Goal: Task Accomplishment & Management: Complete application form

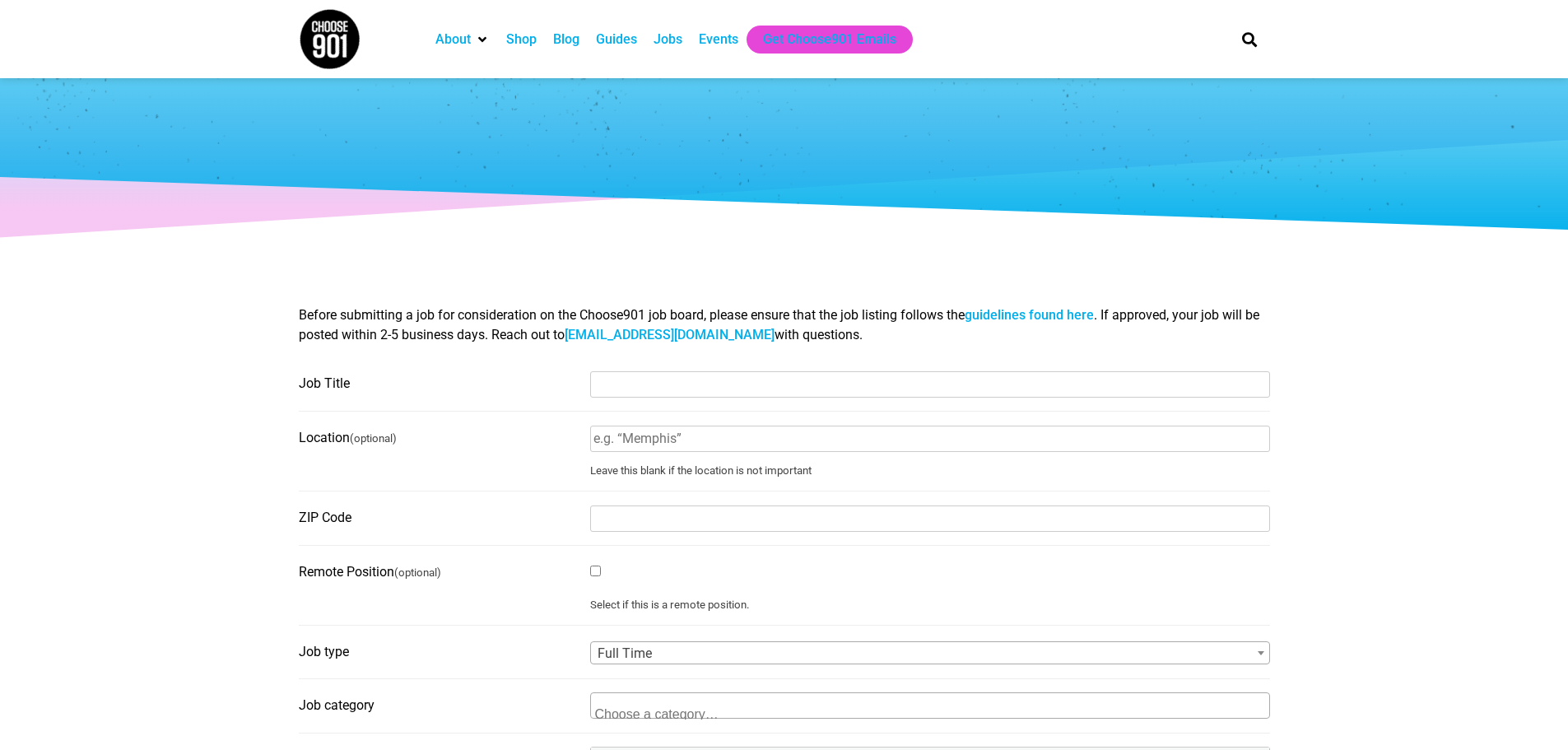
select select
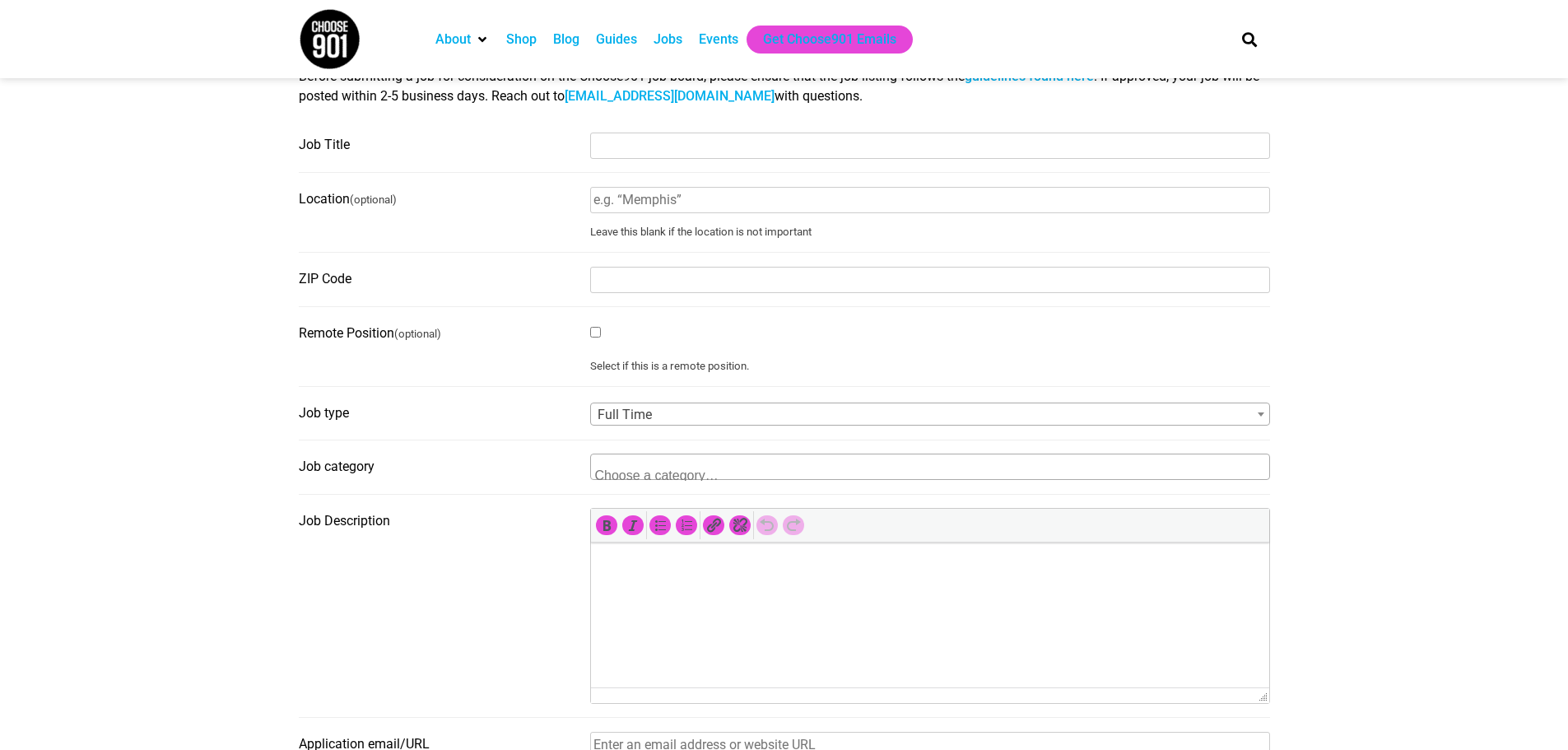
scroll to position [247, 0]
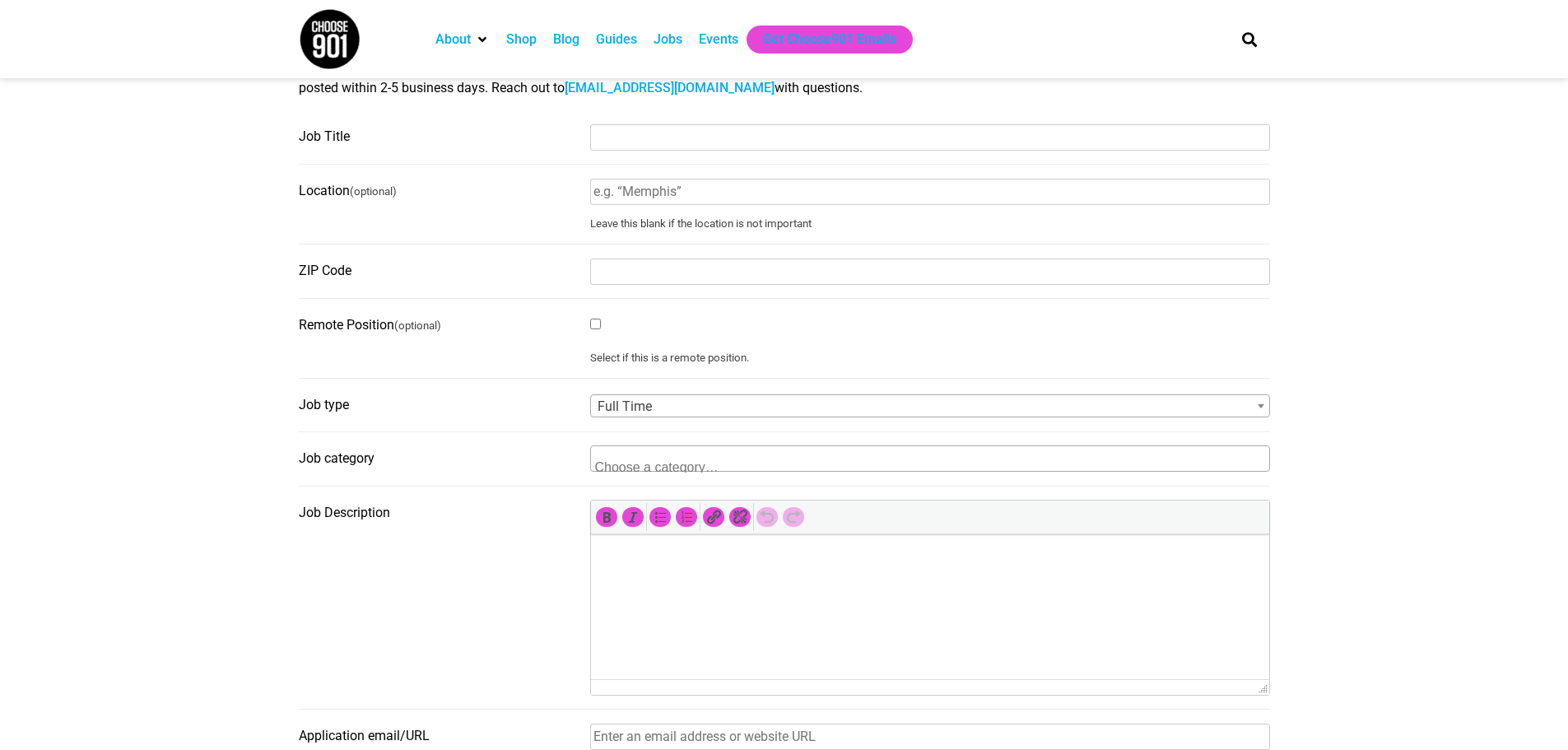
click at [665, 157] on fieldset "Job Title" at bounding box center [784, 144] width 972 height 41
click at [644, 143] on input "Job Title" at bounding box center [929, 138] width 680 height 27
paste input "Special Events Coordinator (Full Time)"
type input "Special Events Coordinator (Full Time)"
click at [665, 198] on input "Location (optional)" at bounding box center [929, 192] width 680 height 27
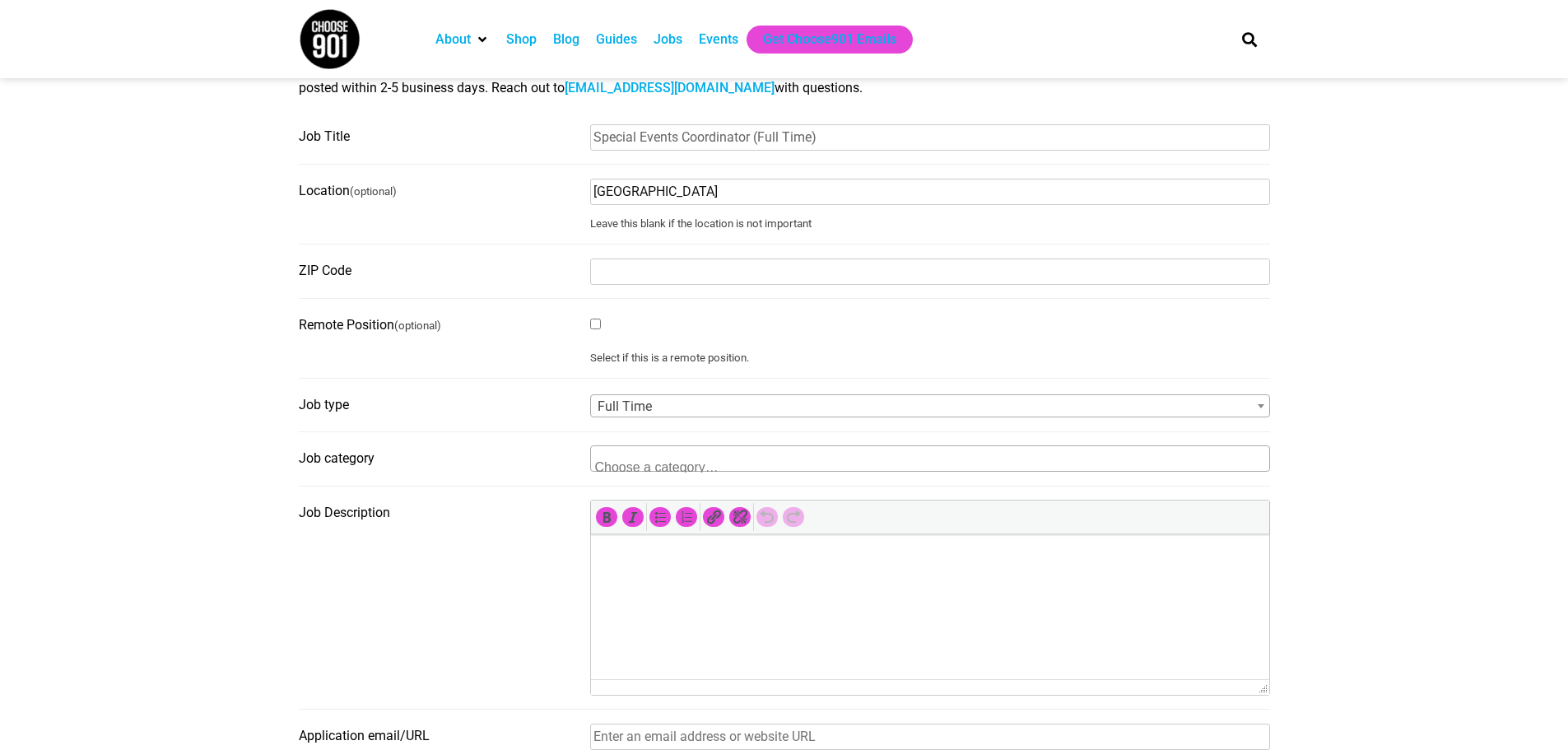
type input "Memphis"
click at [673, 270] on input "ZIP Code" at bounding box center [929, 272] width 680 height 27
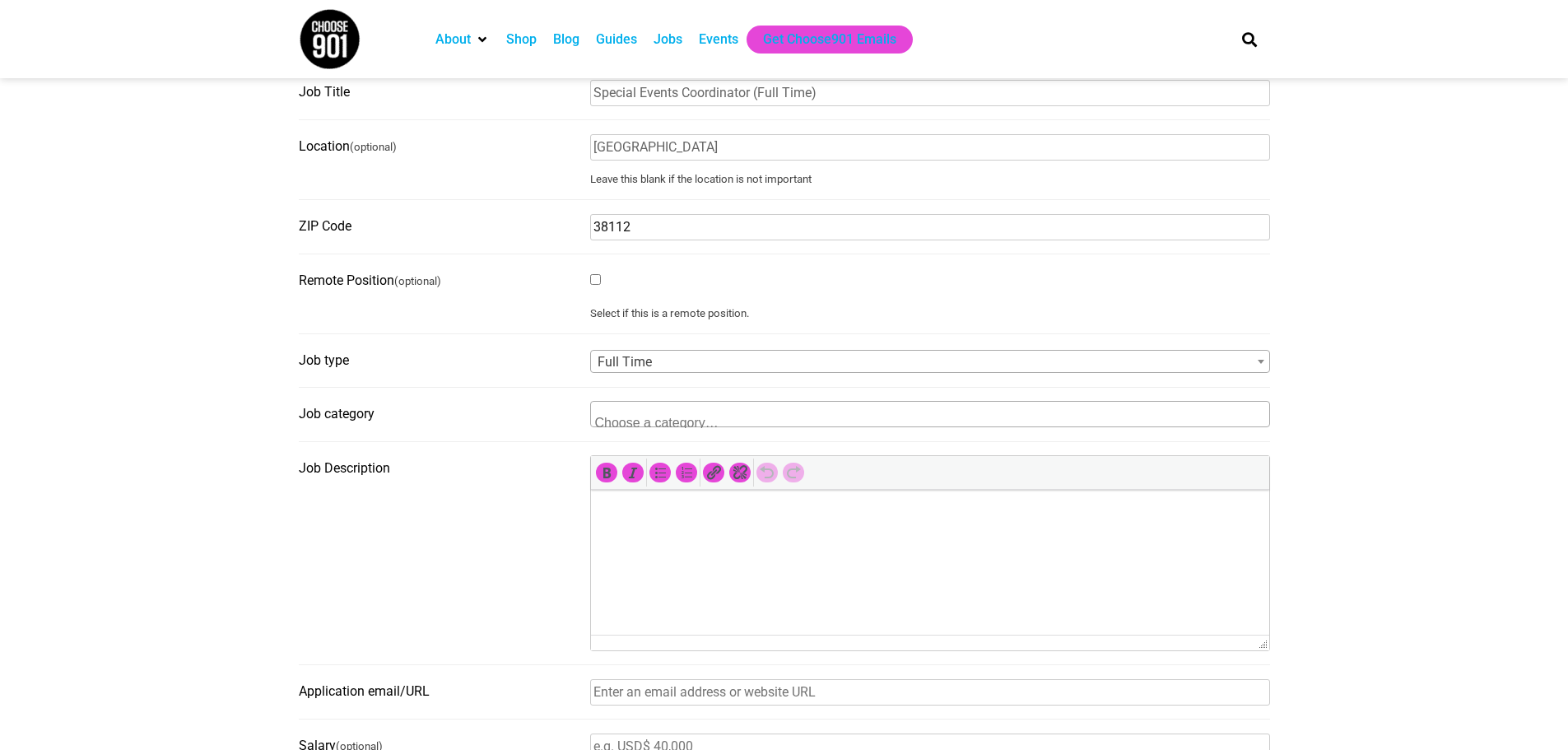
scroll to position [330, 0]
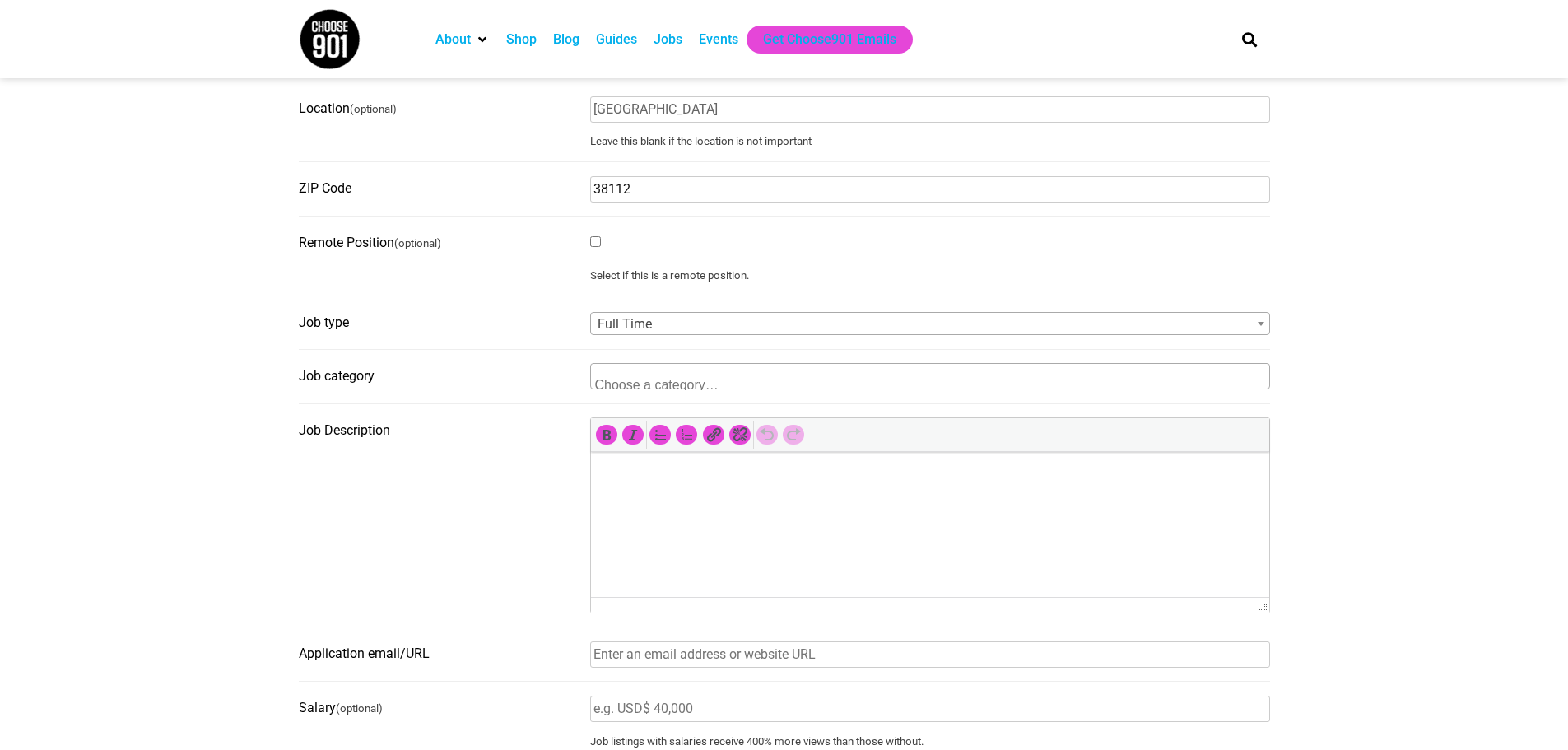
type input "38112"
click at [633, 380] on textarea "Search" at bounding box center [675, 383] width 160 height 15
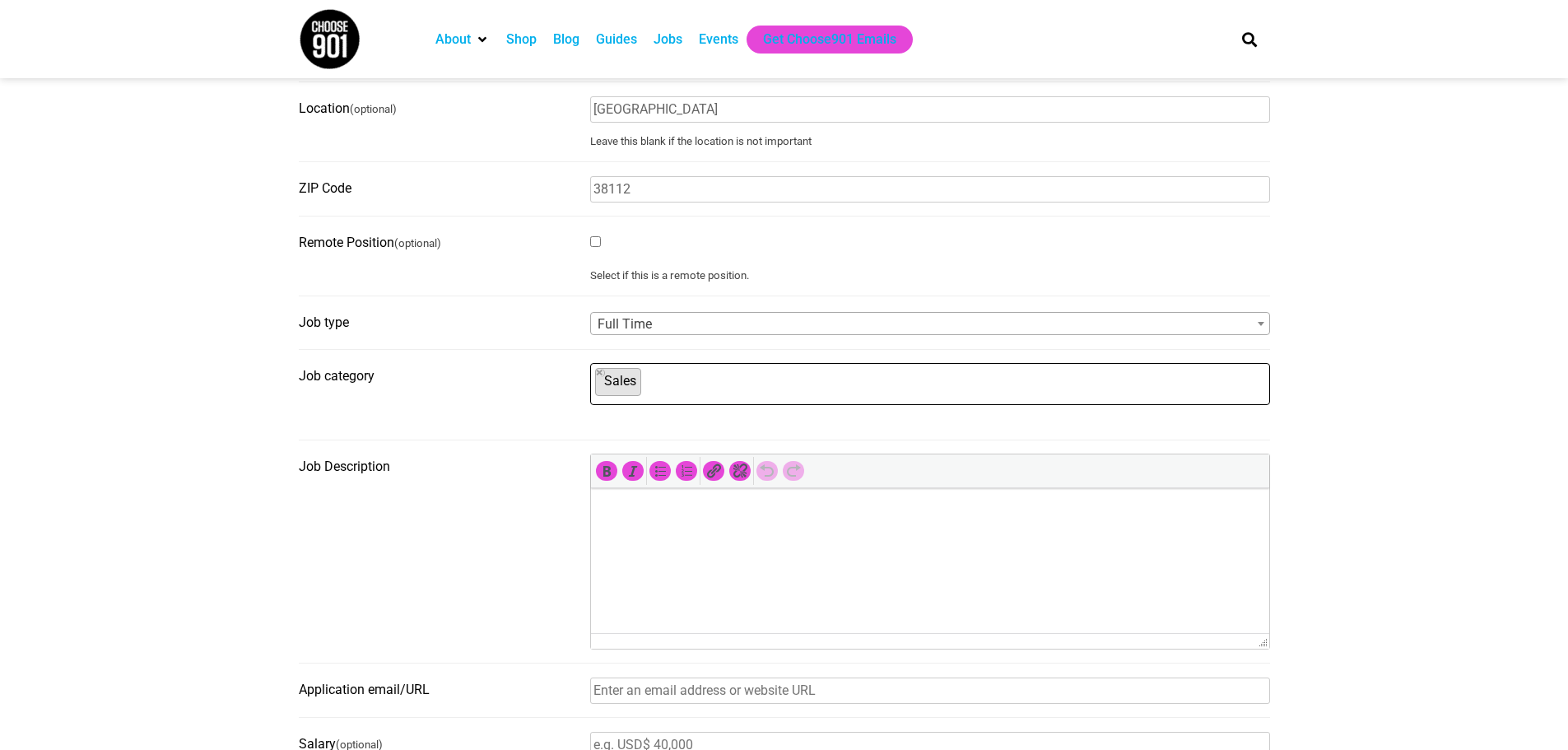
scroll to position [507, 0]
click at [683, 395] on ul "× Sales" at bounding box center [927, 382] width 674 height 36
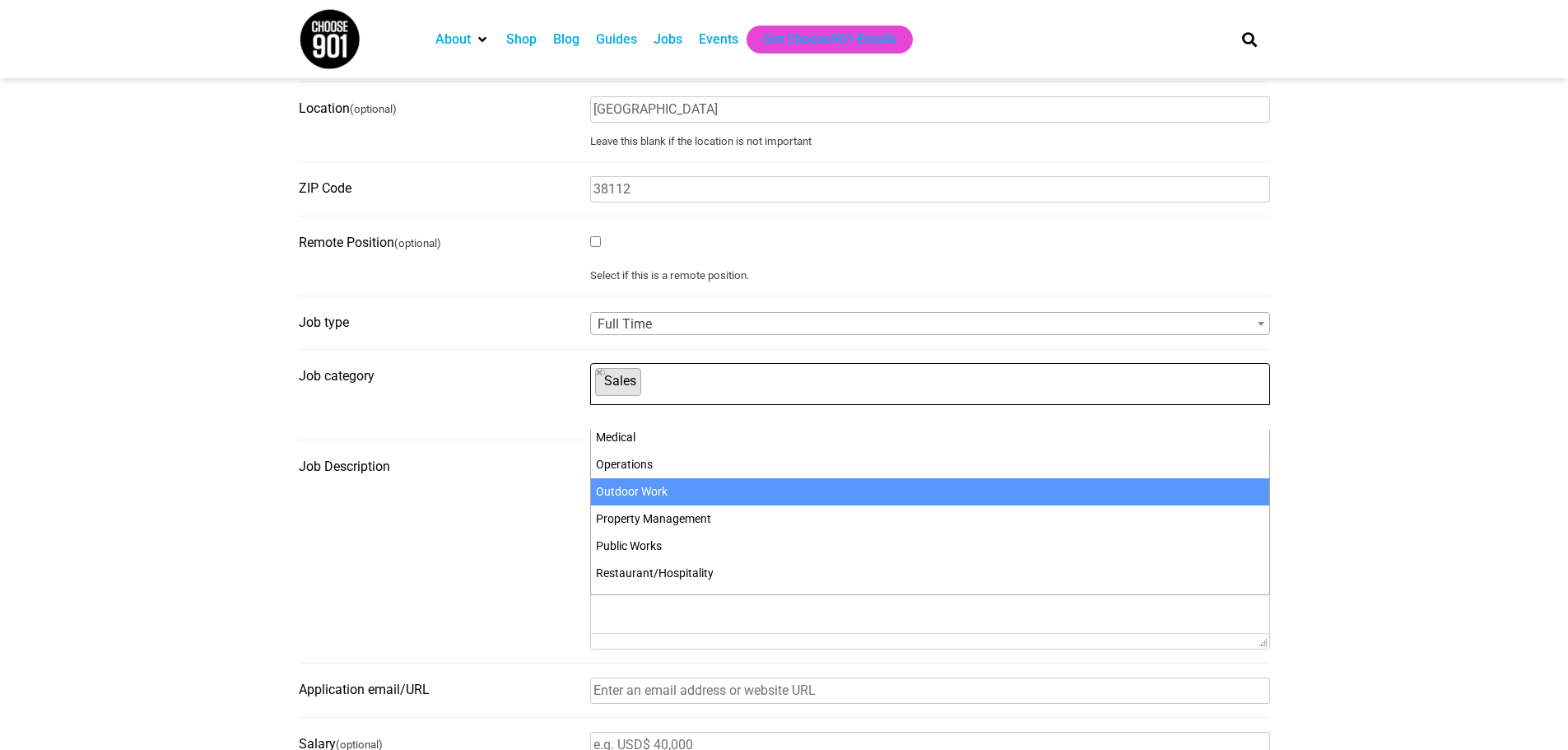
scroll to position [658, 0]
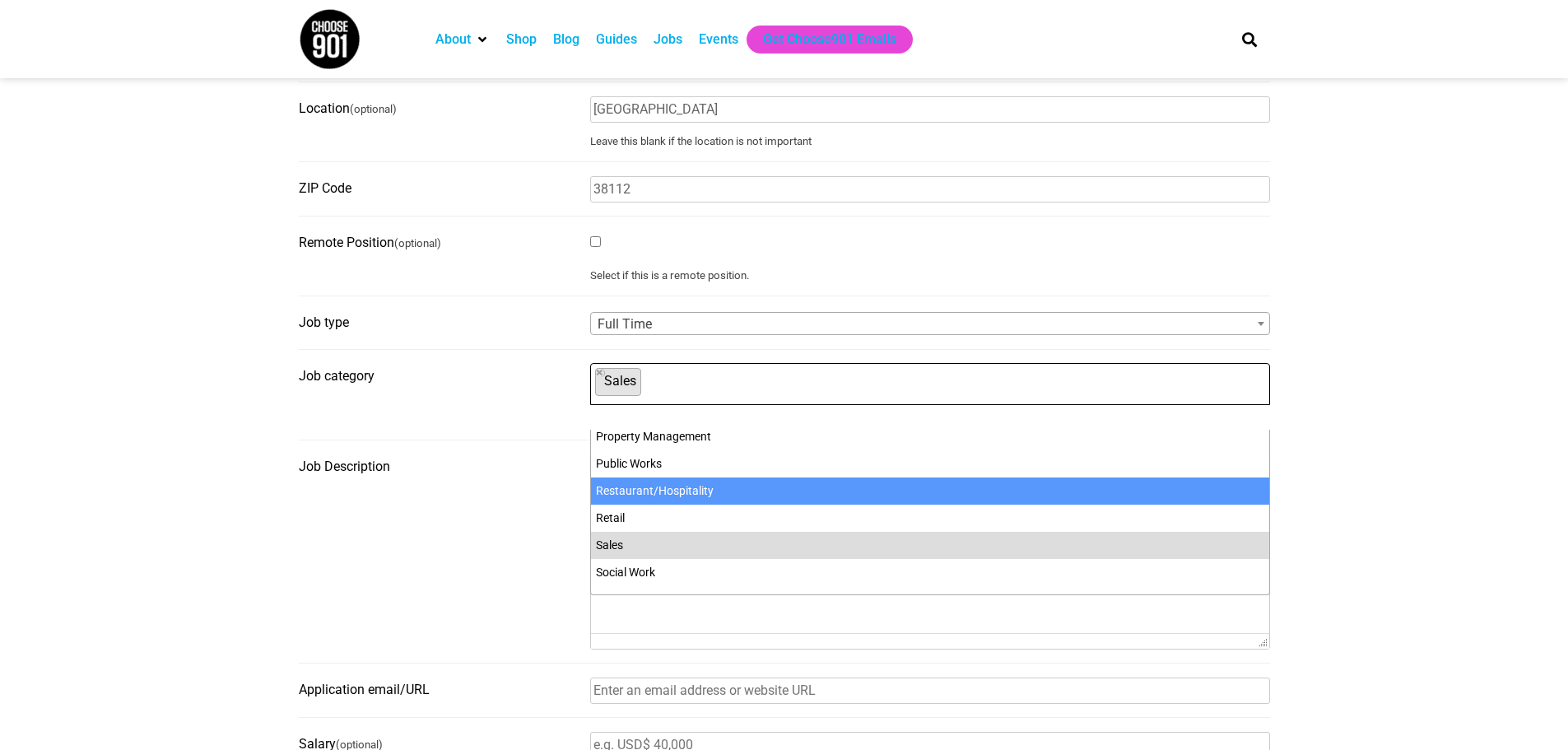
select select "115"
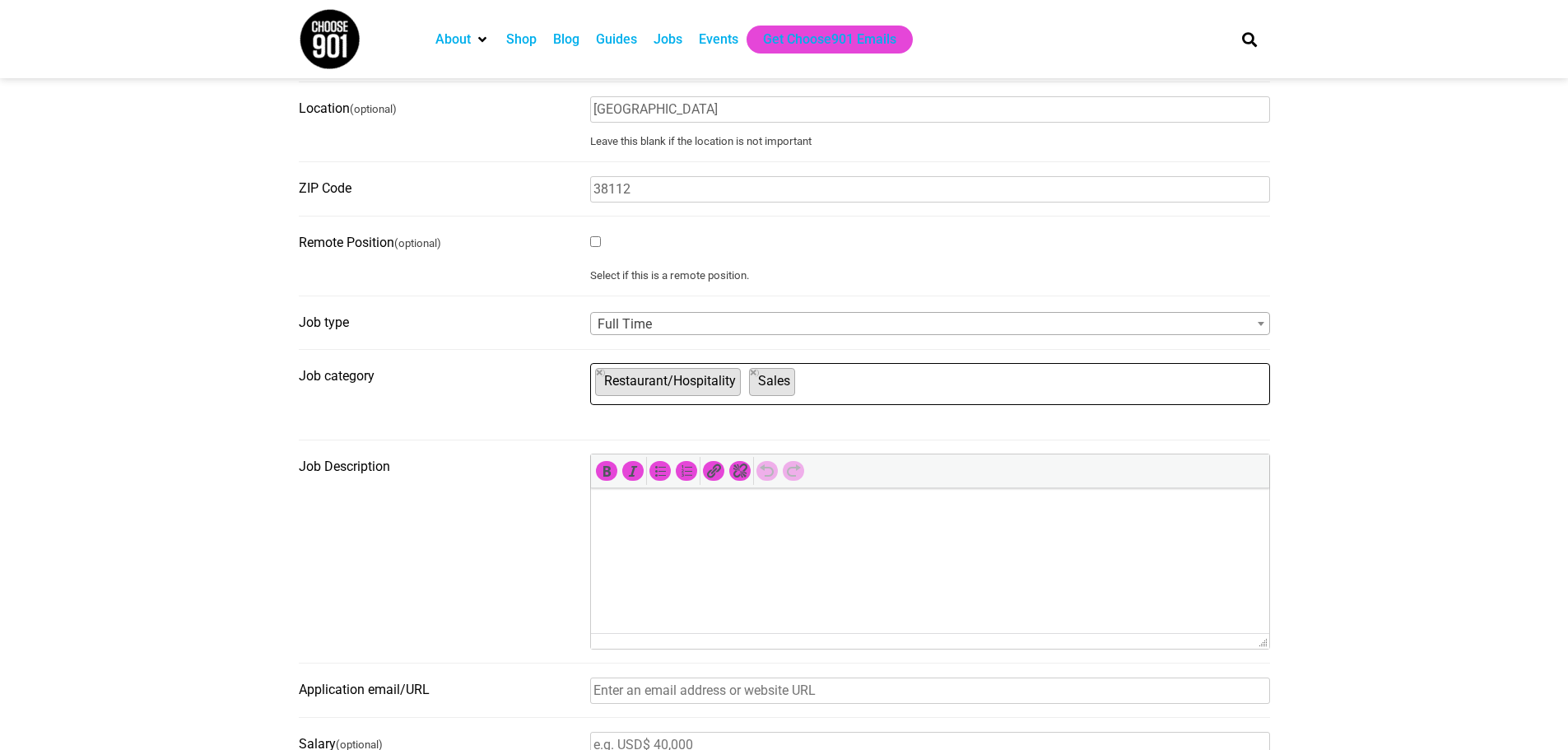
click at [830, 387] on ul "× Restaurant/Hospitality × Sales" at bounding box center [927, 382] width 674 height 36
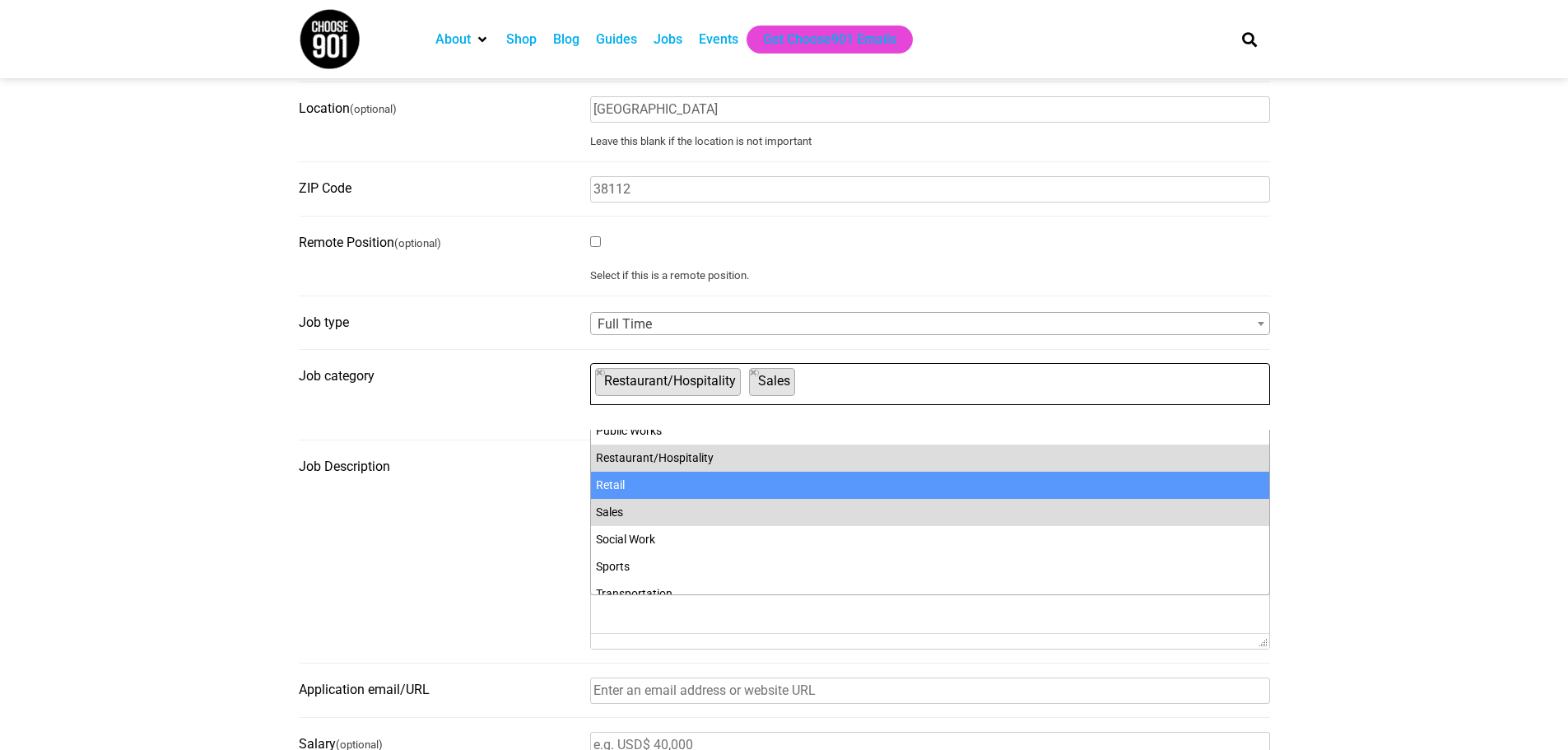
scroll to position [705, 0]
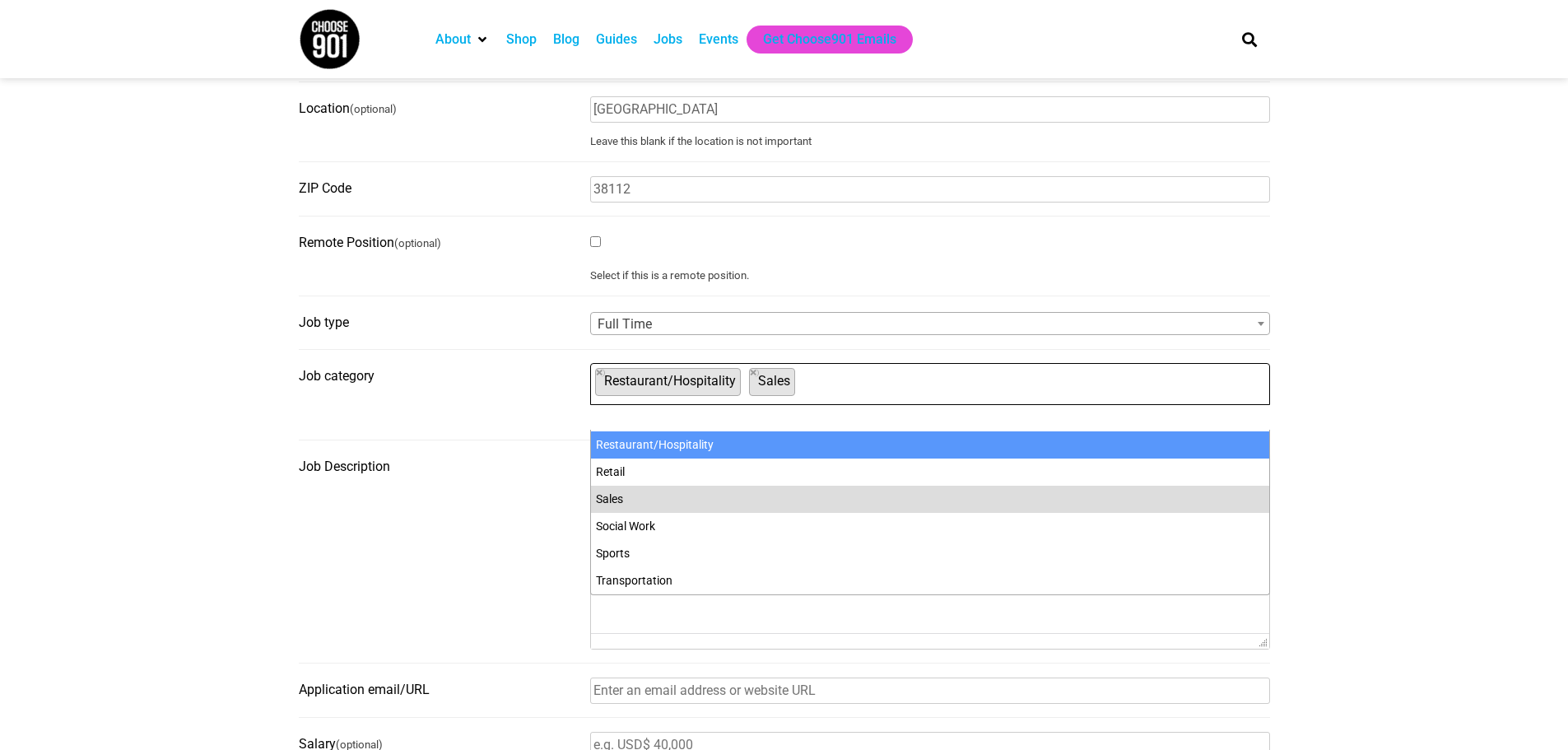
click at [1429, 382] on section "Before submitting a job for consideration on the Choose901 job board, please en…" at bounding box center [784, 684] width 1568 height 1460
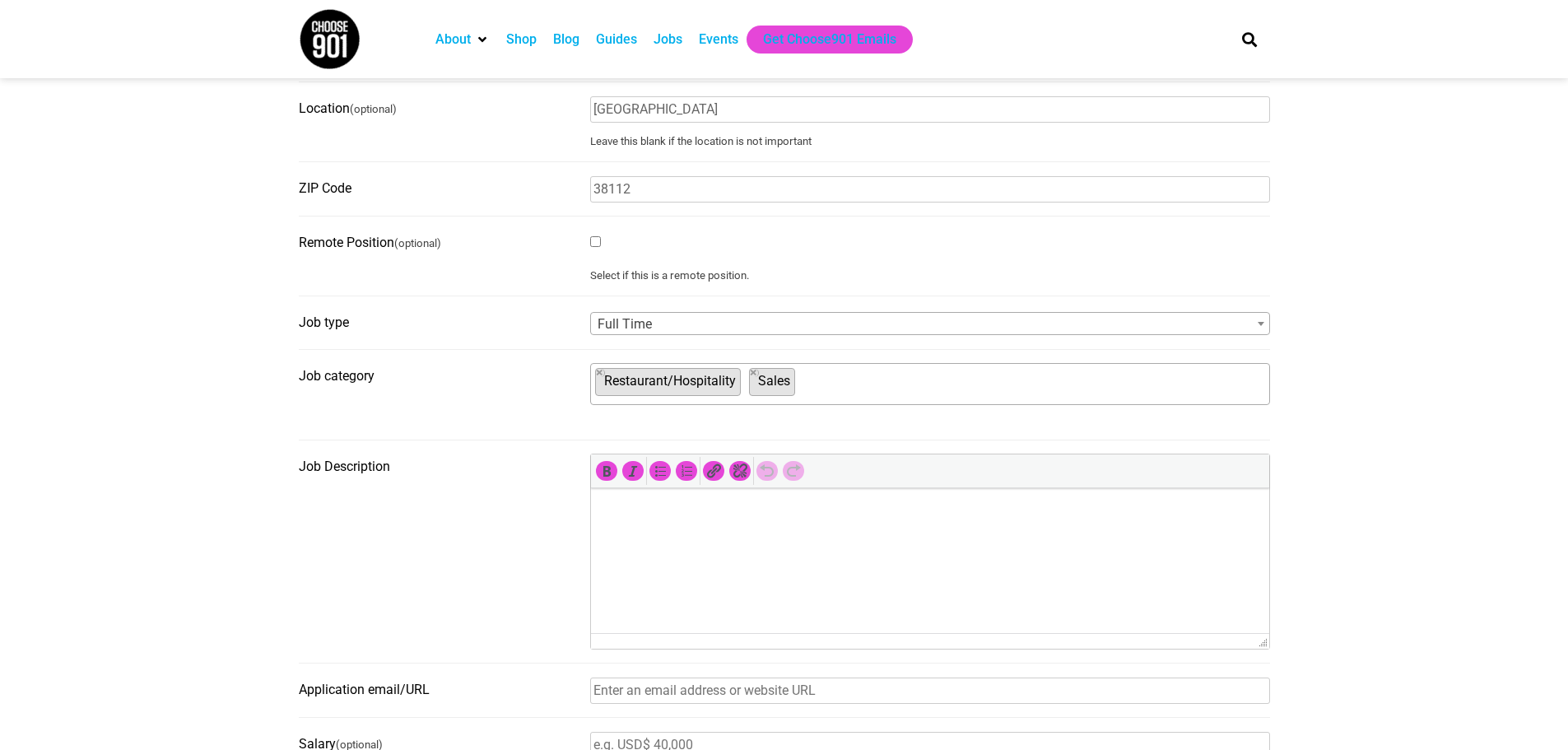
click at [927, 525] on html at bounding box center [929, 512] width 679 height 46
click at [695, 534] on html at bounding box center [929, 512] width 679 height 46
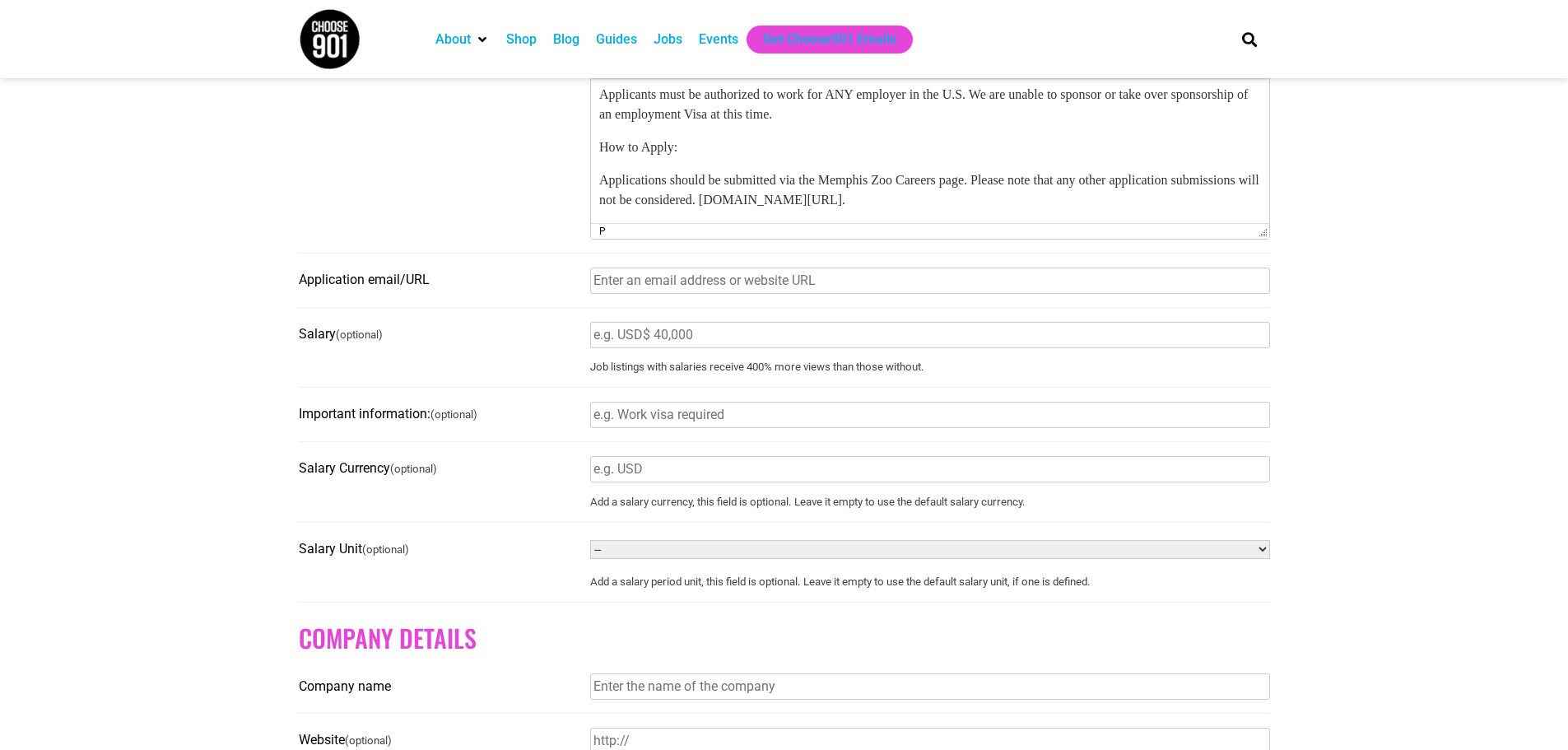
scroll to position [741, 0]
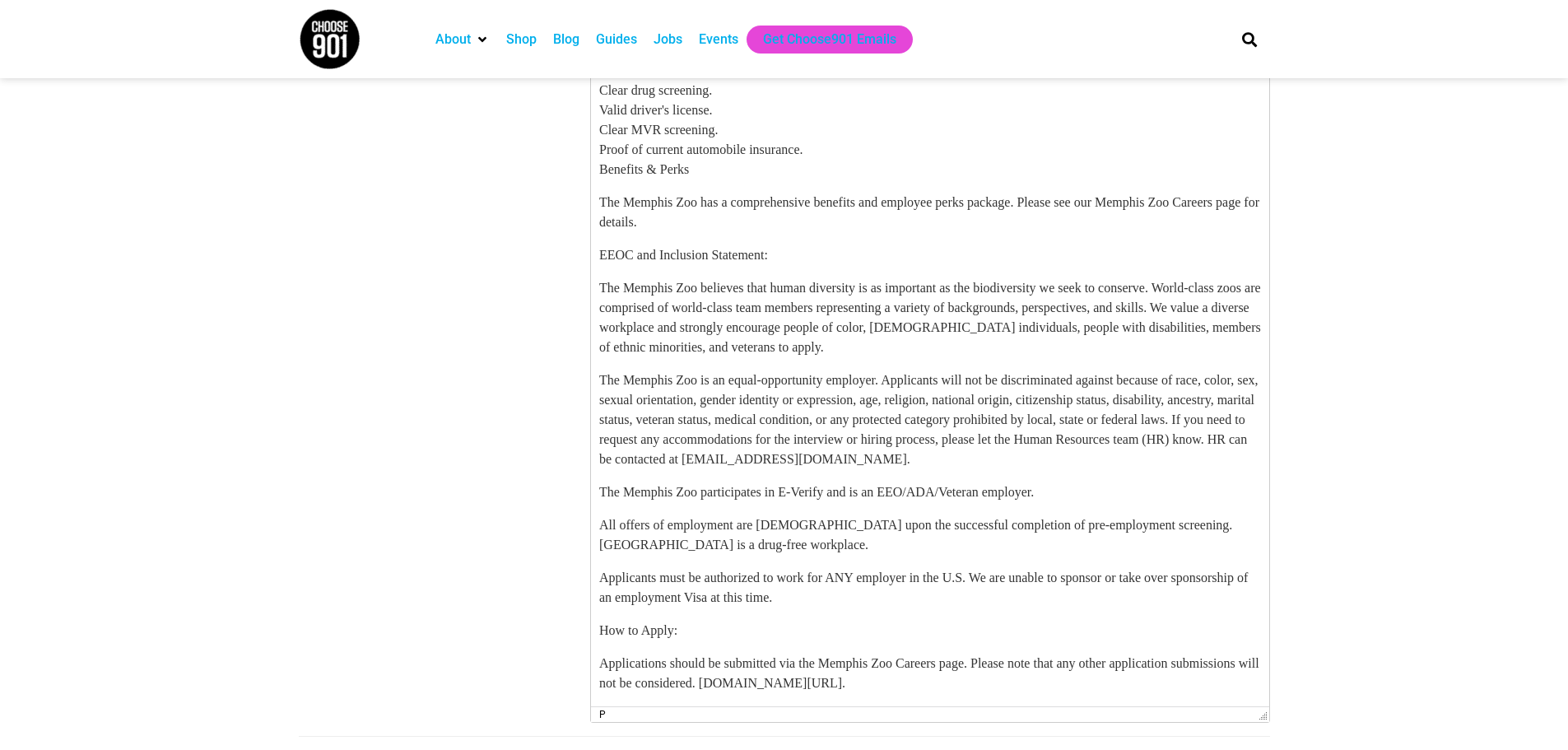
drag, startPoint x: 1261, startPoint y: 235, endPoint x: 656, endPoint y: 618, distance: 716.0
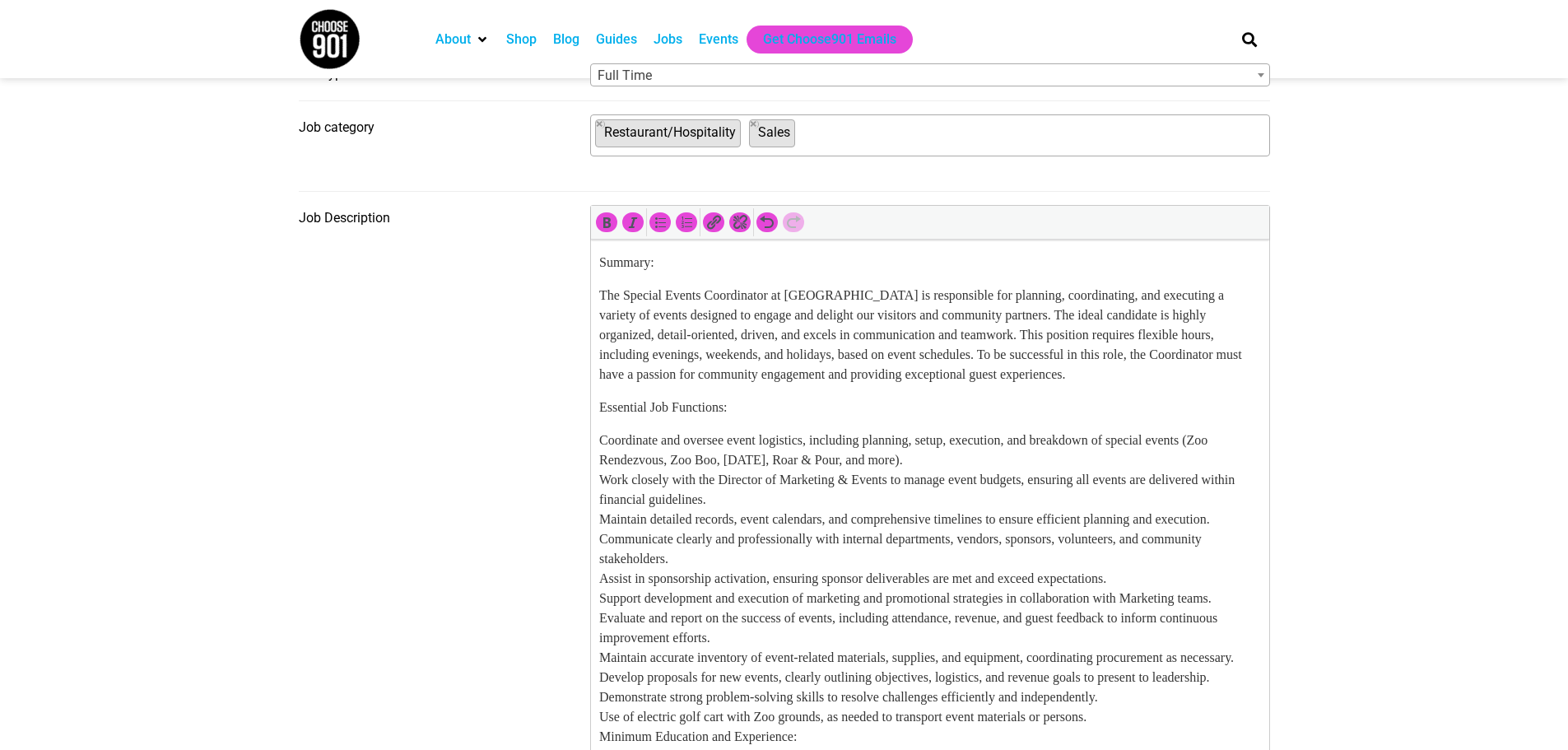
scroll to position [577, 0]
drag, startPoint x: 720, startPoint y: 269, endPoint x: 1197, endPoint y: 471, distance: 518.0
click at [607, 229] on icon "Bold (Ctrl+B)" at bounding box center [607, 224] width 17 height 17
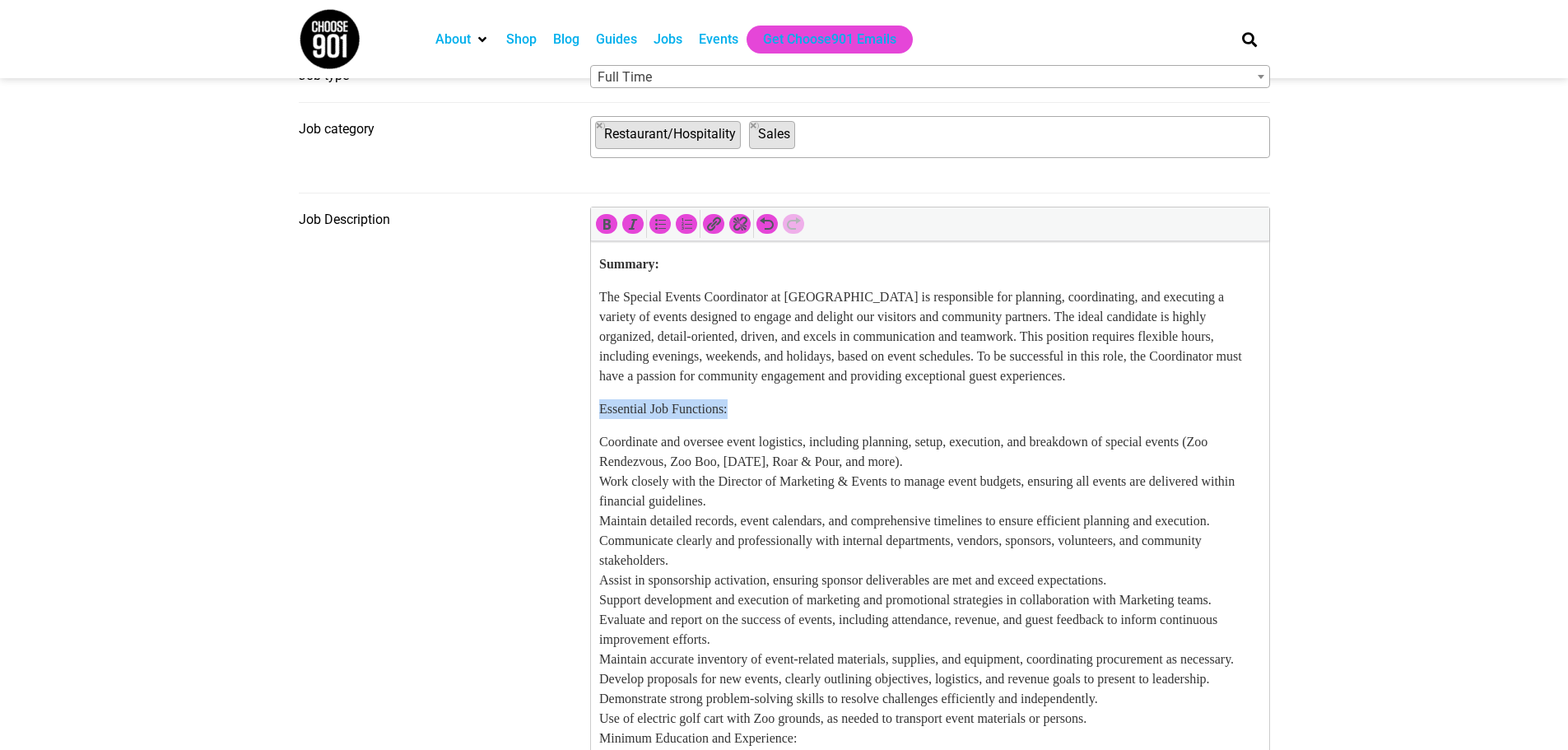
drag, startPoint x: 751, startPoint y: 423, endPoint x: 1170, endPoint y: 669, distance: 485.9
click at [605, 231] on icon "Bold (Ctrl+B)" at bounding box center [607, 224] width 17 height 17
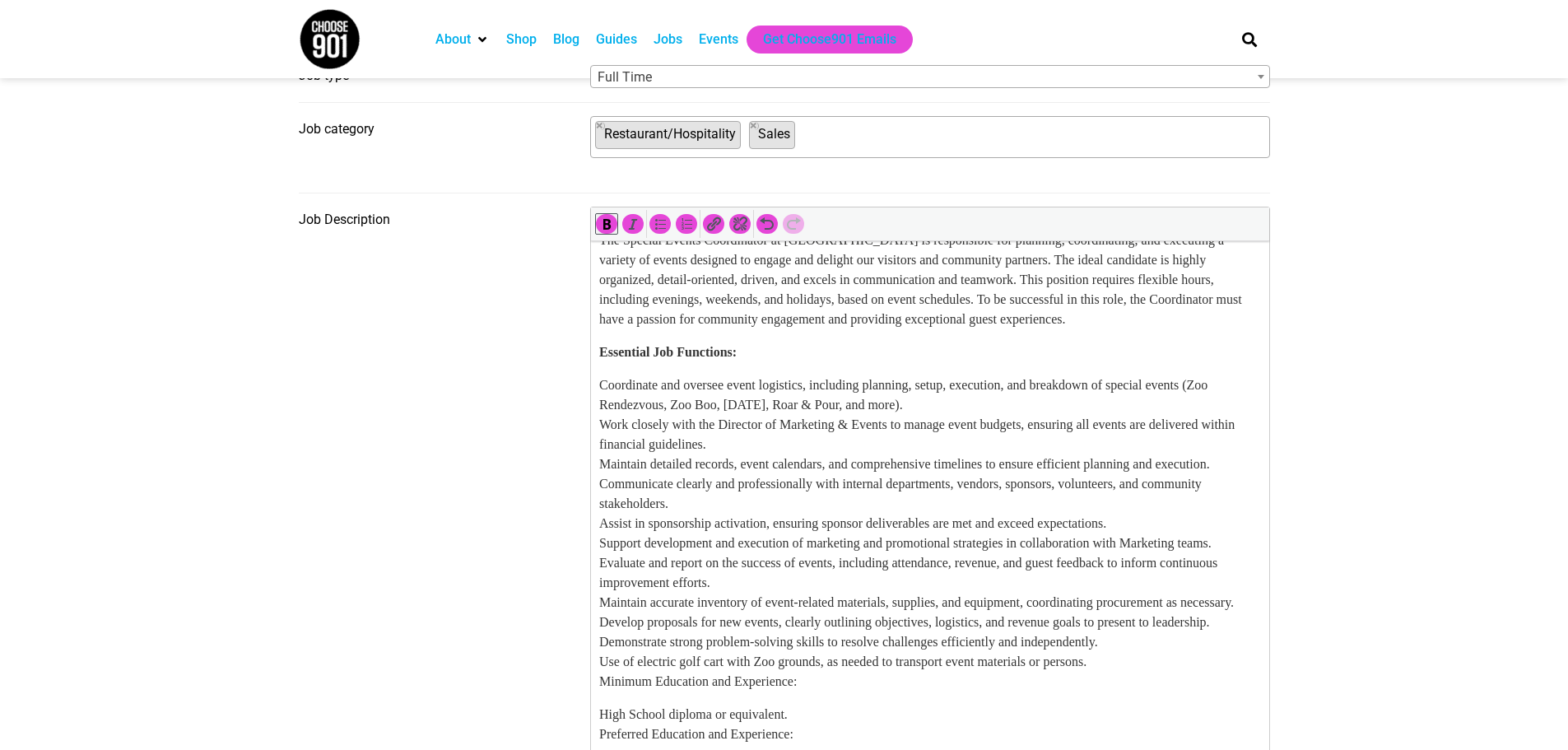
scroll to position [83, 0]
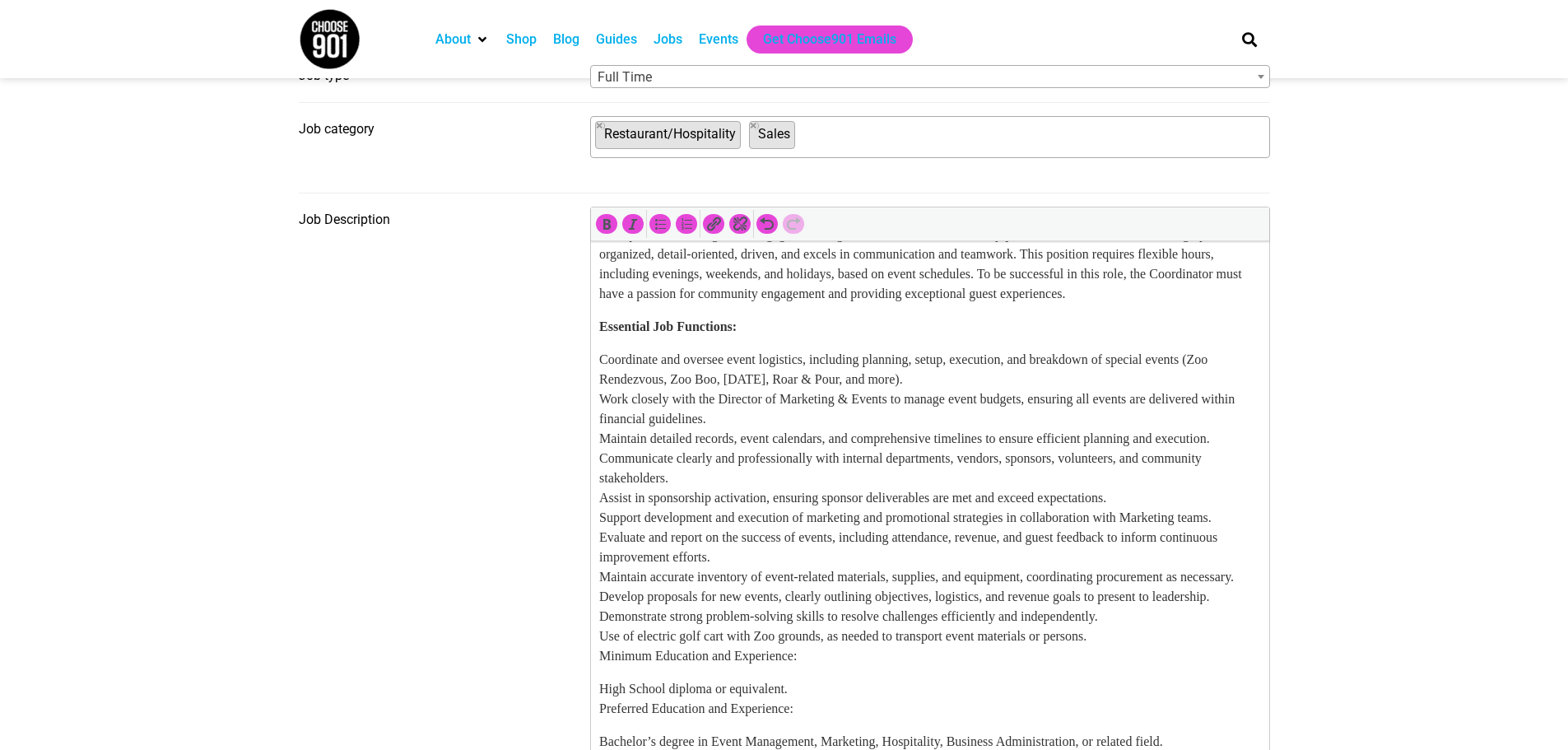
click at [1023, 397] on p "Coordinate and oversee event logistics, including planning, setup, execution, a…" at bounding box center [929, 508] width 662 height 316
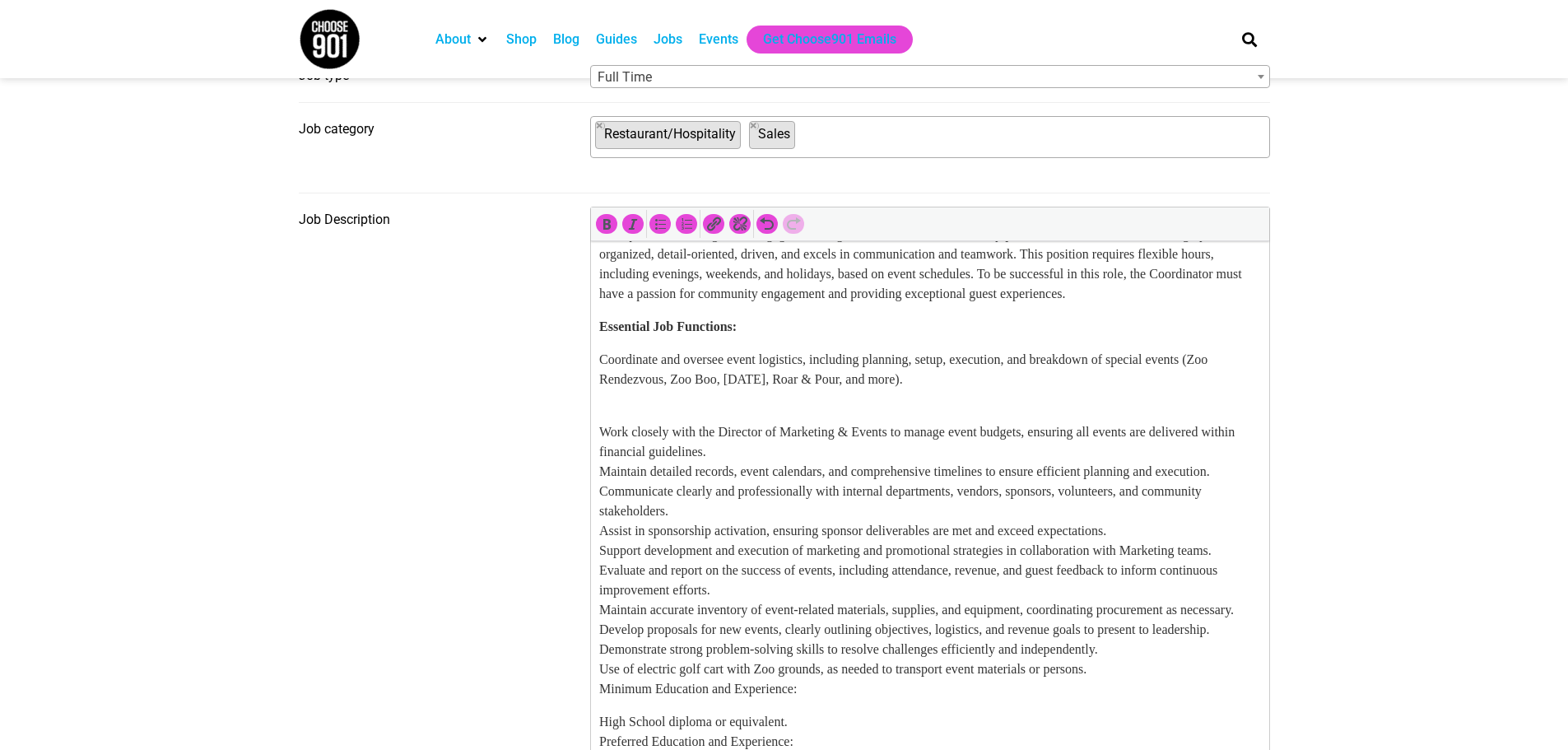
drag, startPoint x: 1023, startPoint y: 397, endPoint x: 568, endPoint y: 375, distance: 455.5
click at [666, 227] on icon "Bulleted list (Shift+Alt+U)" at bounding box center [660, 224] width 17 height 17
click at [1118, 389] on li "Coordinate and oversee event logistics, including planning, setup, execution, a…" at bounding box center [946, 370] width 629 height 39
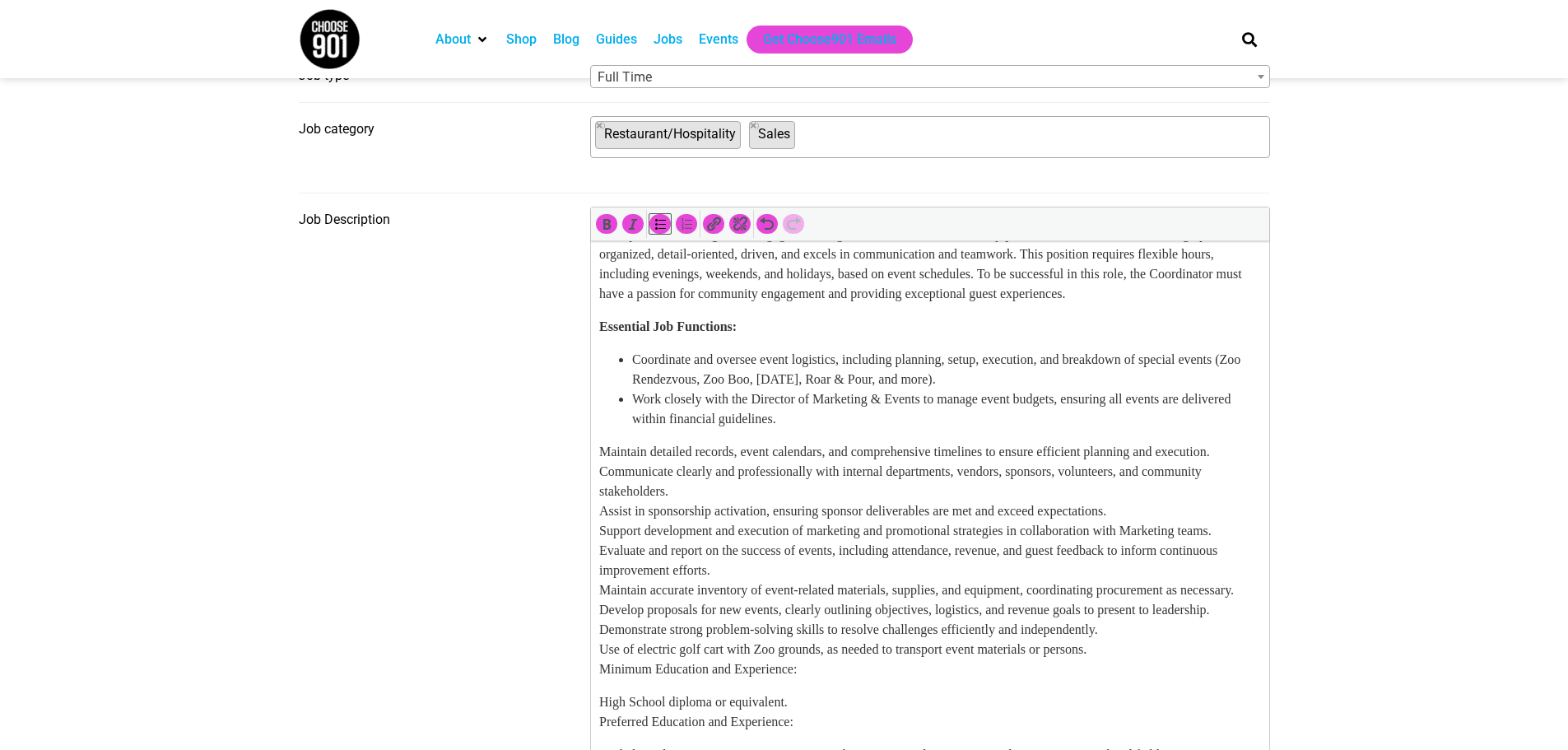
click at [1108, 429] on li "Work closely with the Director of Marketing & Events to manage event budgets, e…" at bounding box center [946, 409] width 629 height 39
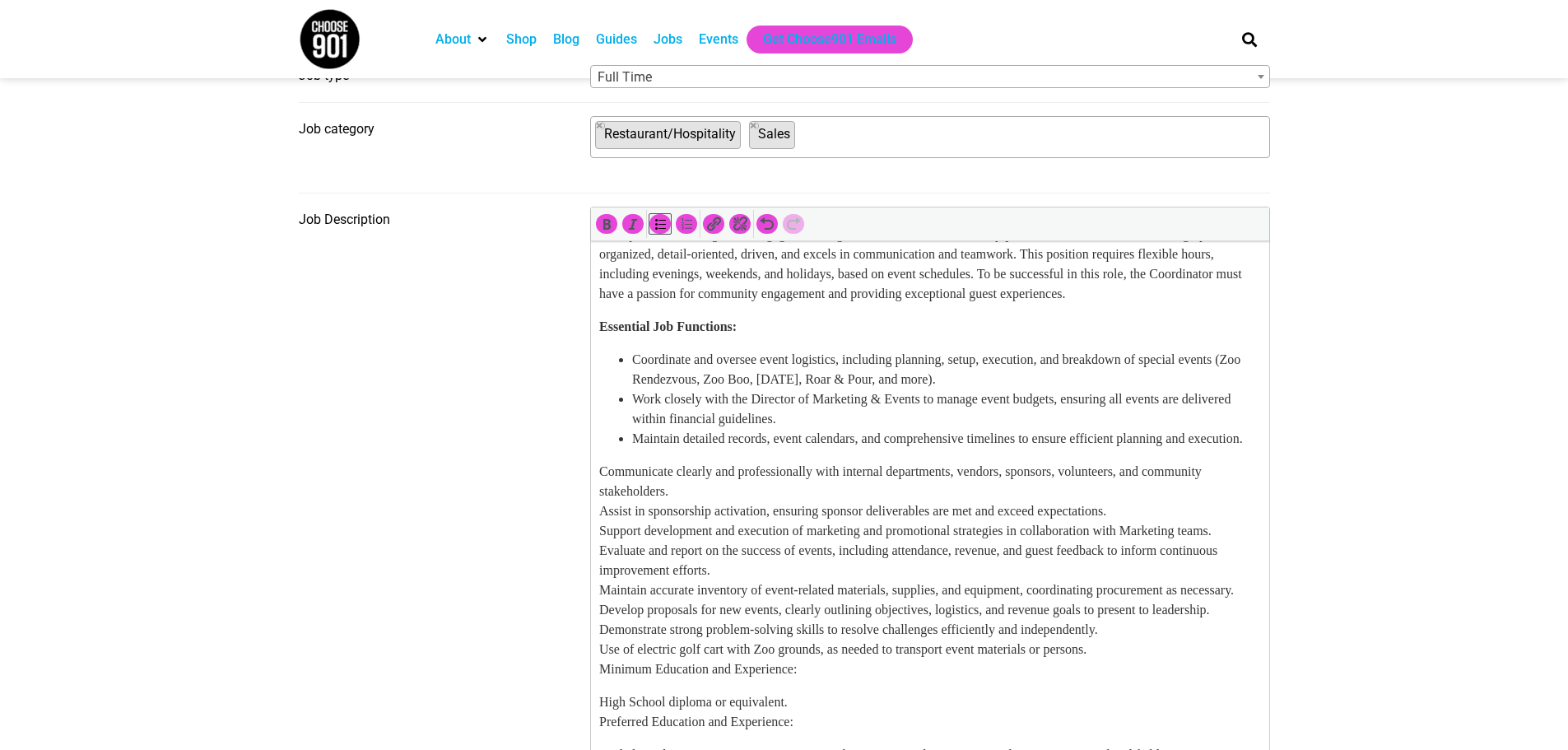
click at [1109, 449] on li "Maintain detailed records, event calendars, and comprehensive timelines to ensu…" at bounding box center [946, 439] width 629 height 20
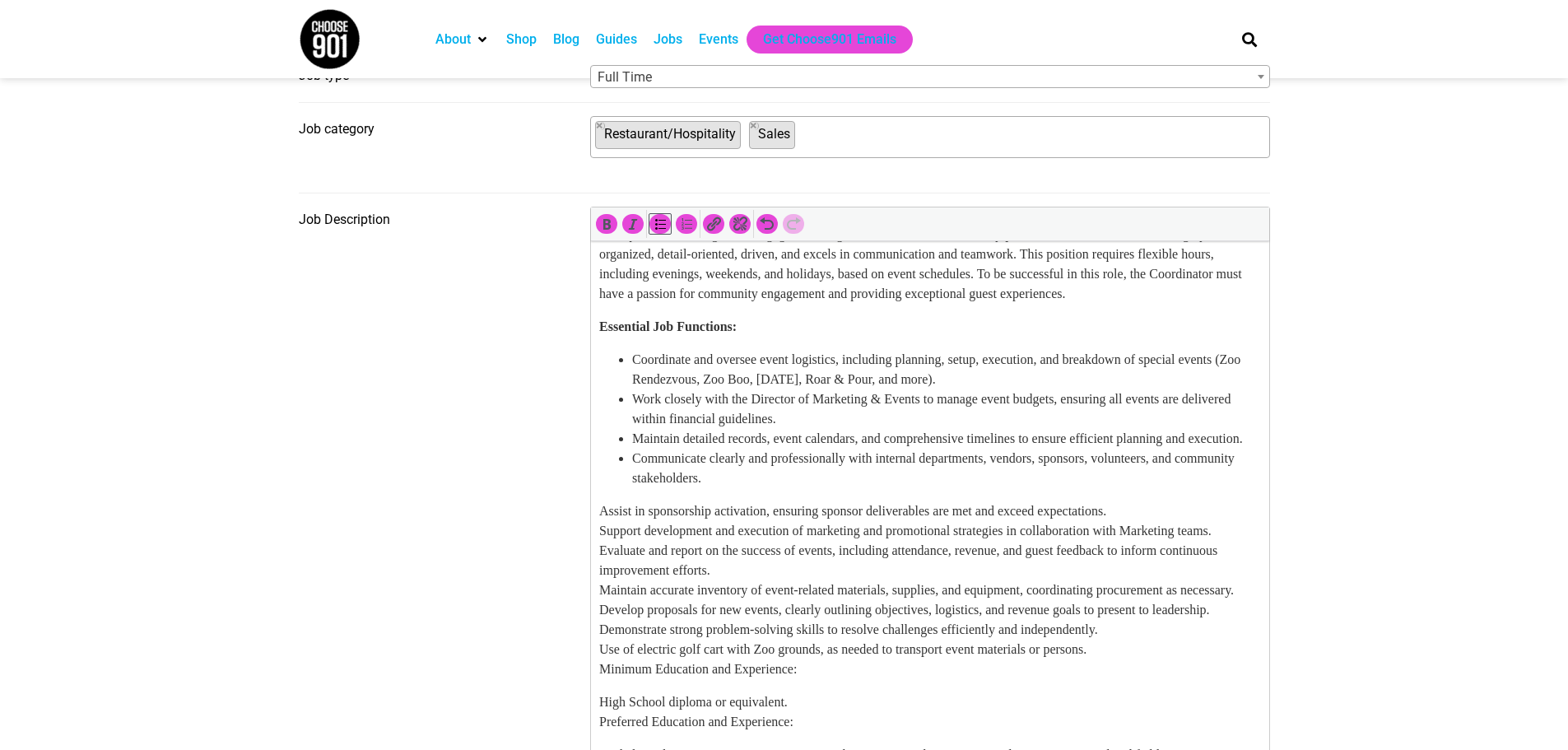
click at [1094, 489] on li "Communicate clearly and professionally with internal departments, vendors, spon…" at bounding box center [946, 468] width 629 height 39
click at [1214, 508] on li "Assist in sponsorship activation, ensuring sponsor deliverables are met and exc…" at bounding box center [946, 499] width 629 height 20
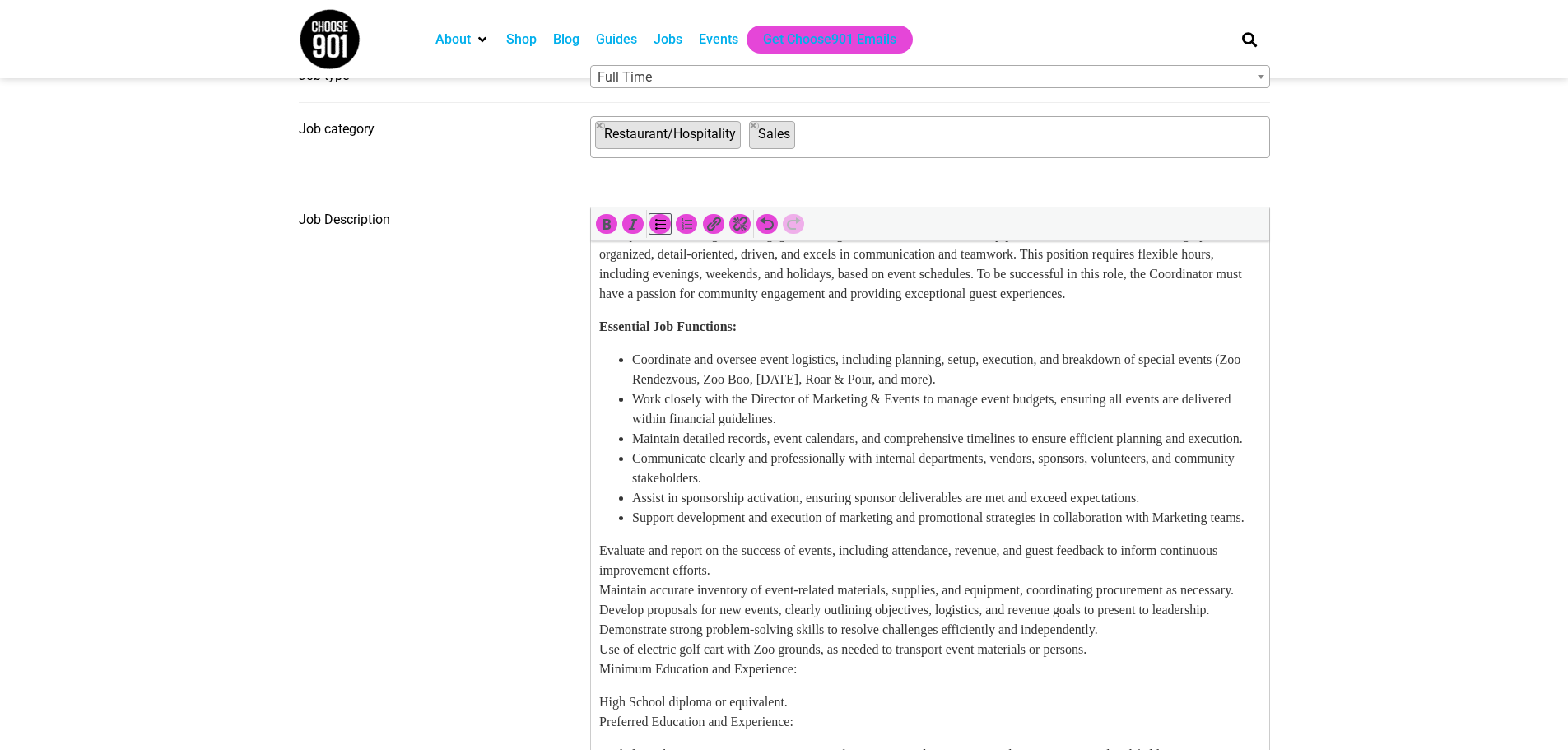
click at [1016, 528] on li "Support development and execution of marketing and promotional strategies in co…" at bounding box center [946, 518] width 629 height 20
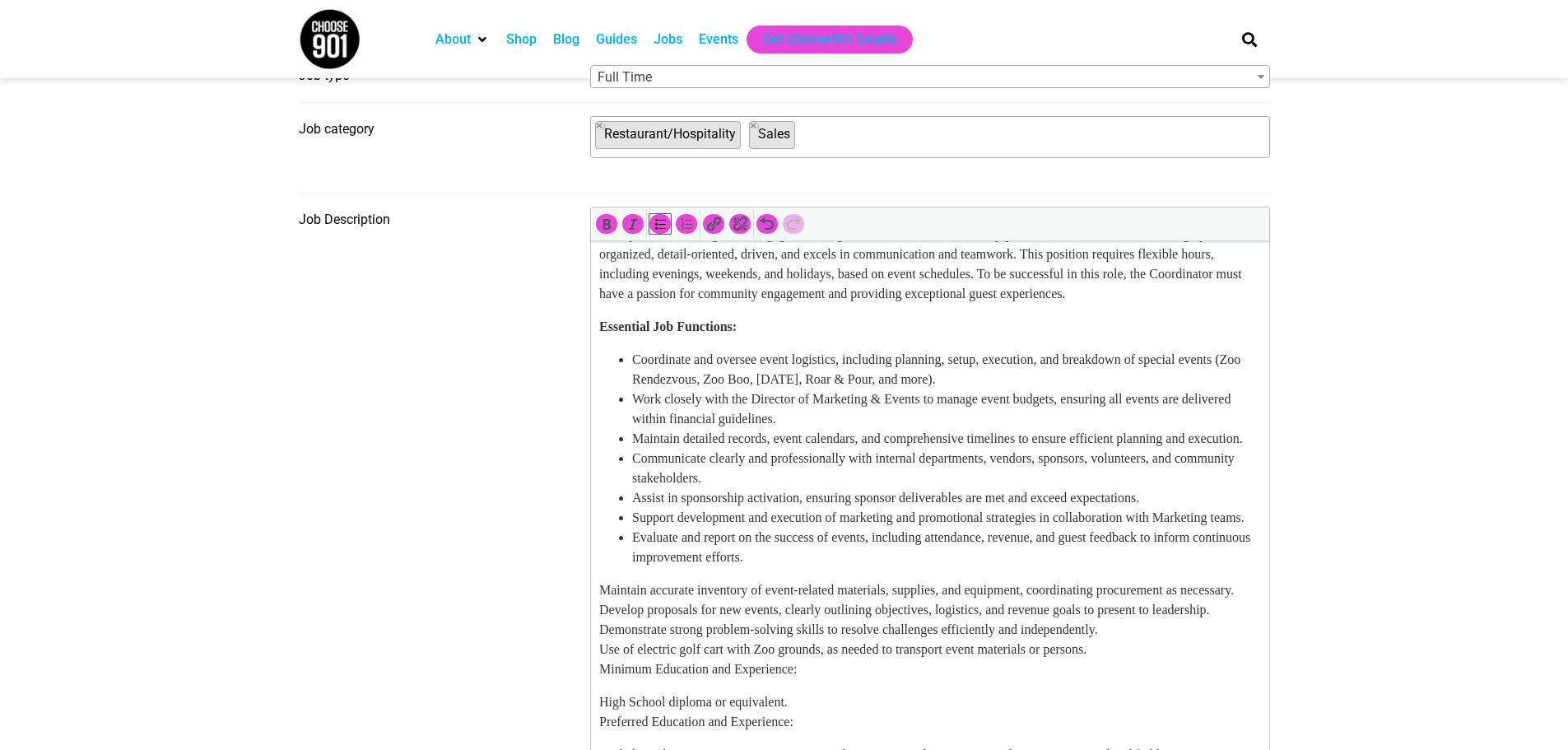
click at [978, 568] on li "Evaluate and report on the success of events, including attendance, revenue, an…" at bounding box center [946, 547] width 629 height 39
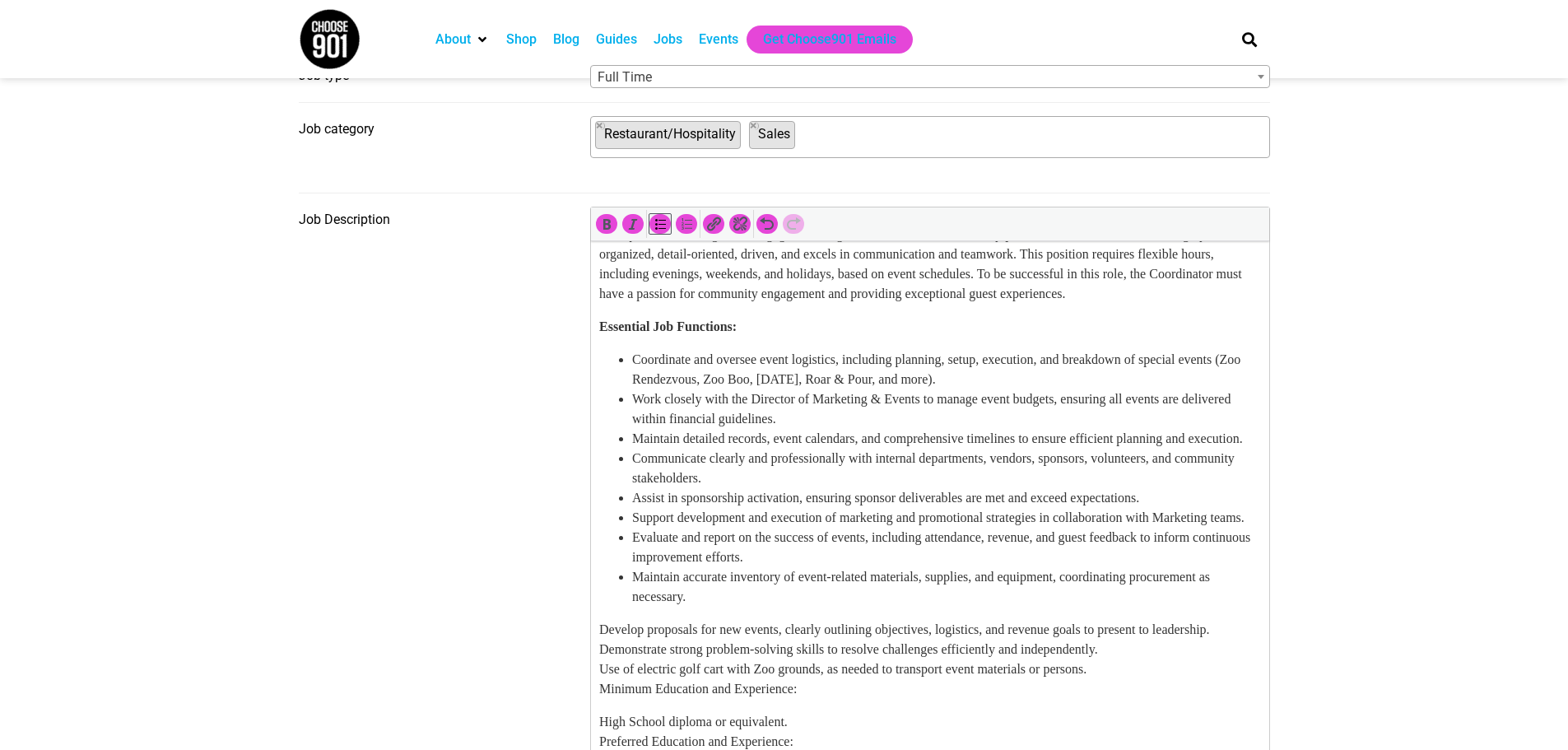
click at [902, 607] on li "Maintain accurate inventory of event-related materials, supplies, and equipment…" at bounding box center [946, 587] width 629 height 39
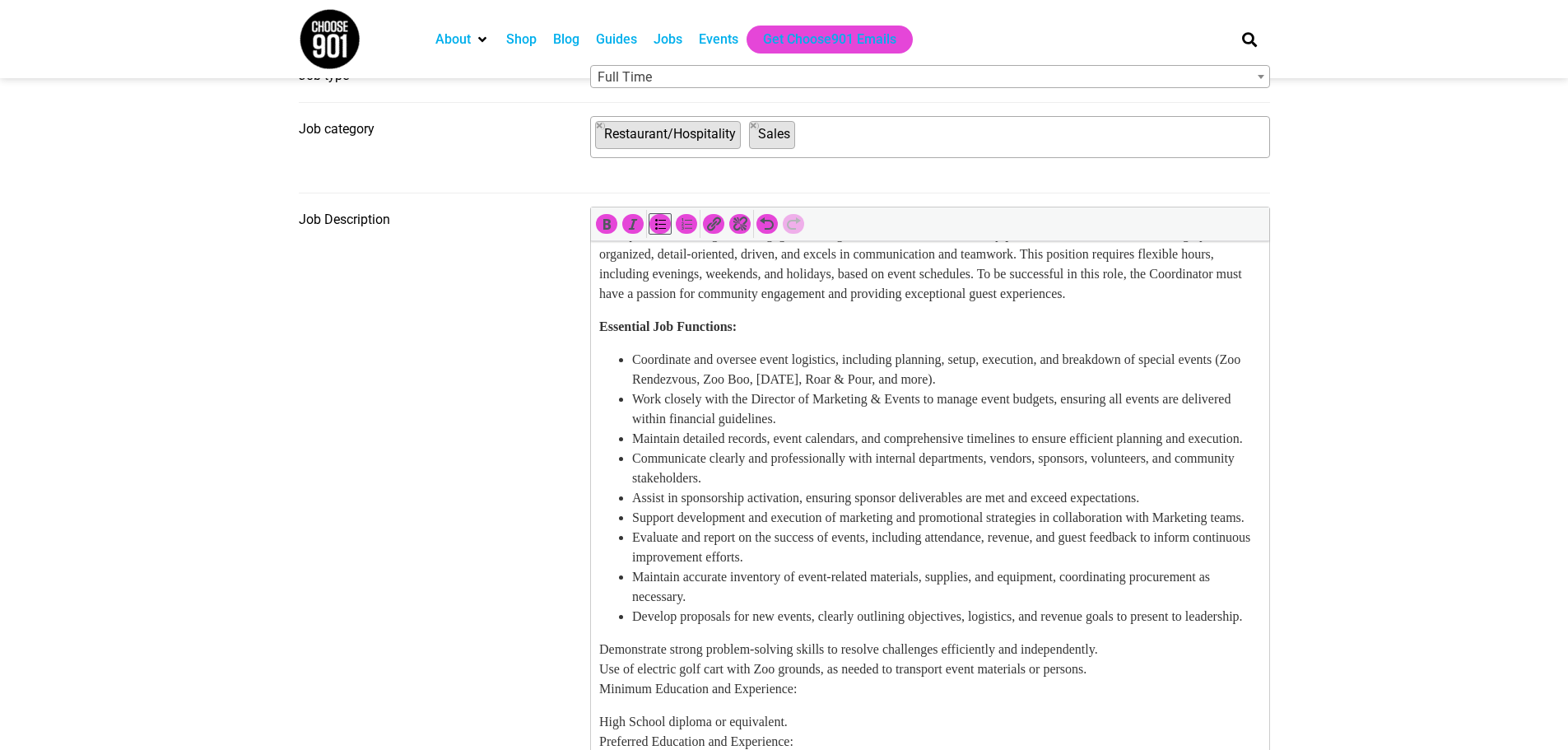
click at [869, 626] on li "Develop proposals for new events, clearly outlining objectives, logistics, and …" at bounding box center [946, 617] width 629 height 20
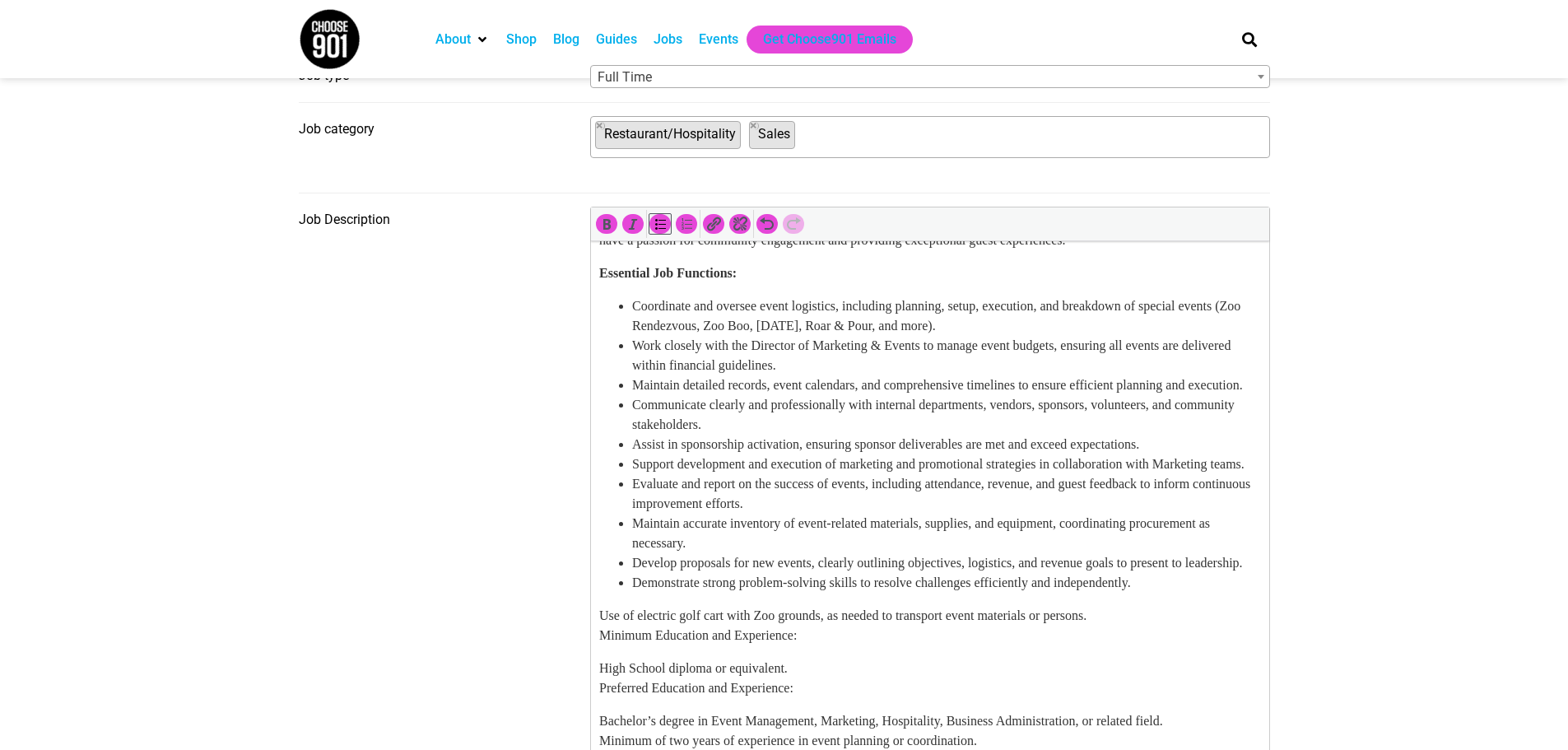
scroll to position [164, 0]
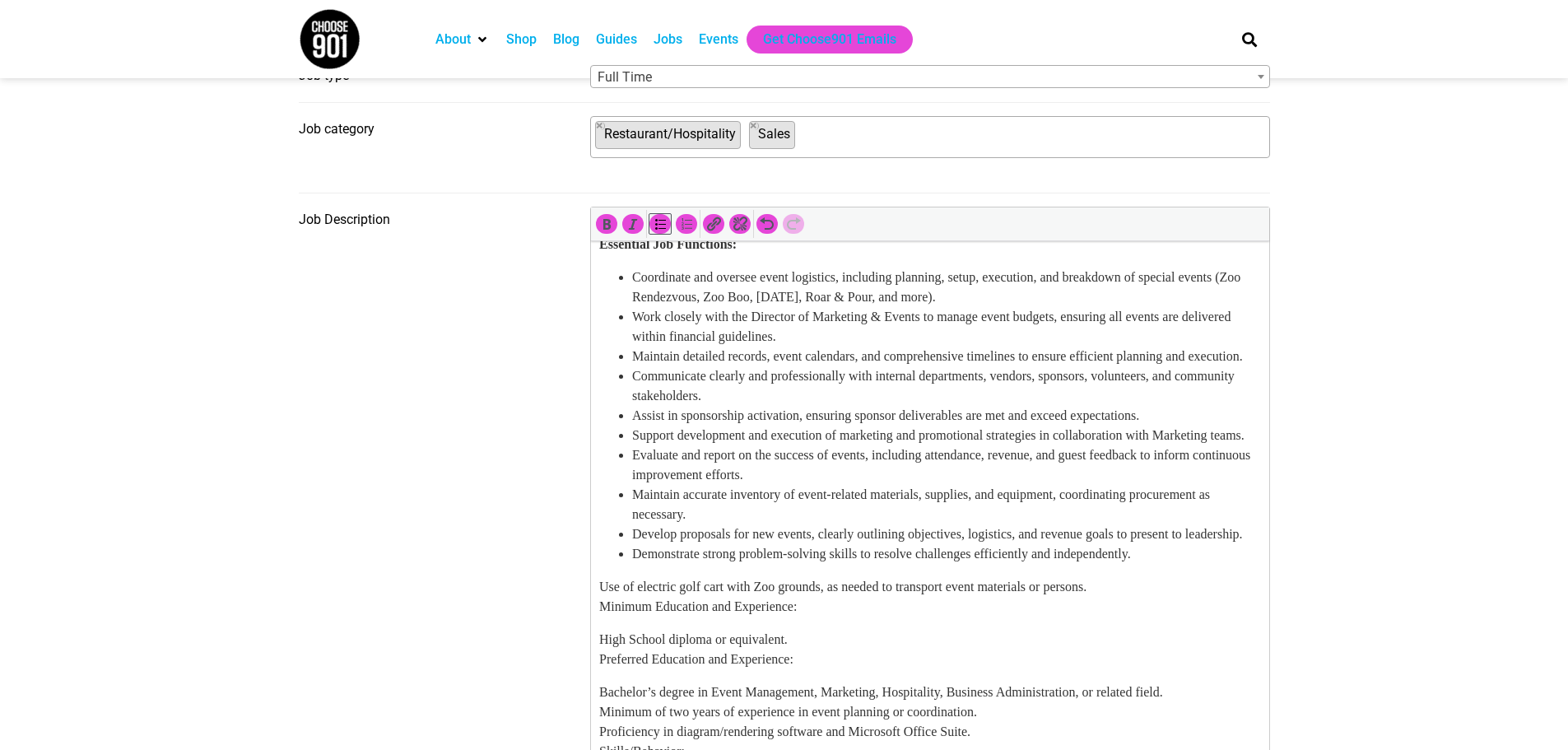
click at [1225, 564] on li "Demonstrate strong problem-solving skills to resolve challenges efficiently and…" at bounding box center [946, 555] width 629 height 20
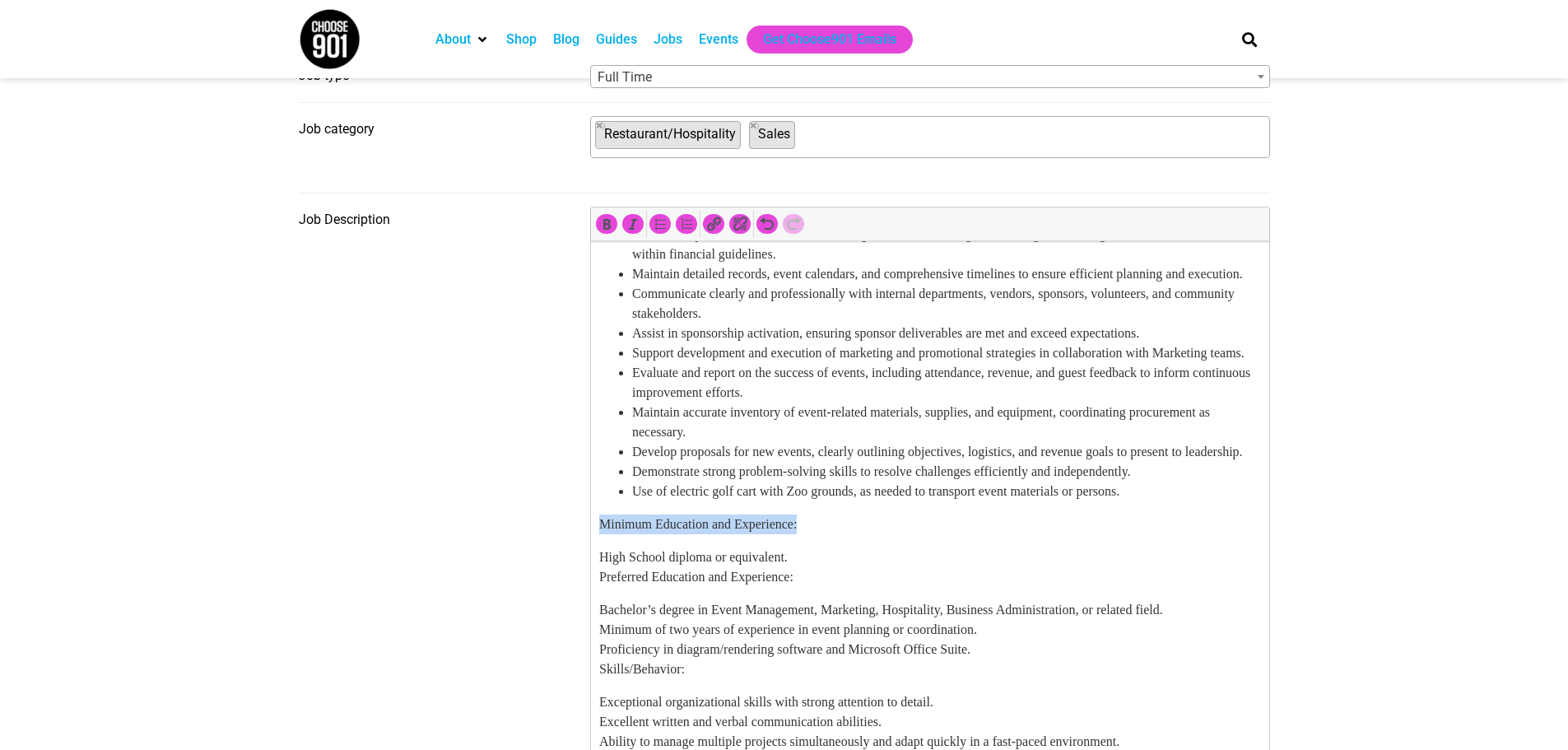
drag, startPoint x: 854, startPoint y: 607, endPoint x: 544, endPoint y: 604, distance: 310.0
click at [602, 225] on icon "Bold (Ctrl+B)" at bounding box center [607, 224] width 17 height 17
click at [835, 587] on p "High School diploma or equivalent. Preferred Education and Experience:" at bounding box center [929, 567] width 662 height 39
click at [837, 587] on p "High School diploma or equivalent. Preferred Education and Experience:" at bounding box center [929, 567] width 662 height 39
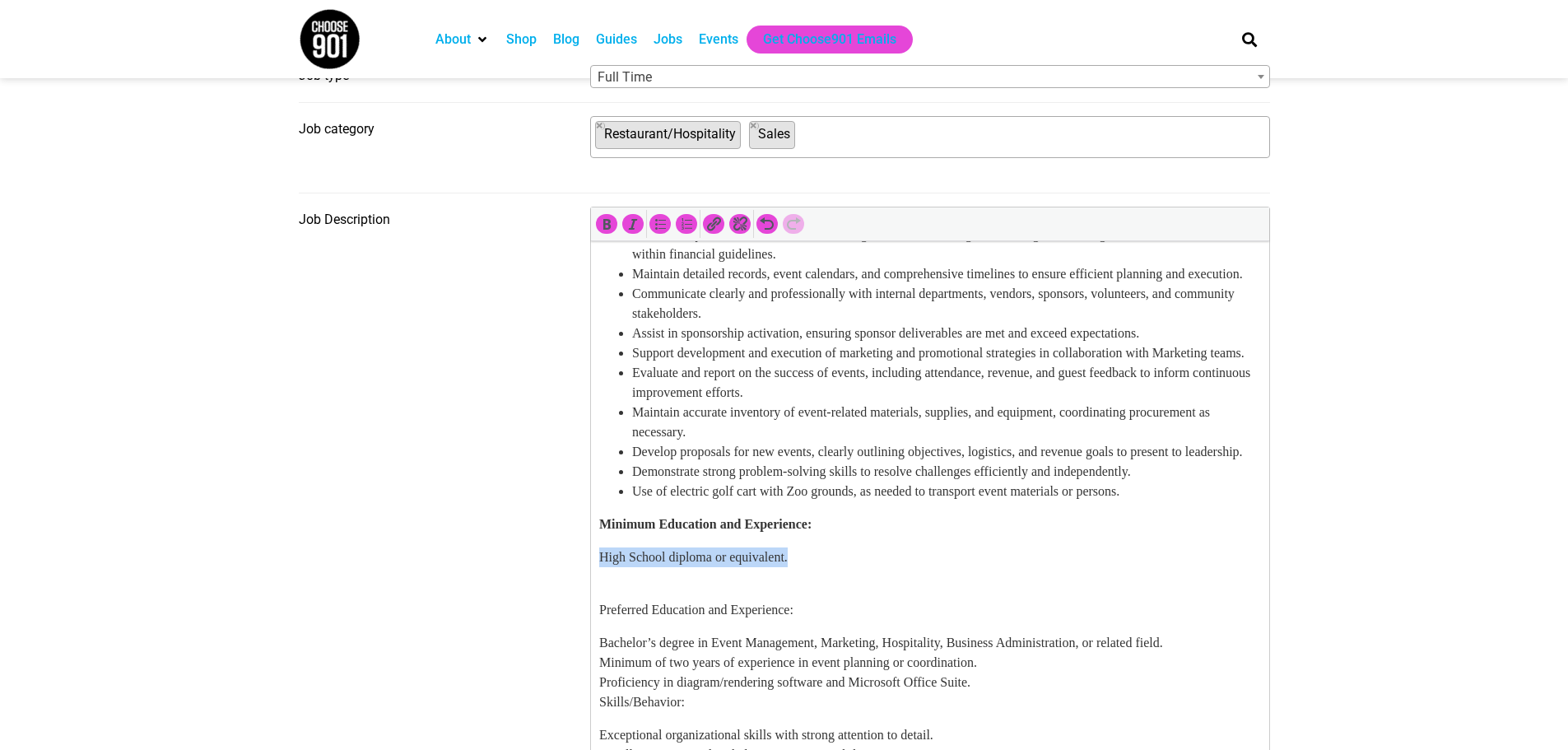
drag, startPoint x: 815, startPoint y: 646, endPoint x: 1155, endPoint y: 793, distance: 370.4
click at [655, 227] on icon "Bulleted list (Shift+Alt+U)" at bounding box center [660, 224] width 17 height 17
click at [903, 568] on li "High School diploma or equivalent." at bounding box center [946, 557] width 629 height 20
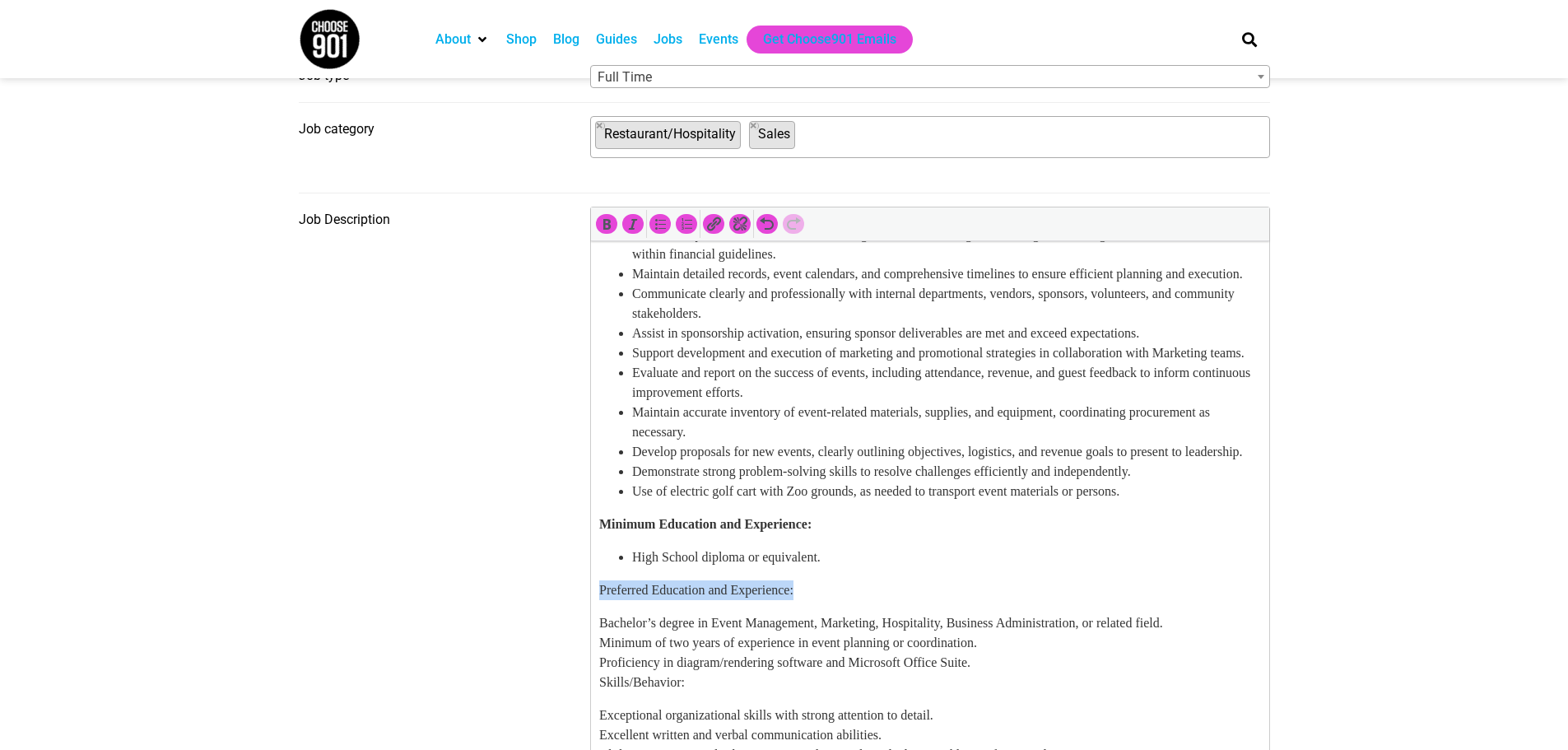
drag, startPoint x: 882, startPoint y: 668, endPoint x: 1167, endPoint y: 912, distance: 375.2
click at [612, 223] on icon "Bold (Ctrl+B)" at bounding box center [607, 224] width 17 height 17
click at [917, 601] on p "Preferred Education and Experience:" at bounding box center [929, 590] width 662 height 20
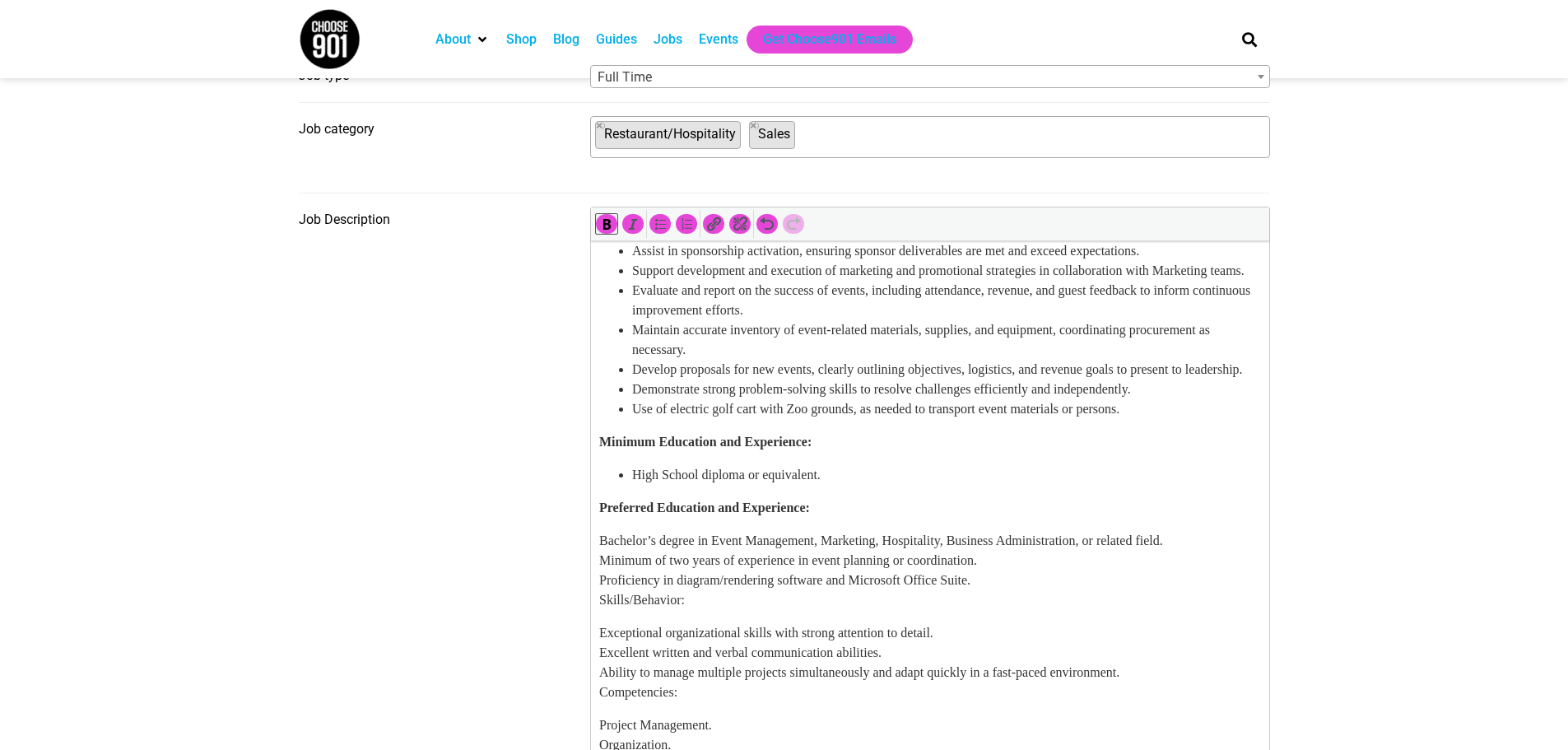
click at [1230, 610] on p "Bachelor’s degree in Event Management, Marketing, Hospitality, Business Adminis…" at bounding box center [929, 570] width 662 height 79
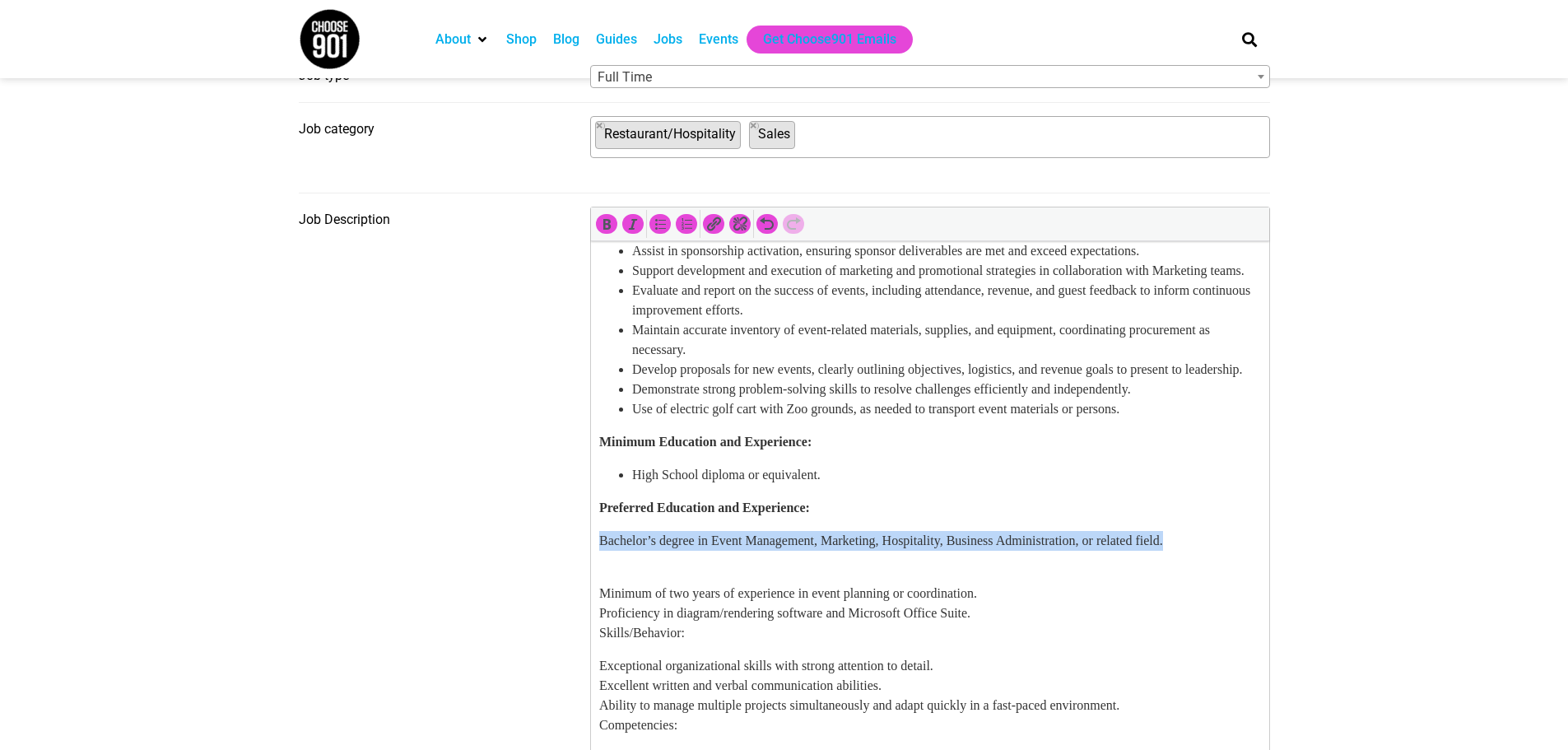
drag, startPoint x: 1230, startPoint y: 612, endPoint x: 1121, endPoint y: 851, distance: 262.7
click at [654, 226] on icon "Bulleted list (Shift+Alt+U)" at bounding box center [660, 224] width 17 height 17
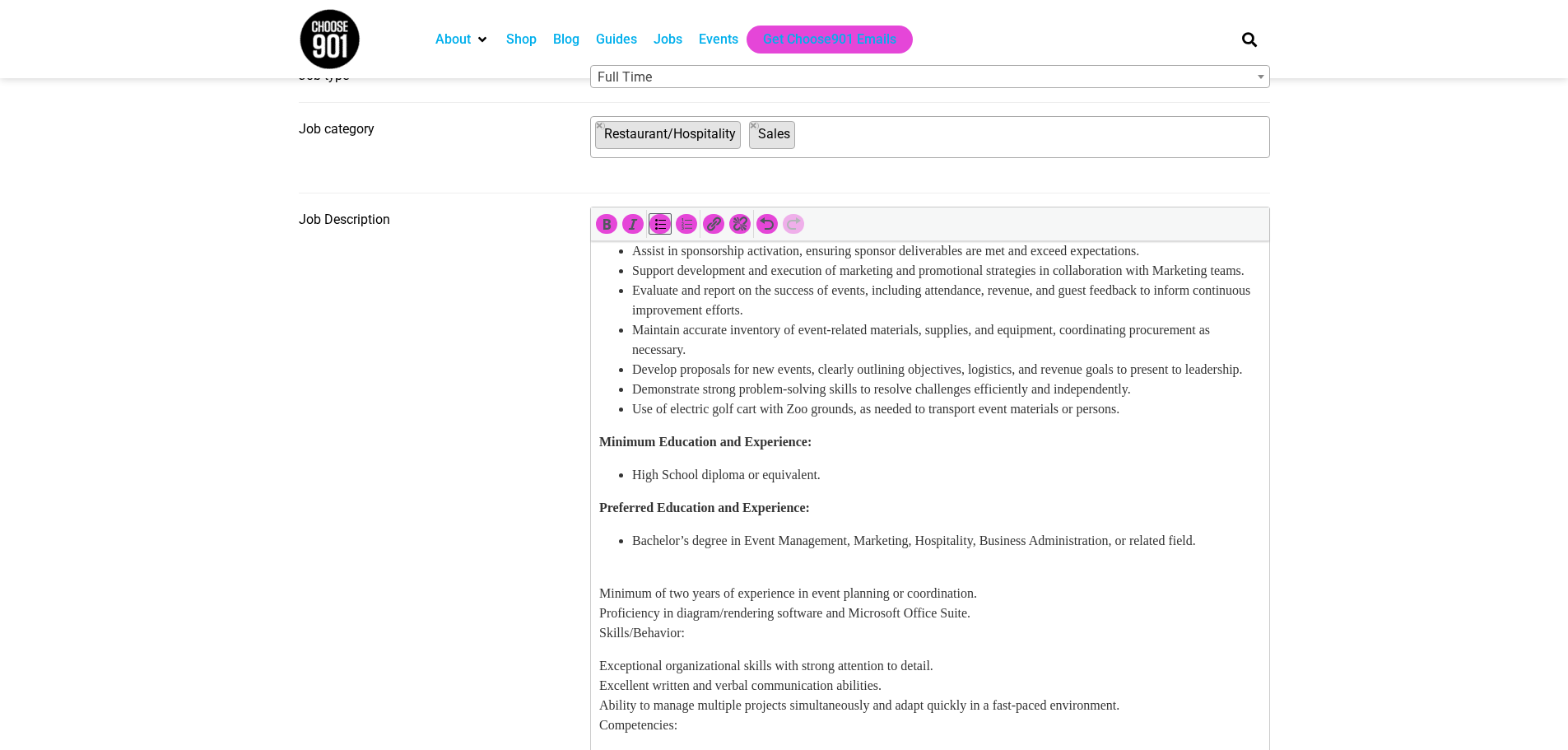
click at [866, 551] on li "Bachelor’s degree in Event Management, Marketing, Hospitality, Business Adminis…" at bounding box center [946, 541] width 629 height 20
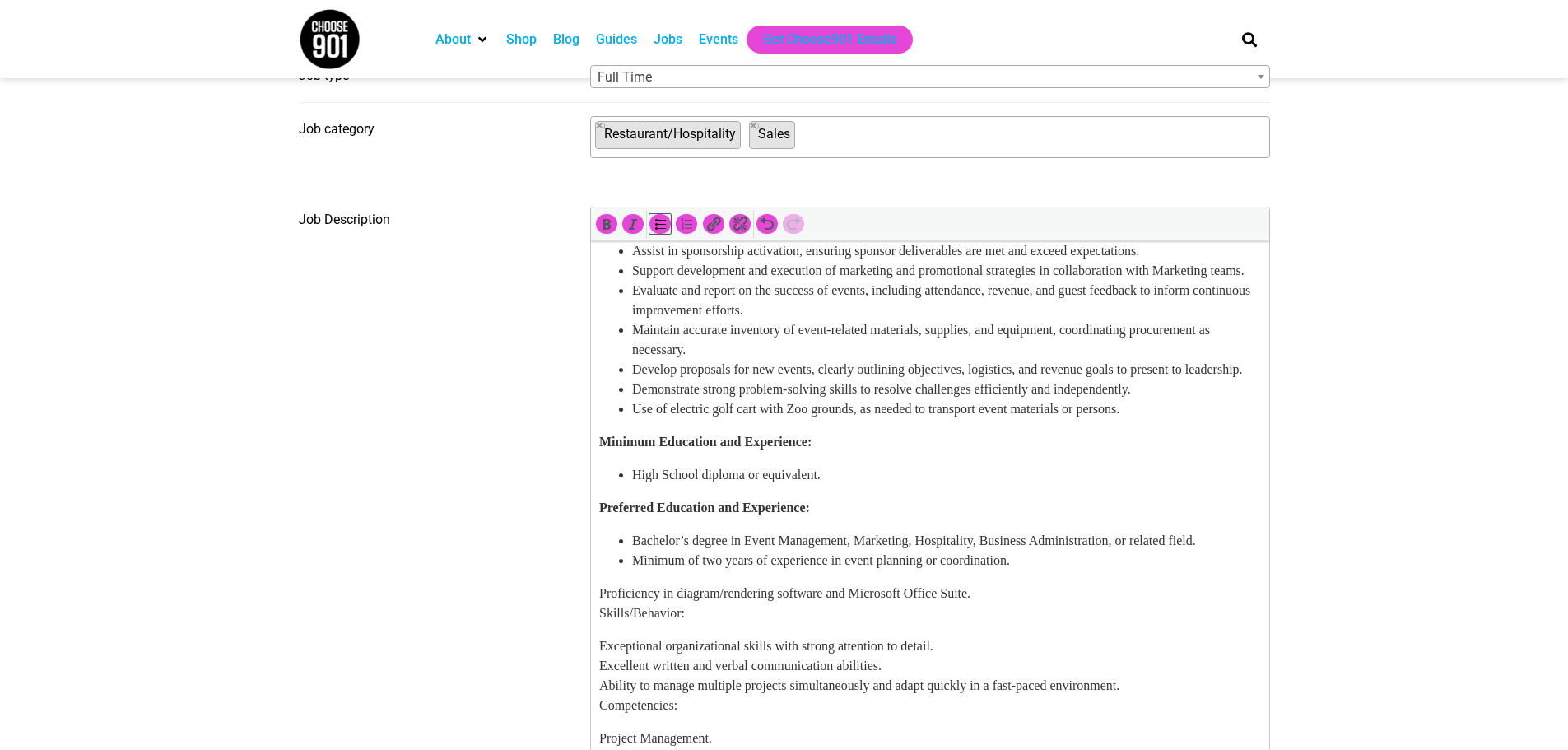
click at [1086, 570] on li "Minimum of two years of experience in event planning or coordination." at bounding box center [946, 561] width 629 height 20
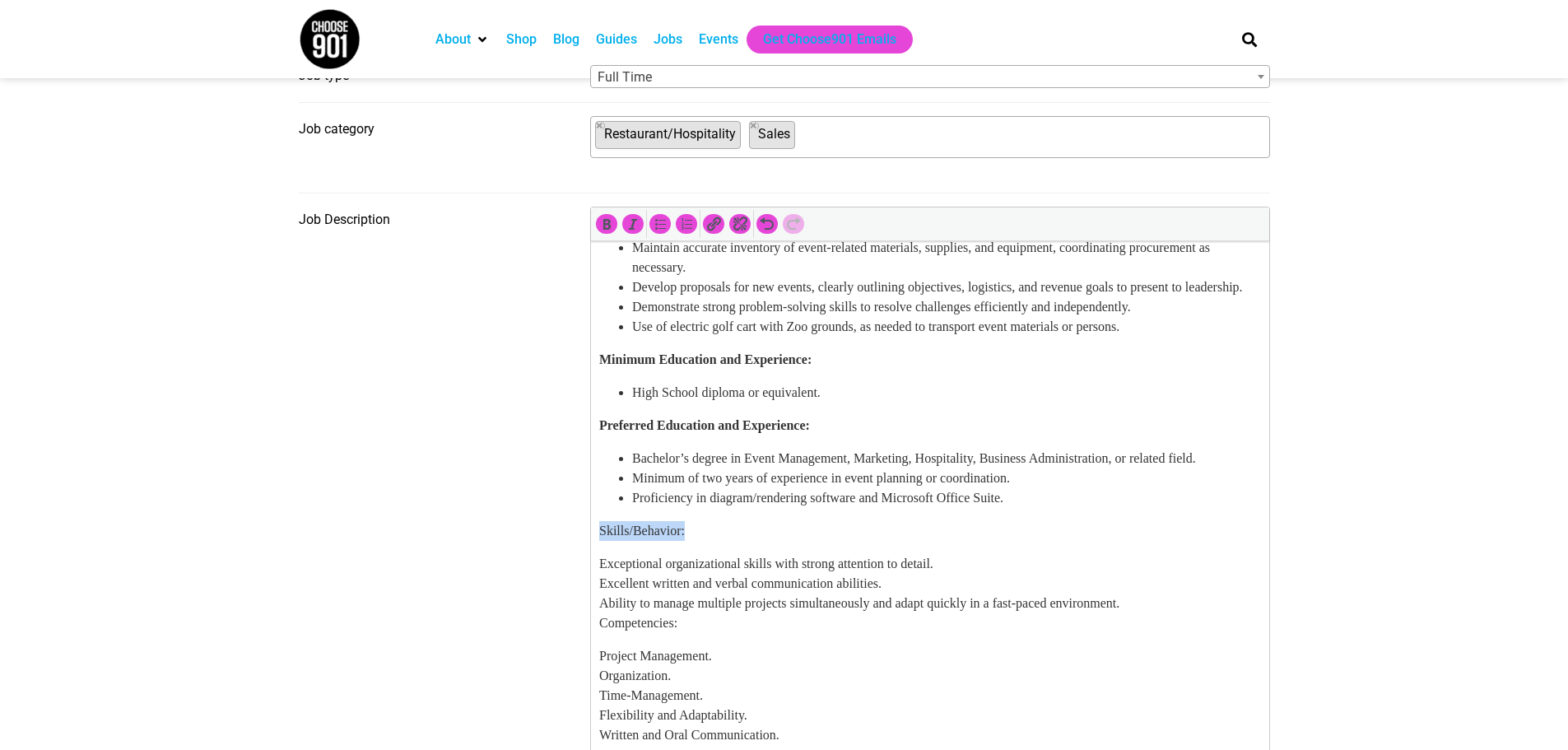
drag, startPoint x: 768, startPoint y: 633, endPoint x: 1175, endPoint y: 740, distance: 420.8
click at [601, 232] on icon "Bold (Ctrl+B)" at bounding box center [607, 224] width 17 height 17
click at [1049, 634] on p "Exceptional organizational skills with strong attention to detail. Excellent wr…" at bounding box center [929, 594] width 662 height 79
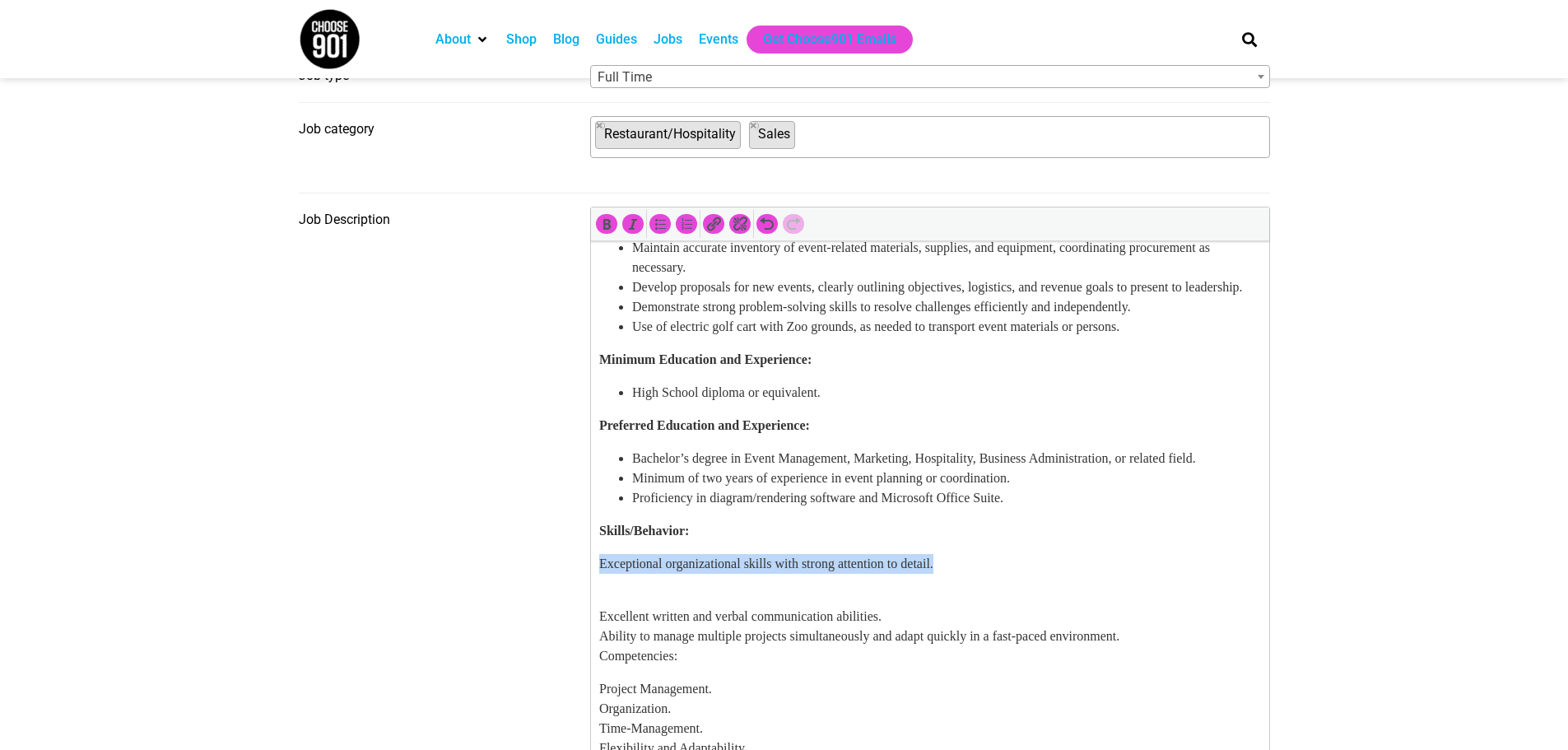
drag, startPoint x: 1046, startPoint y: 664, endPoint x: 1162, endPoint y: 912, distance: 273.8
click at [652, 229] on icon "Bulleted list (Shift+Alt+U)" at bounding box center [660, 224] width 17 height 17
click at [1086, 574] on li "Exceptional organizational skills with strong attention to detail." at bounding box center [946, 564] width 629 height 20
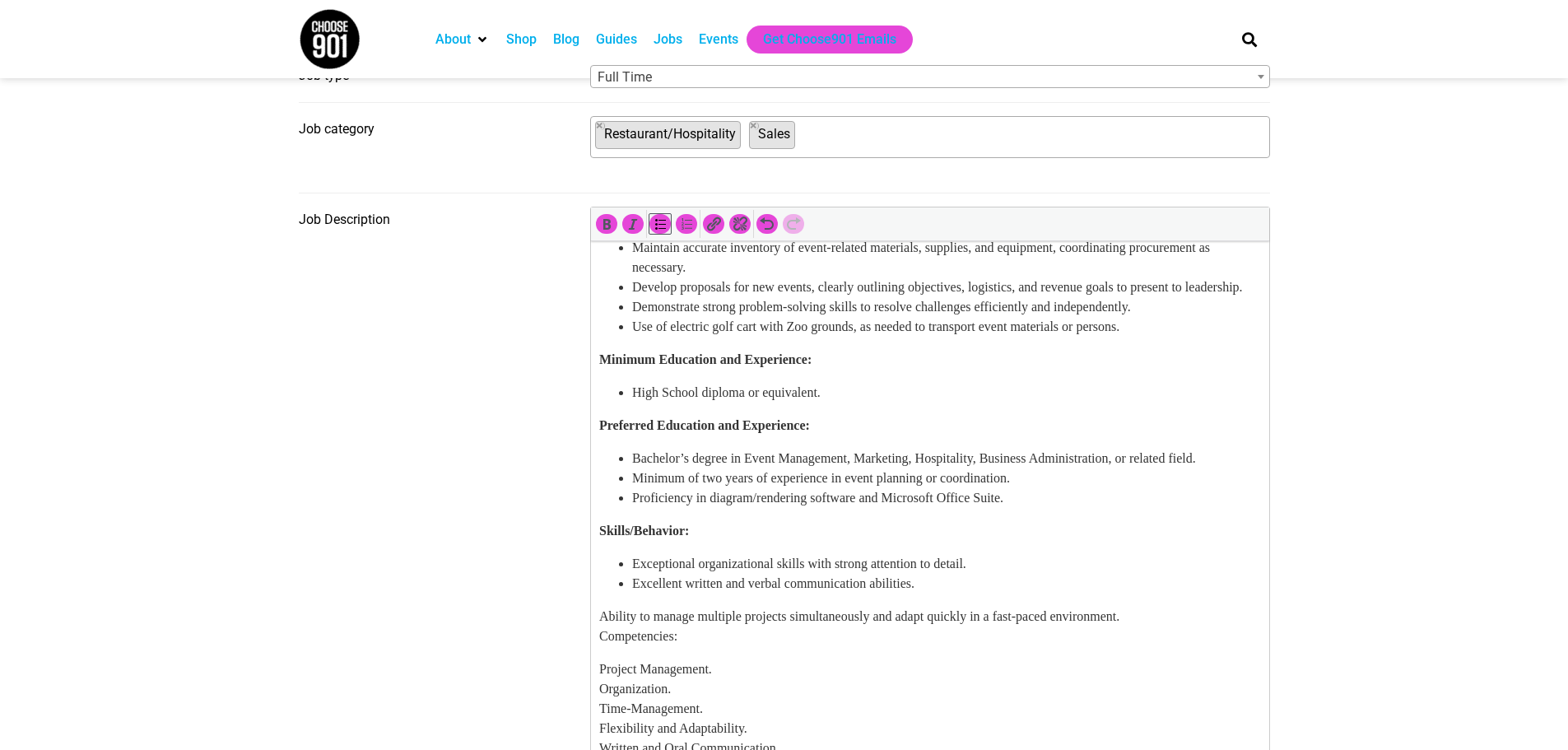
click at [1089, 594] on li "Excellent written and verbal communication abilities." at bounding box center [946, 584] width 629 height 20
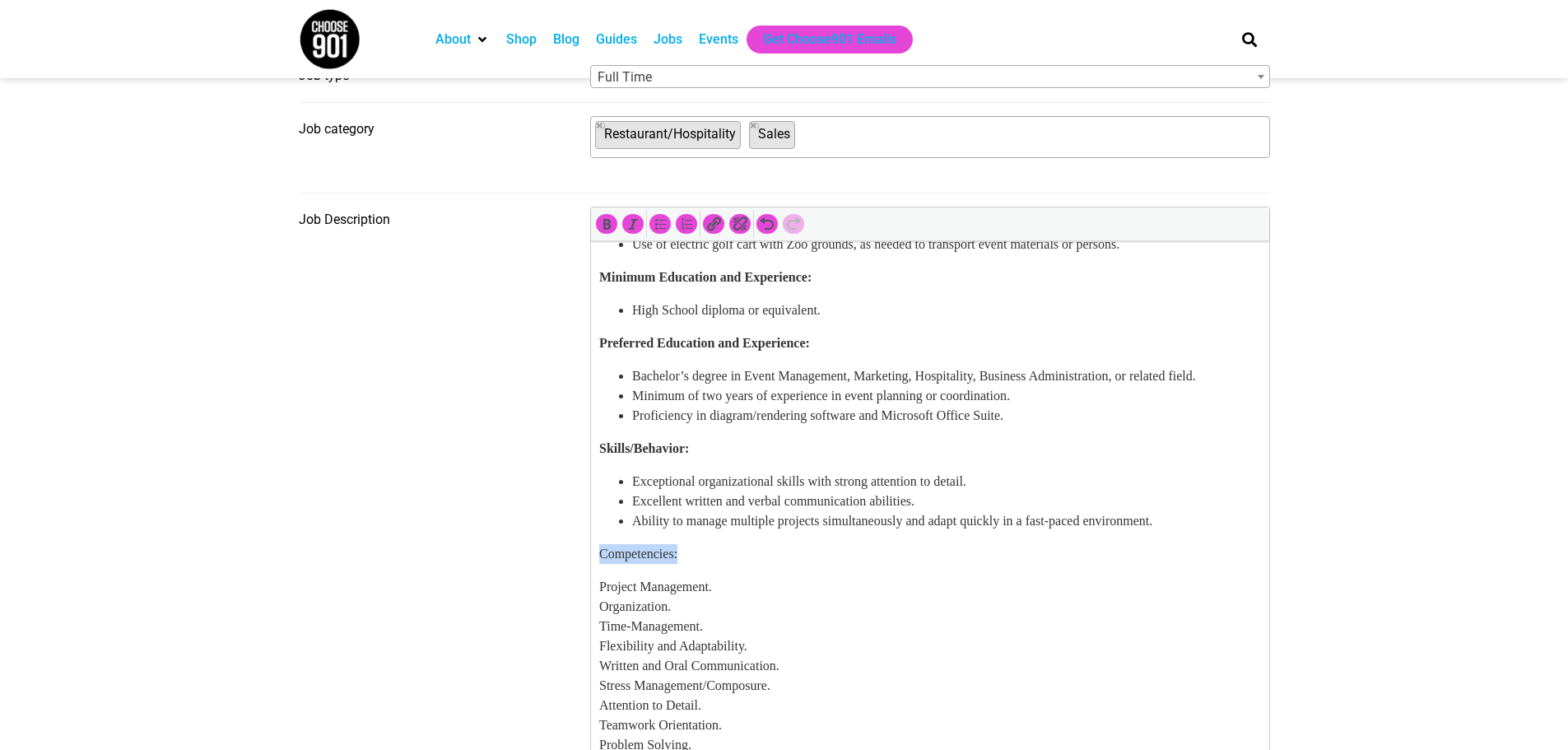
drag, startPoint x: 725, startPoint y: 646, endPoint x: 584, endPoint y: 644, distance: 141.0
click at [610, 227] on icon "Bold (Ctrl+B)" at bounding box center [607, 224] width 17 height 17
click at [740, 681] on p "Project Management. Organization. Time-Management. Flexibility and Adaptability…" at bounding box center [929, 686] width 662 height 218
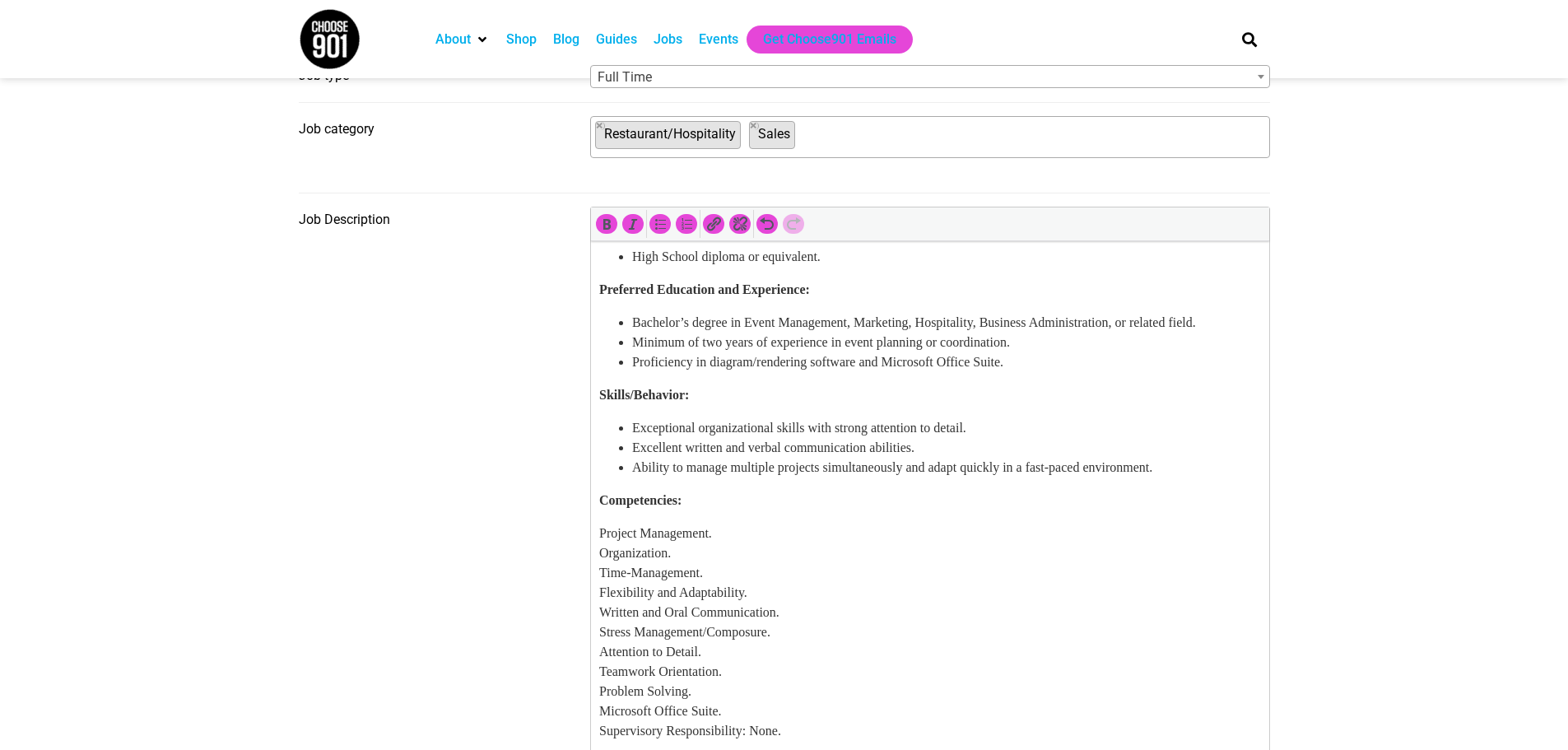
scroll to position [577, 0]
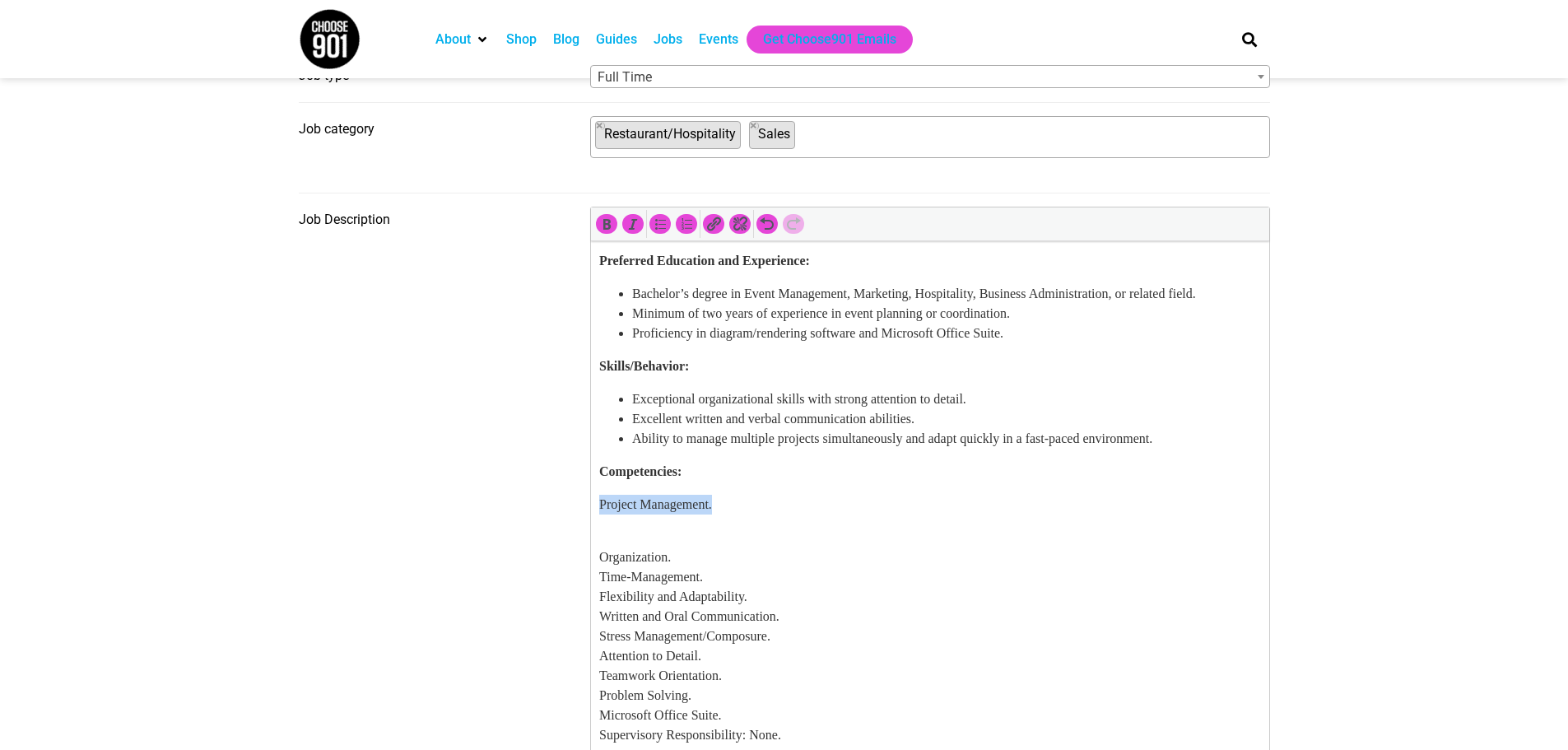
drag, startPoint x: 741, startPoint y: 598, endPoint x: 1176, endPoint y: 751, distance: 461.1
click at [663, 226] on icon "Bulleted list (Shift+Alt+U)" at bounding box center [660, 224] width 17 height 17
click at [766, 515] on li "Project Management." at bounding box center [946, 505] width 629 height 20
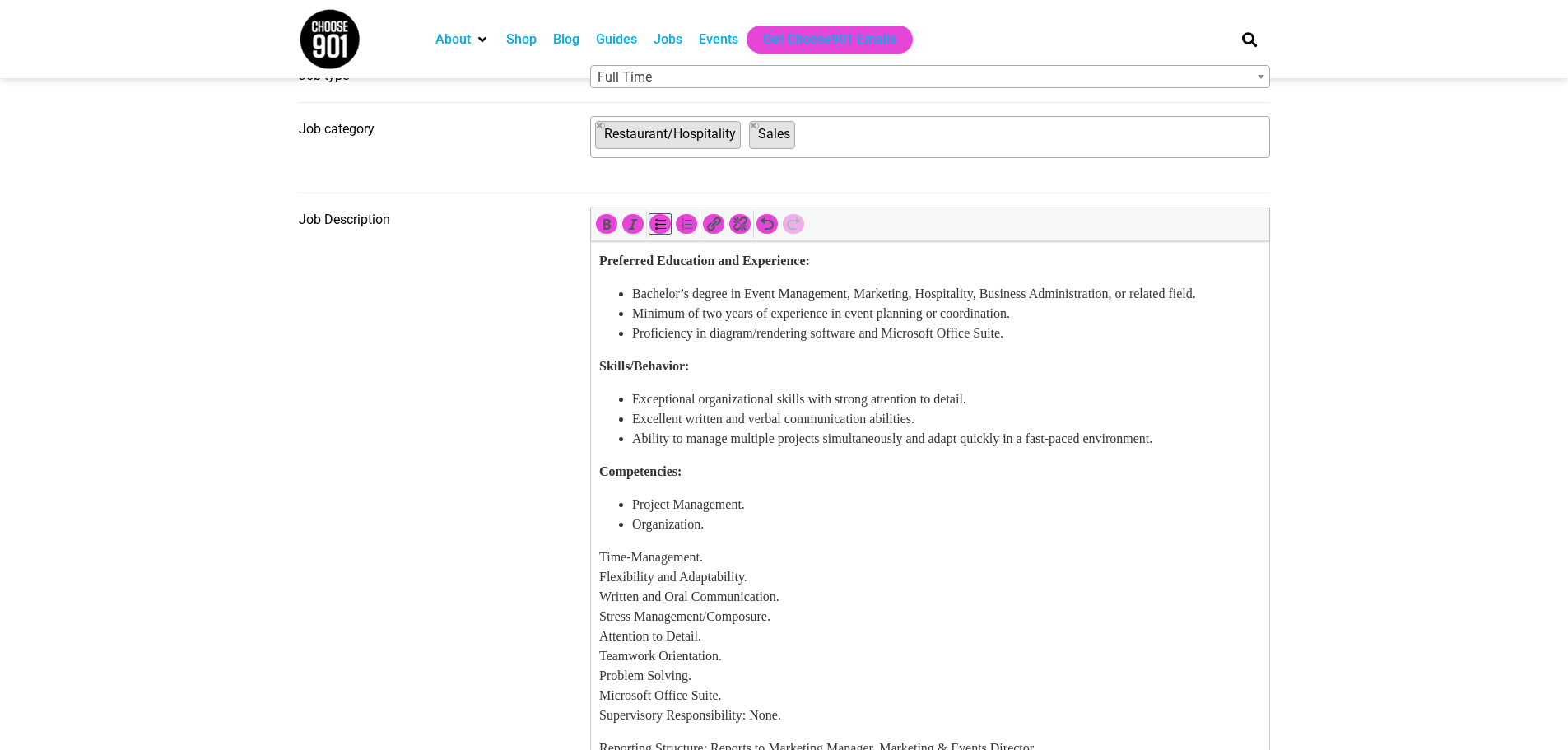
click at [782, 534] on li "Organization." at bounding box center [946, 524] width 629 height 20
click at [789, 555] on li "Time-Management." at bounding box center [946, 544] width 629 height 20
click at [826, 574] on li "Flexibility and Adaptability." at bounding box center [946, 564] width 629 height 20
click at [852, 594] on li "Written and Oral Communication." at bounding box center [946, 584] width 629 height 20
click at [858, 613] on li "Stress Management/Composure." at bounding box center [946, 603] width 629 height 20
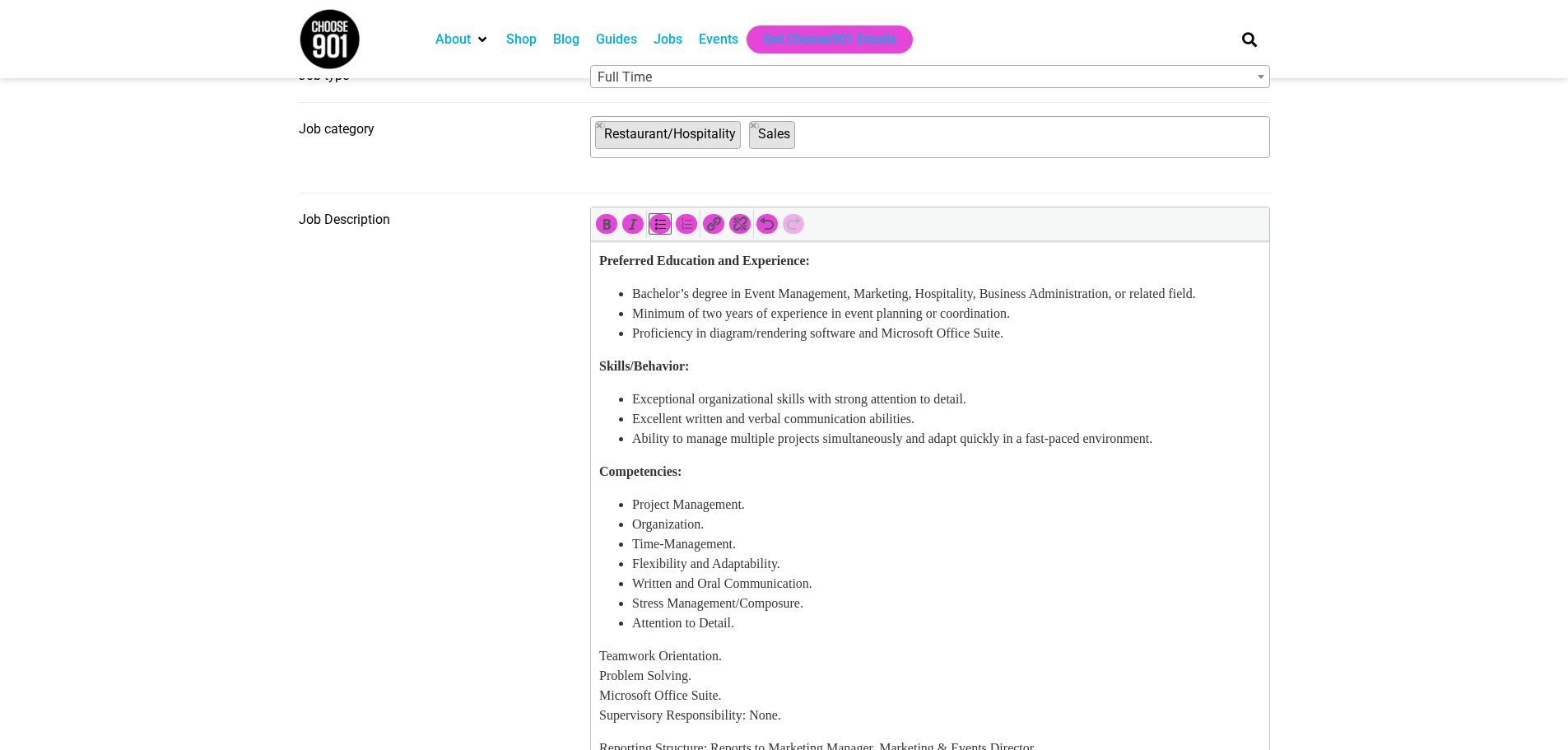
scroll to position [658, 0]
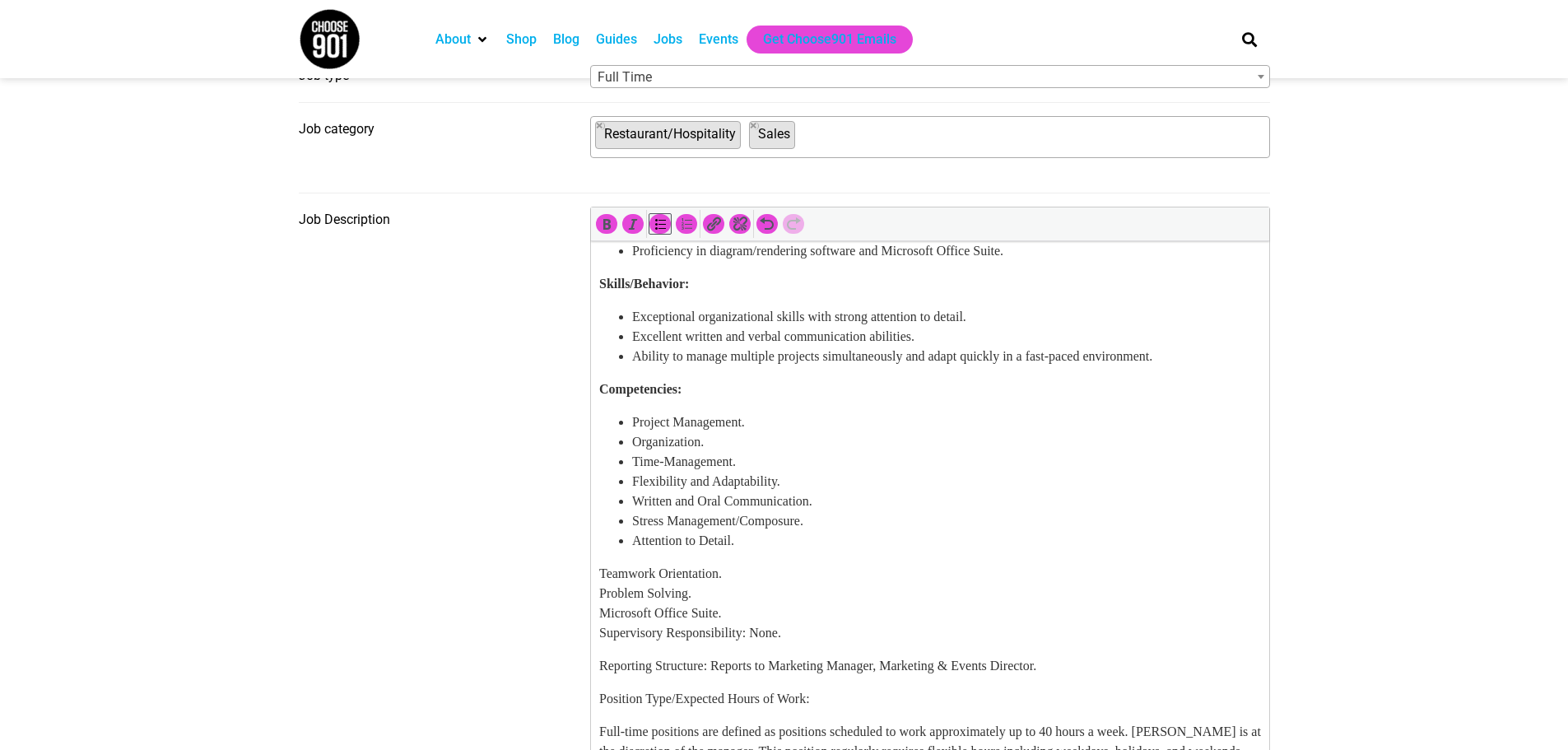
click at [840, 551] on li "Attention to Detail." at bounding box center [946, 541] width 629 height 20
click at [840, 570] on li "Teamwork Orientation." at bounding box center [946, 561] width 629 height 20
click at [856, 590] on li "Problem Solving." at bounding box center [946, 580] width 629 height 20
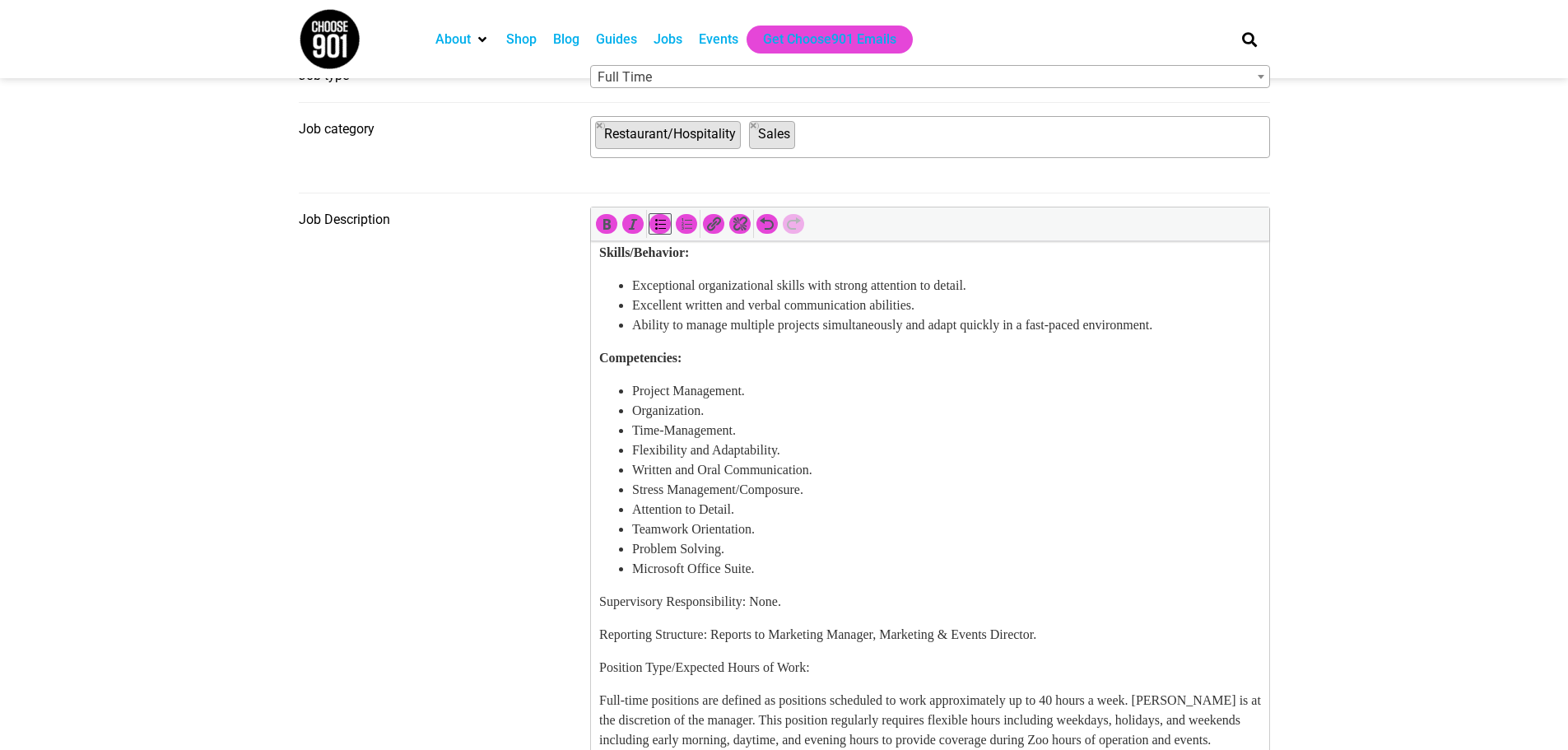
scroll to position [741, 0]
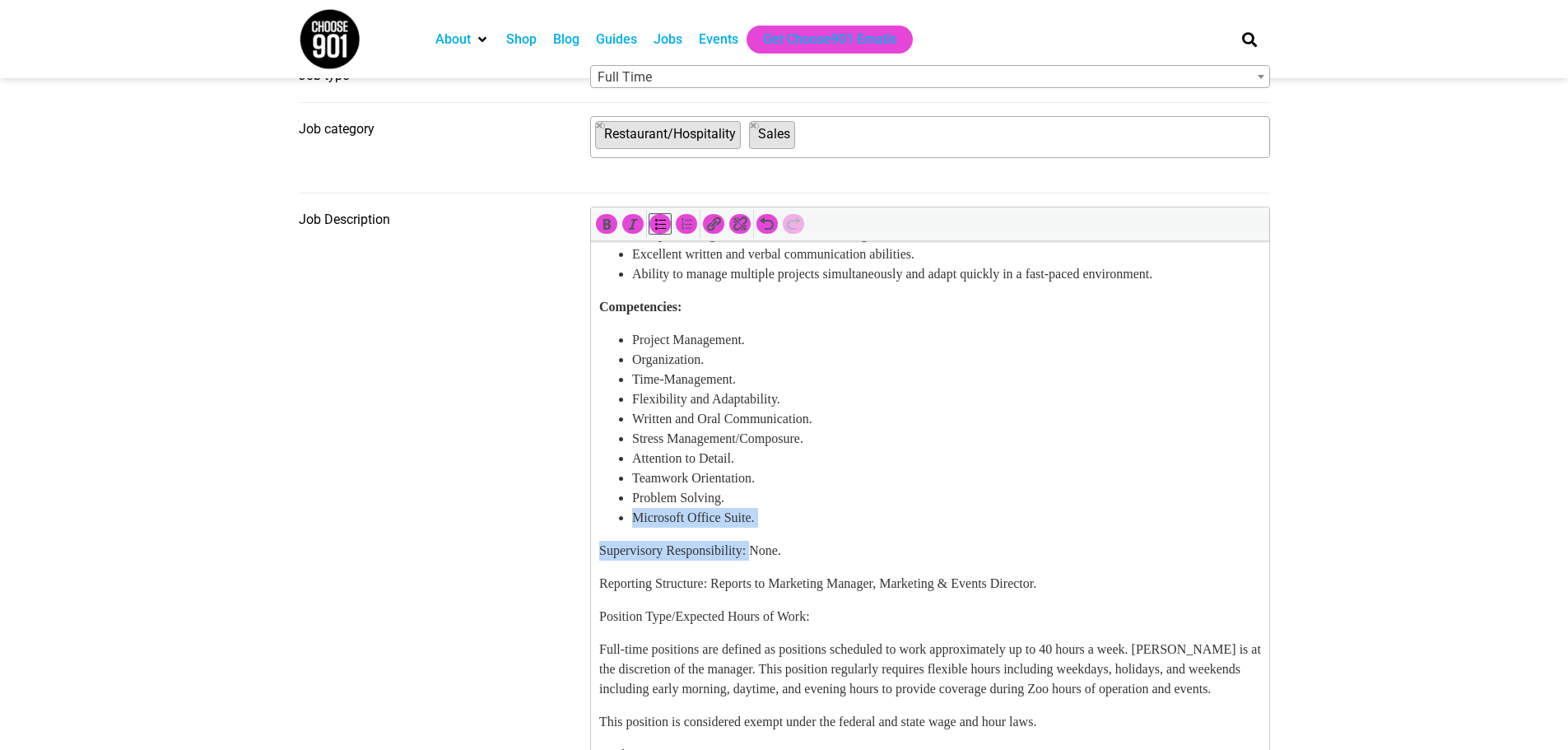
drag, startPoint x: 760, startPoint y: 649, endPoint x: 1029, endPoint y: 871, distance: 348.8
click at [590, 626] on html "Summary: The Special Events Coordinator at Memphis Zoo is responsible for plann…" at bounding box center [929, 662] width 679 height 2326
click at [636, 664] on body "Summary: The Special Events Coordinator at Memphis Zoo is responsible for plann…" at bounding box center [929, 662] width 662 height 2299
drag, startPoint x: 759, startPoint y: 651, endPoint x: 539, endPoint y: 635, distance: 220.6
click at [590, 635] on html "Summary: The Special Events Coordinator at Memphis Zoo is responsible for plann…" at bounding box center [929, 662] width 679 height 2326
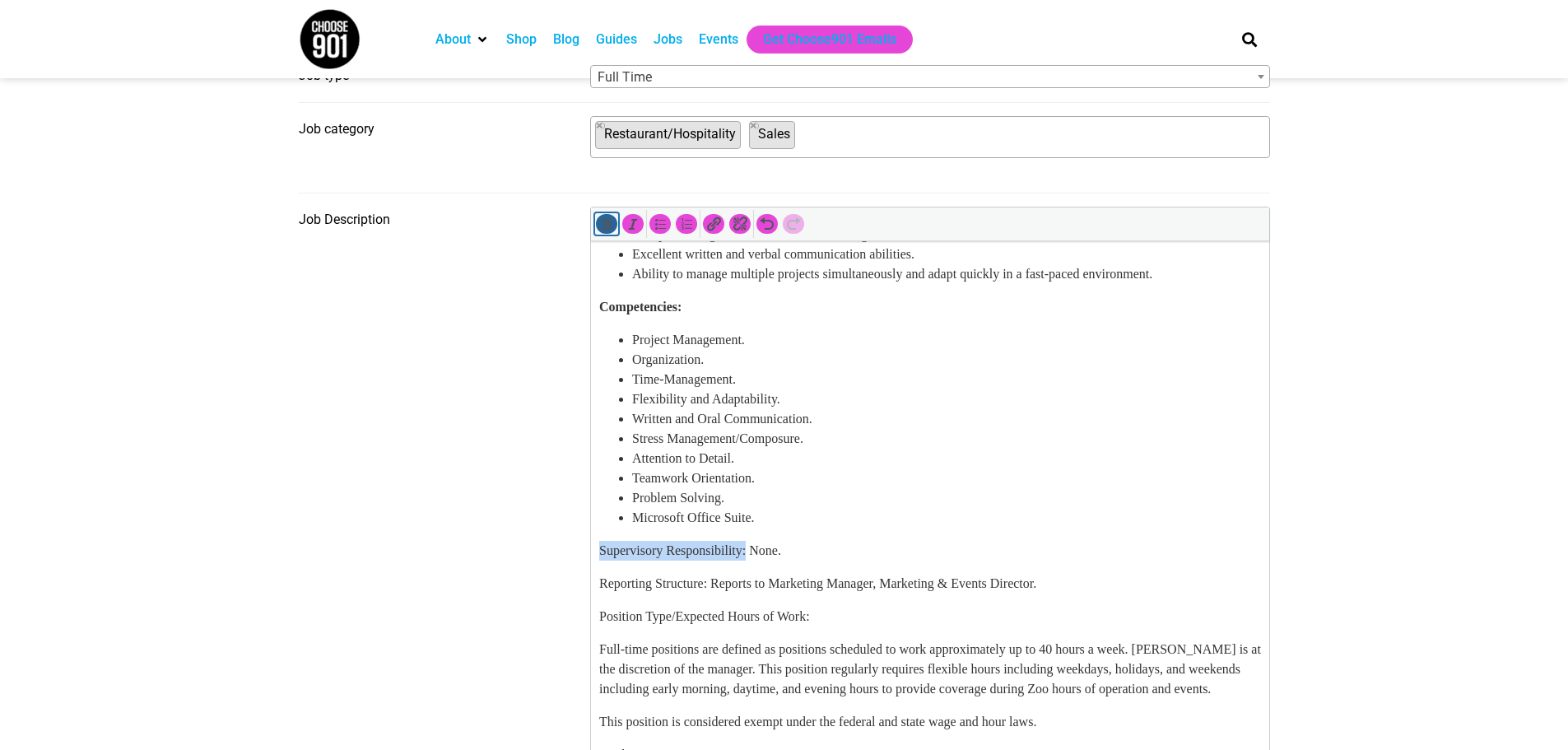
click at [609, 231] on icon "Bold (Ctrl+B)" at bounding box center [607, 224] width 17 height 17
click at [845, 561] on p "Supervisory Responsibility: None." at bounding box center [929, 551] width 662 height 20
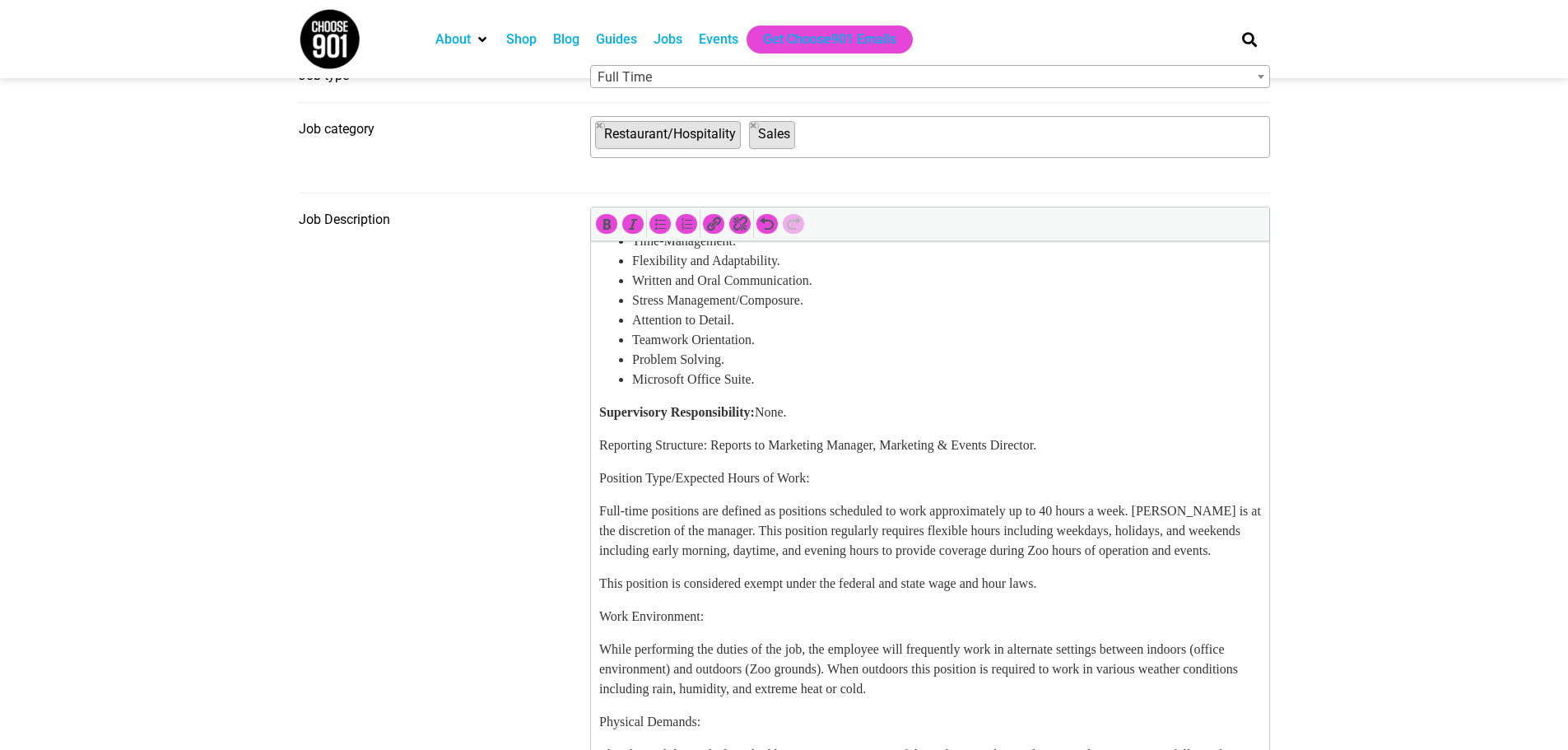
scroll to position [906, 0]
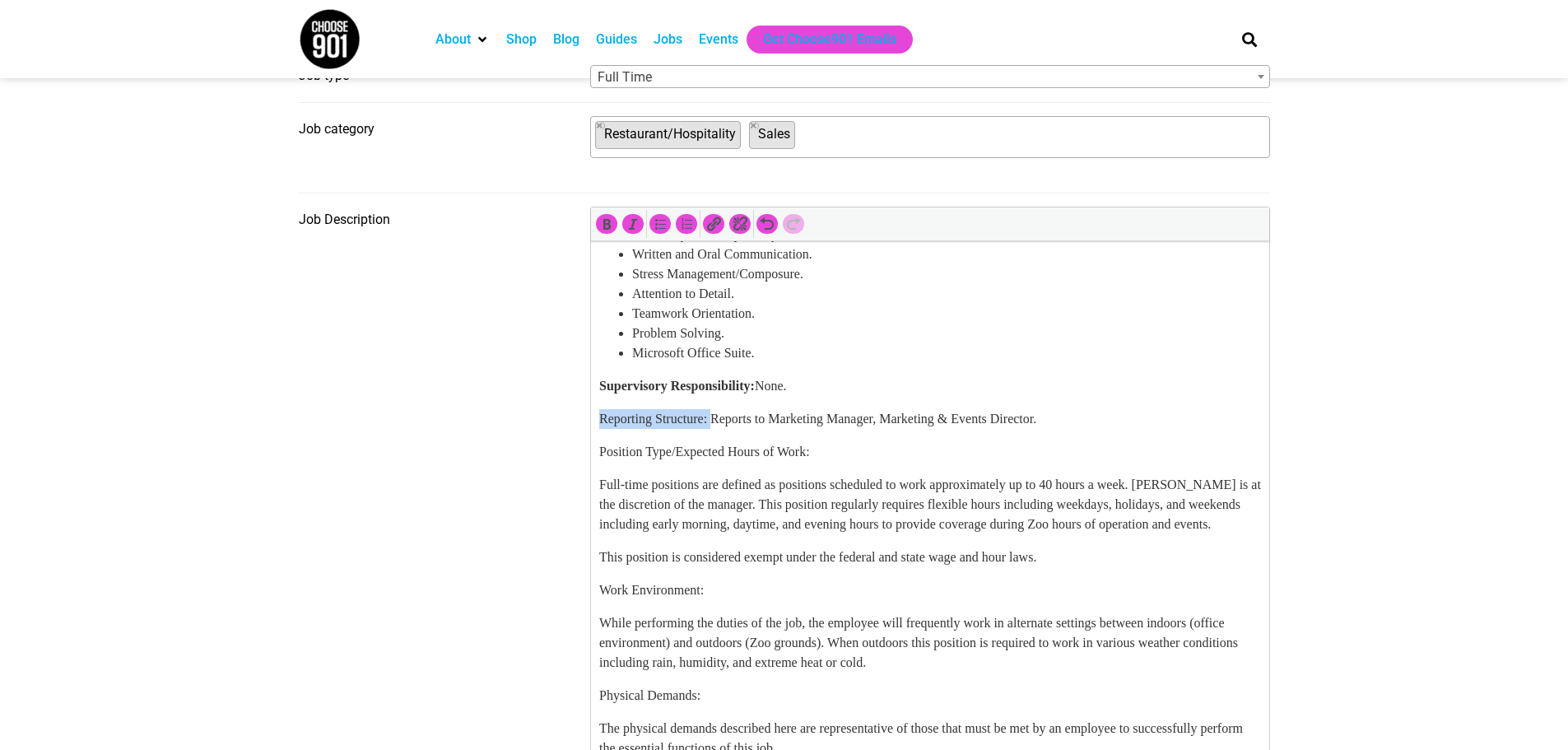
drag, startPoint x: 720, startPoint y: 515, endPoint x: 1151, endPoint y: 759, distance: 495.3
click at [590, 514] on html "Summary: The Special Events Coordinator at Memphis Zoo is responsible for plann…" at bounding box center [929, 498] width 679 height 2326
click at [612, 231] on icon "Bold (Ctrl+B)" at bounding box center [607, 224] width 17 height 17
drag, startPoint x: 848, startPoint y: 552, endPoint x: 1074, endPoint y: 757, distance: 305.1
click at [590, 537] on html "Summary: The Special Events Coordinator at Memphis Zoo is responsible for plann…" at bounding box center [929, 498] width 679 height 2326
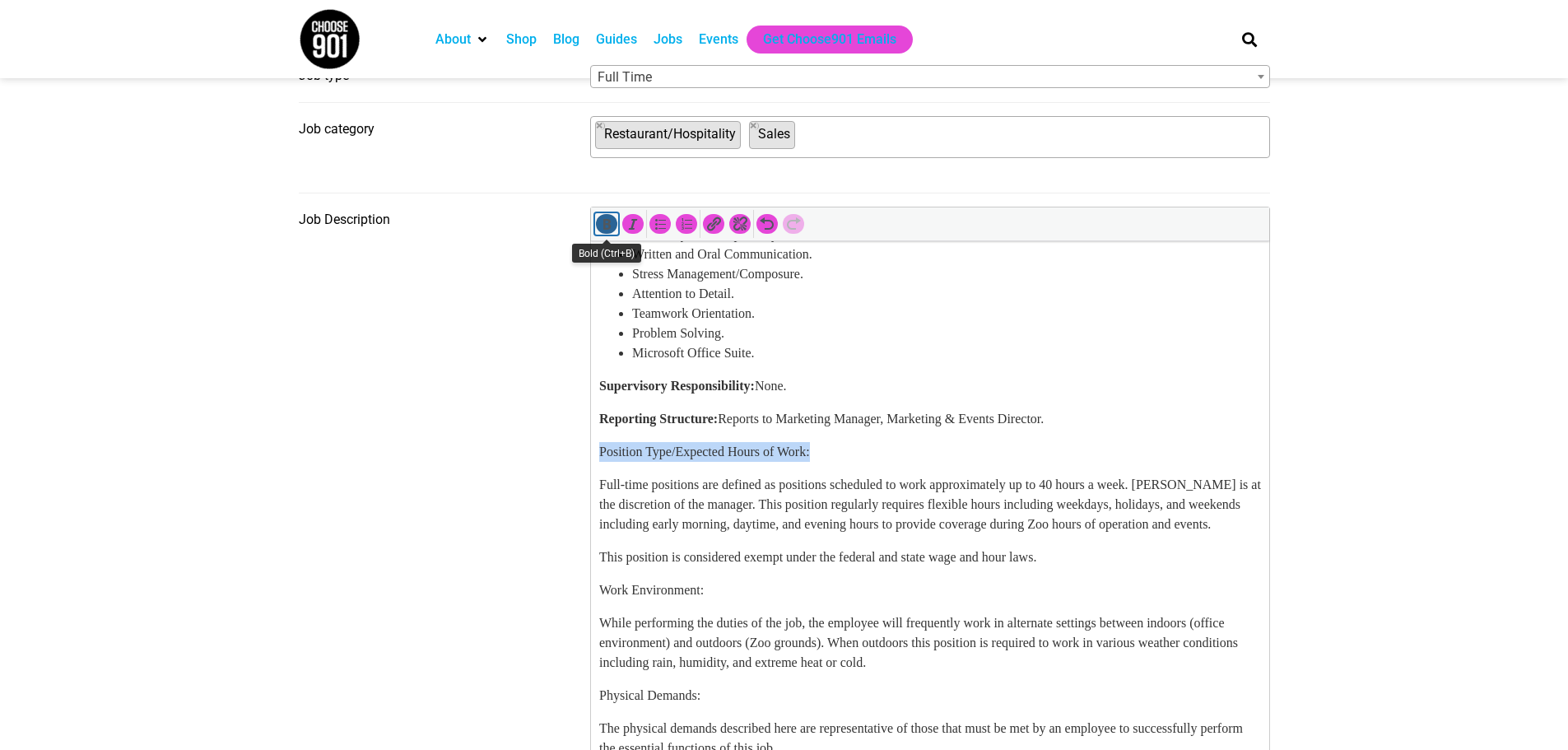
click at [600, 227] on icon "Bold (Ctrl+B)" at bounding box center [607, 224] width 17 height 17
click at [889, 462] on p "Position Type/Expected Hours of Work:" at bounding box center [929, 452] width 662 height 20
drag, startPoint x: 869, startPoint y: 487, endPoint x: 790, endPoint y: 488, distance: 79.0
click at [790, 396] on p "Supervisory Responsibility: None." at bounding box center [929, 387] width 662 height 20
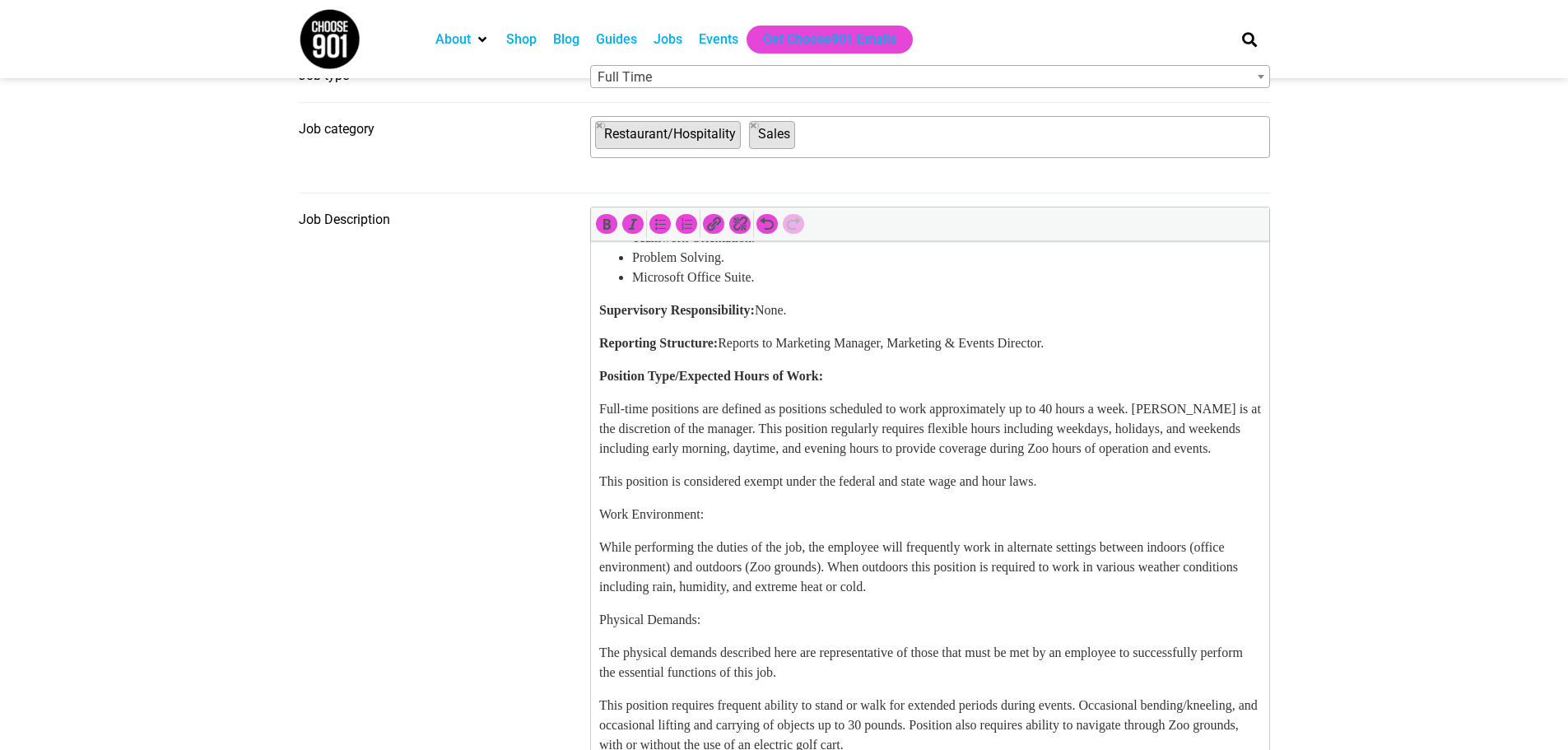
scroll to position [988, 0]
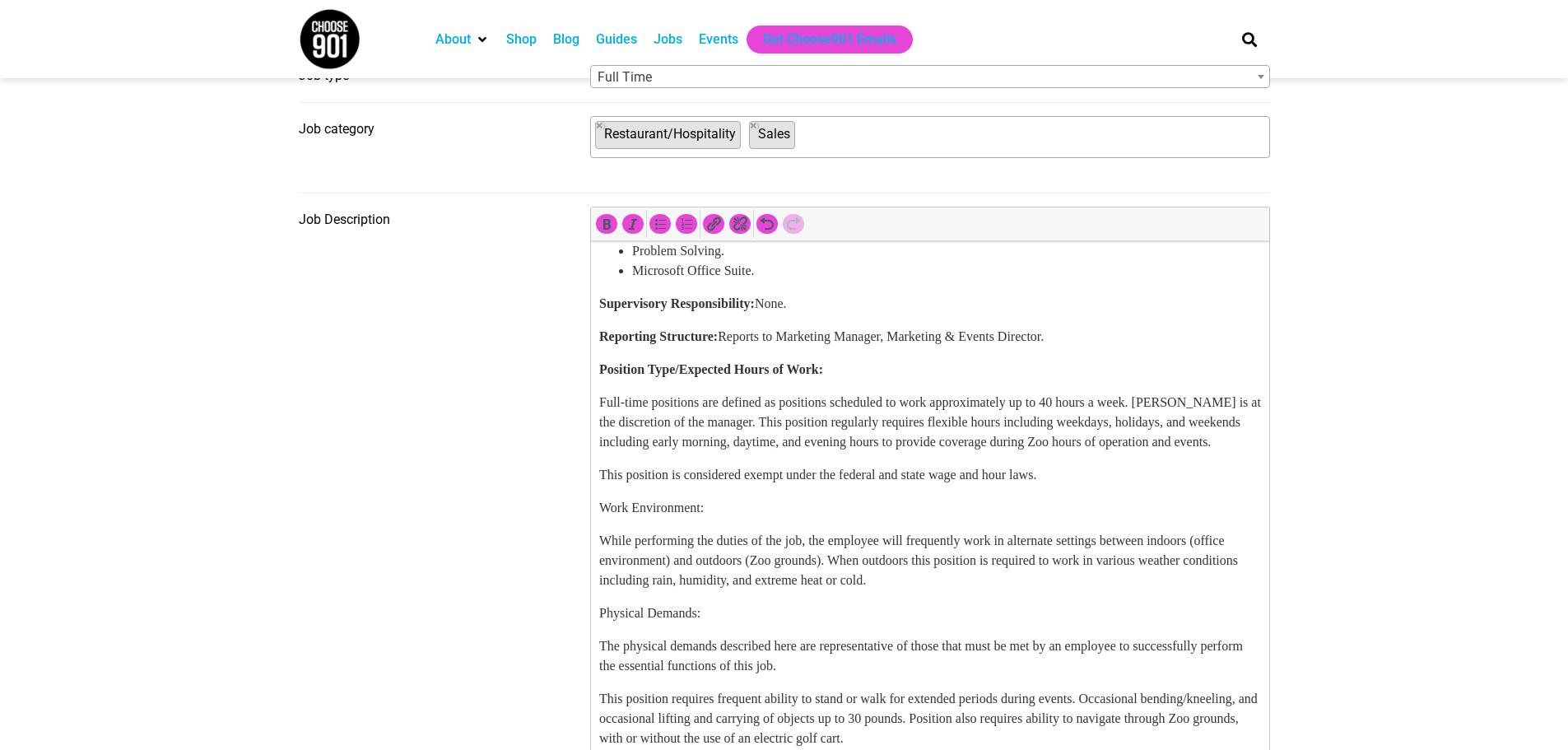
click at [864, 314] on p "Supervisory Responsibility: None." at bounding box center [929, 304] width 662 height 20
drag, startPoint x: 855, startPoint y: 403, endPoint x: 789, endPoint y: 403, distance: 66.0
click at [789, 314] on p "Supervisory Responsibility: None." at bounding box center [929, 304] width 662 height 20
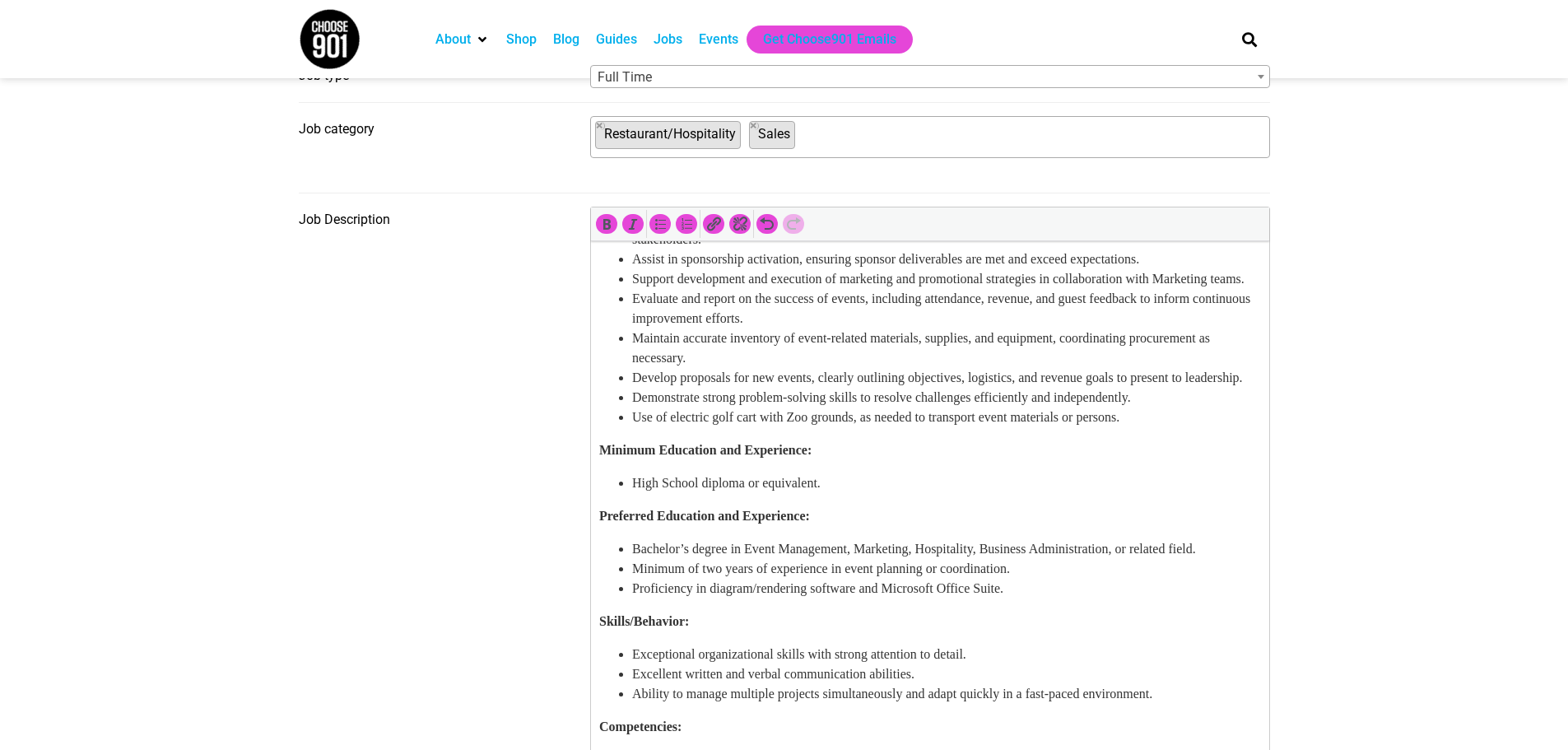
scroll to position [83, 0]
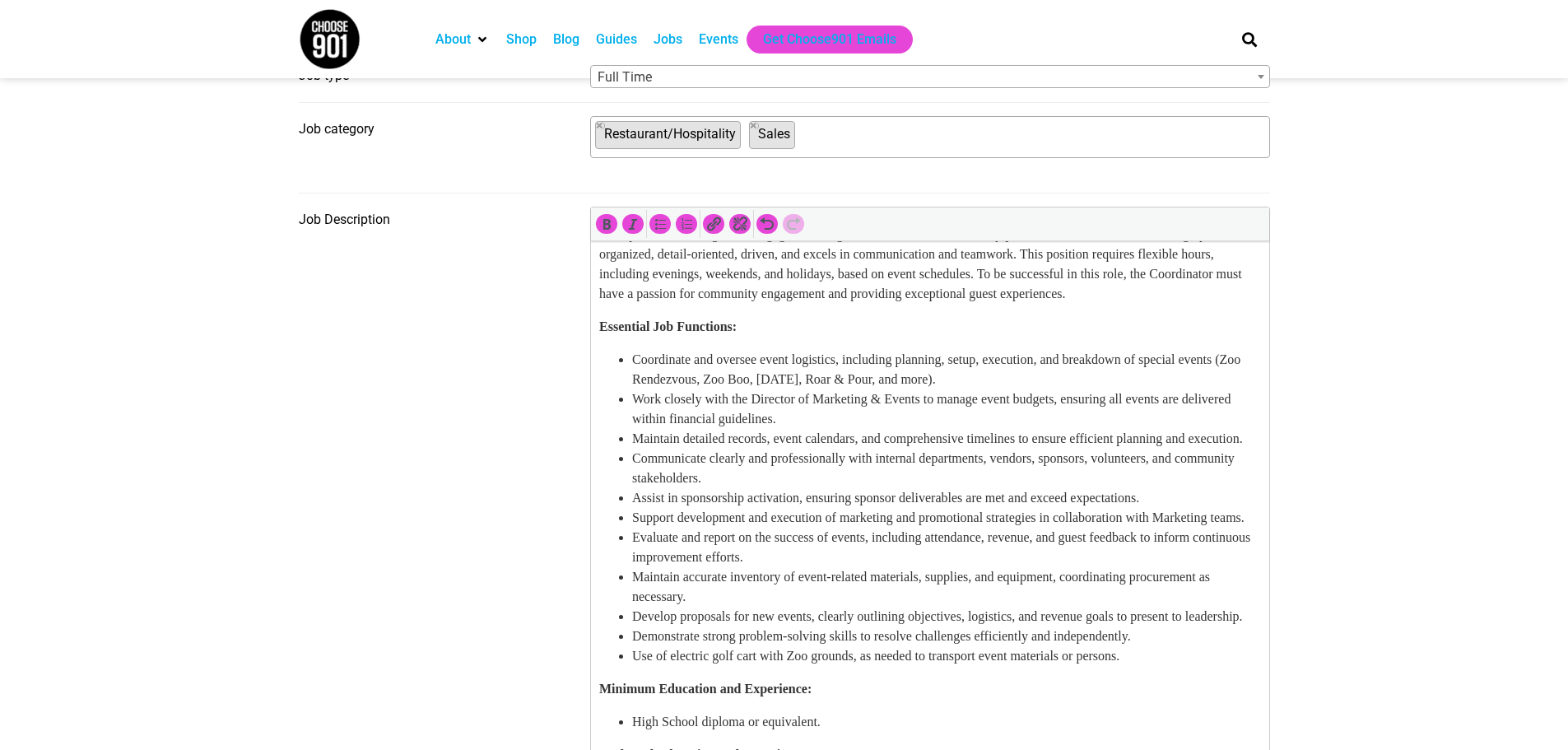
click at [821, 378] on li "Coordinate and oversee event logistics, including planning, setup, execution, a…" at bounding box center [946, 370] width 629 height 39
copy li "logistics"
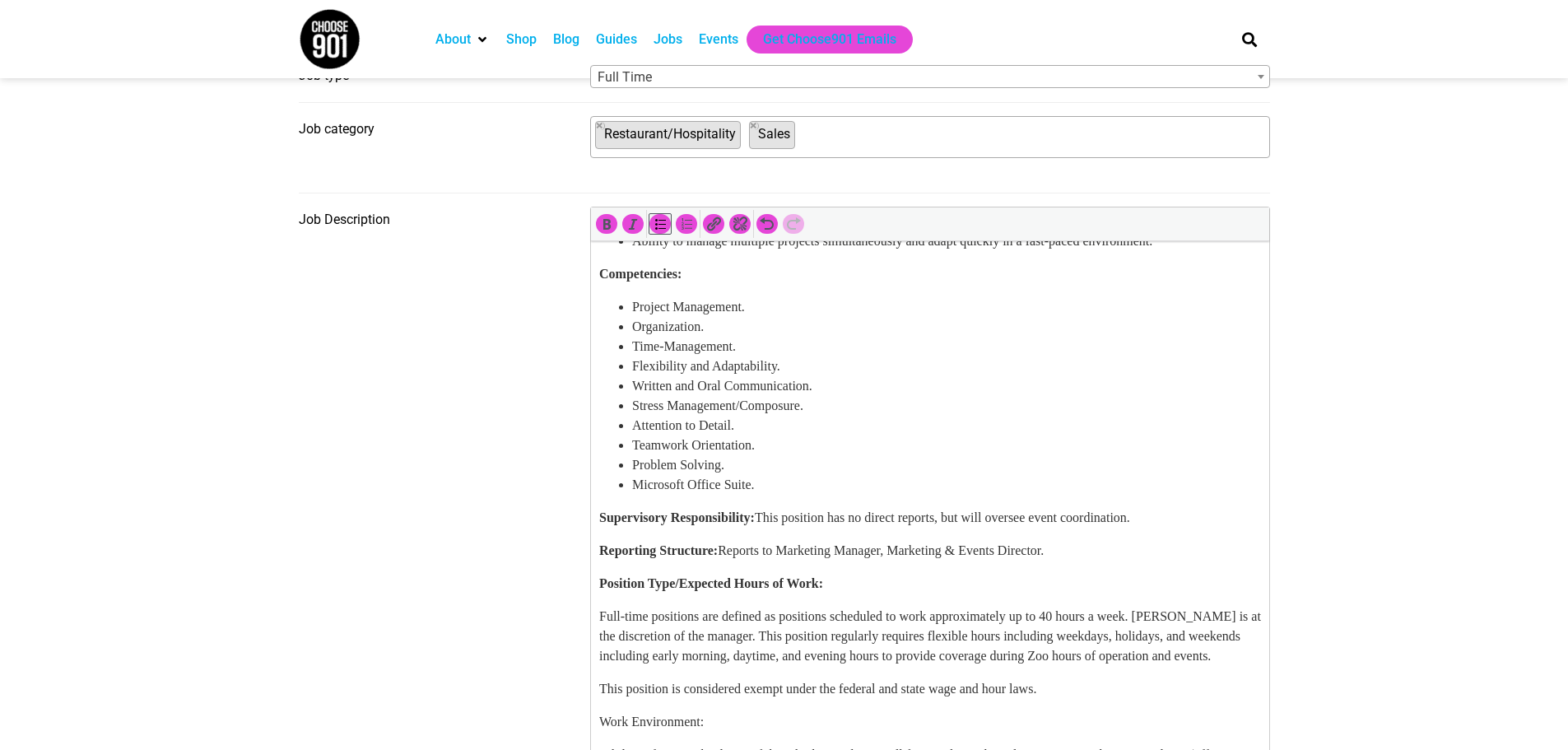
scroll to position [824, 0]
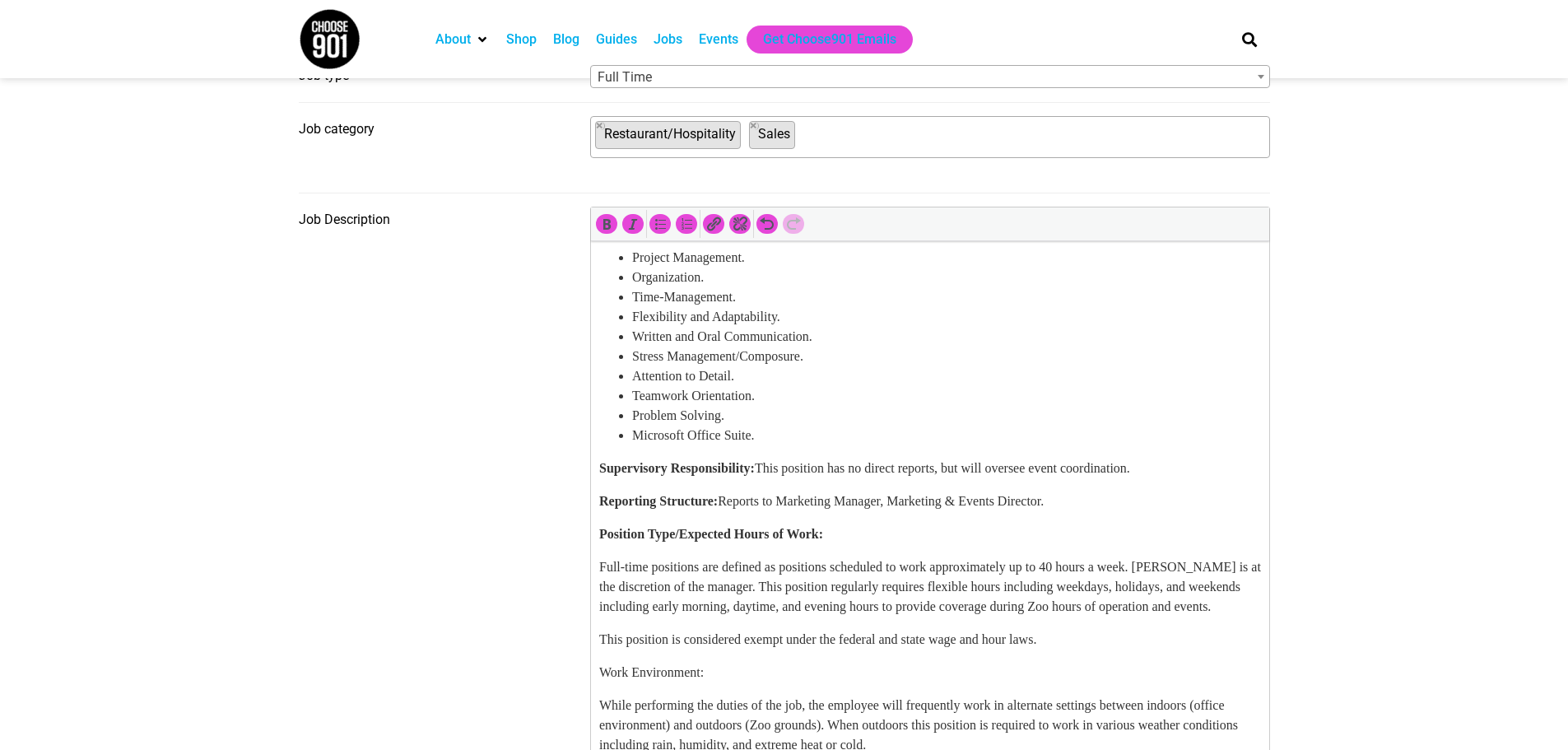
click at [1141, 478] on p "Supervisory Responsibility: This position has no direct reports, but will overs…" at bounding box center [929, 468] width 662 height 20
click at [1207, 478] on p "Supervisory Responsibility: This position has no direct reports, but will overs…" at bounding box center [929, 468] width 662 height 20
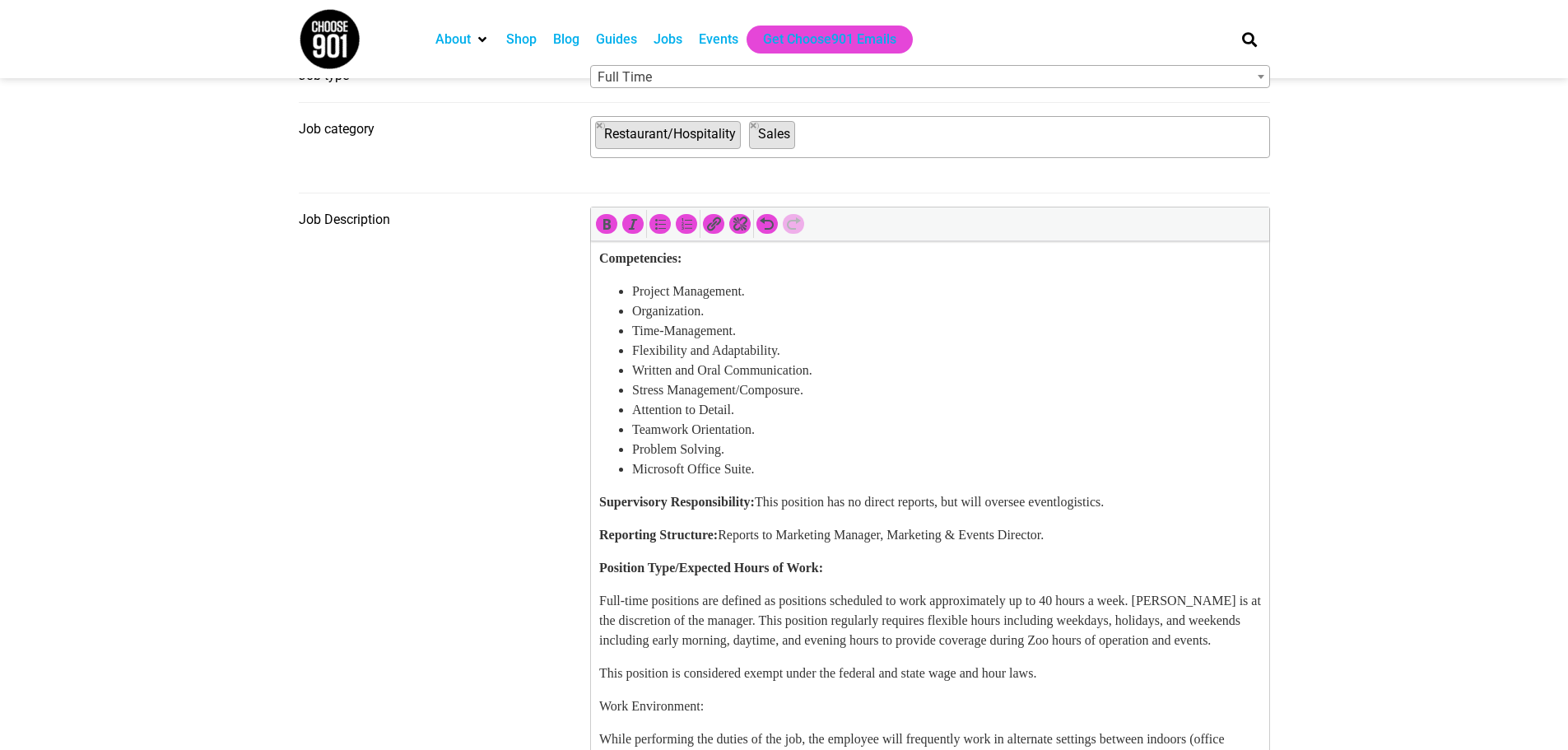
scroll to position [874, 0]
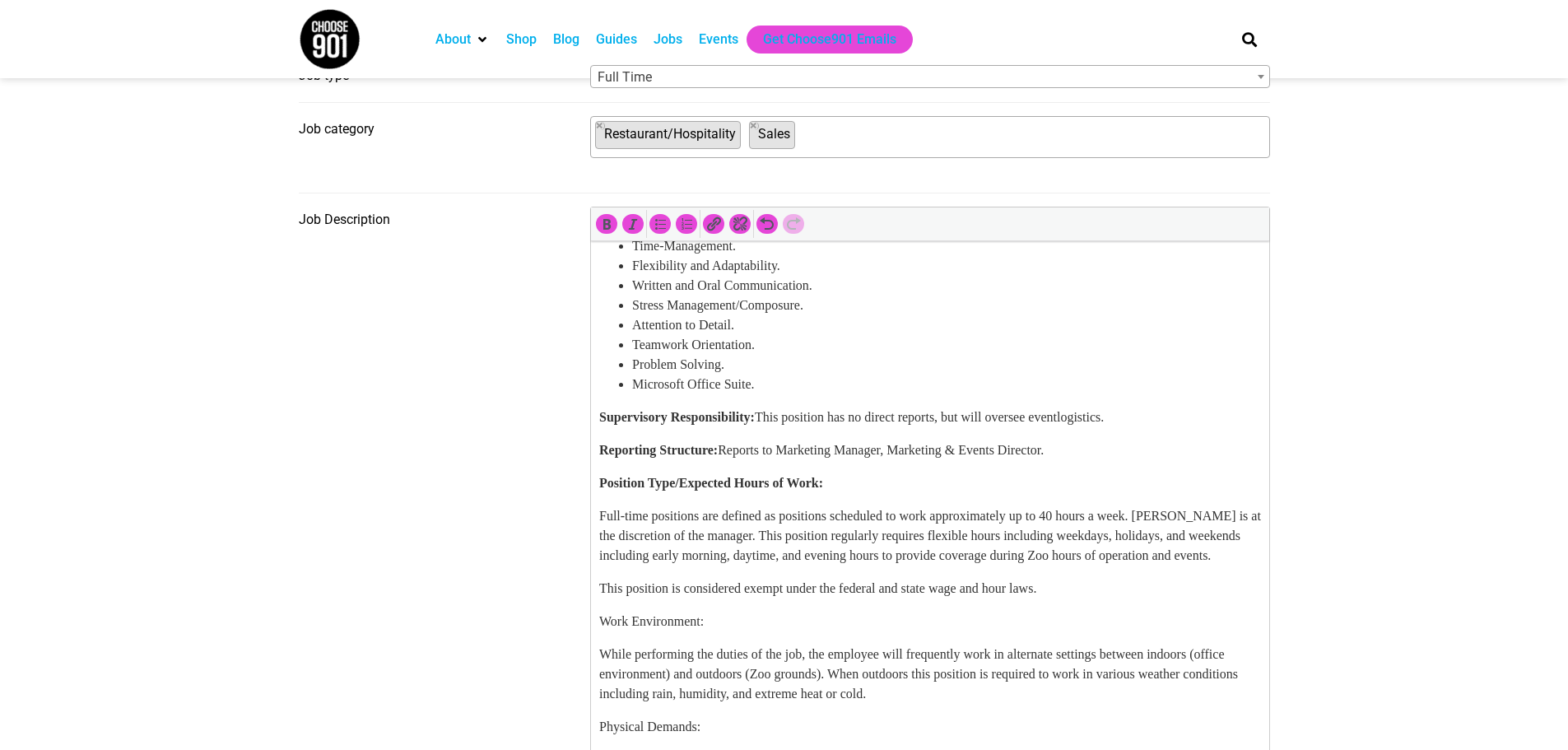
drag, startPoint x: 1186, startPoint y: 519, endPoint x: 1043, endPoint y: 512, distance: 143.2
click at [1043, 427] on p "Supervisory Responsibility: This position has no direct reports, but will overs…" at bounding box center [929, 418] width 662 height 20
click at [1055, 427] on p "Supervisory Responsibility: This position has no direct reports, but will overs…" at bounding box center [929, 418] width 662 height 20
click at [1192, 427] on p "Supervisory Responsibility: This position has no direct reports, but will super…" at bounding box center [929, 418] width 662 height 20
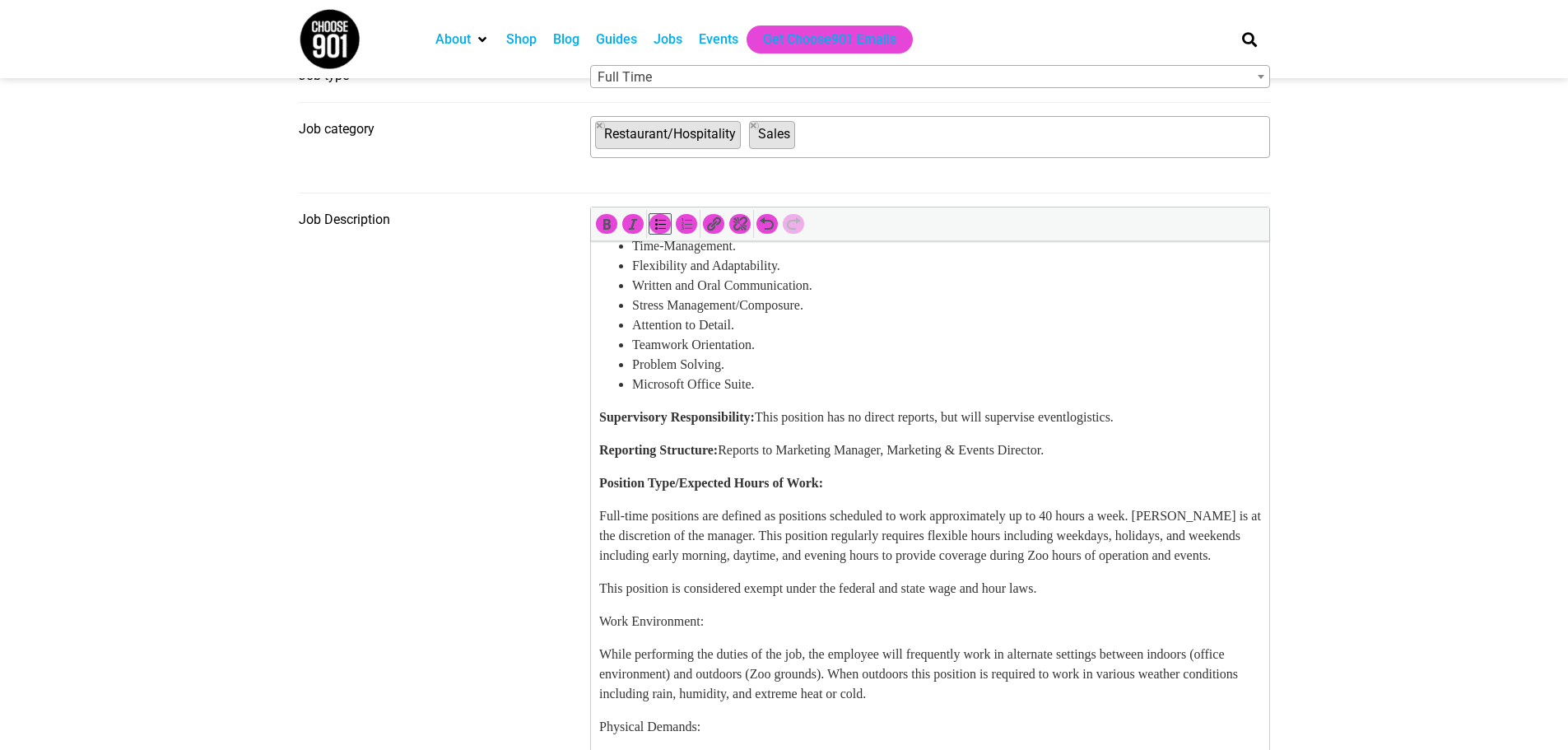
click at [1010, 375] on li "Problem Solving." at bounding box center [946, 364] width 629 height 20
drag, startPoint x: 1202, startPoint y: 515, endPoint x: 791, endPoint y: 519, distance: 411.0
click at [791, 427] on p "Supervisory Responsibility: This position has no direct reports, but will super…" at bounding box center [929, 418] width 662 height 20
copy p "This position has no direct reports, but will supervise event logistics."
click at [1031, 536] on body "Summary: The Special Events Coordinator at Memphis Zoo is responsible for plann…" at bounding box center [929, 529] width 662 height 2299
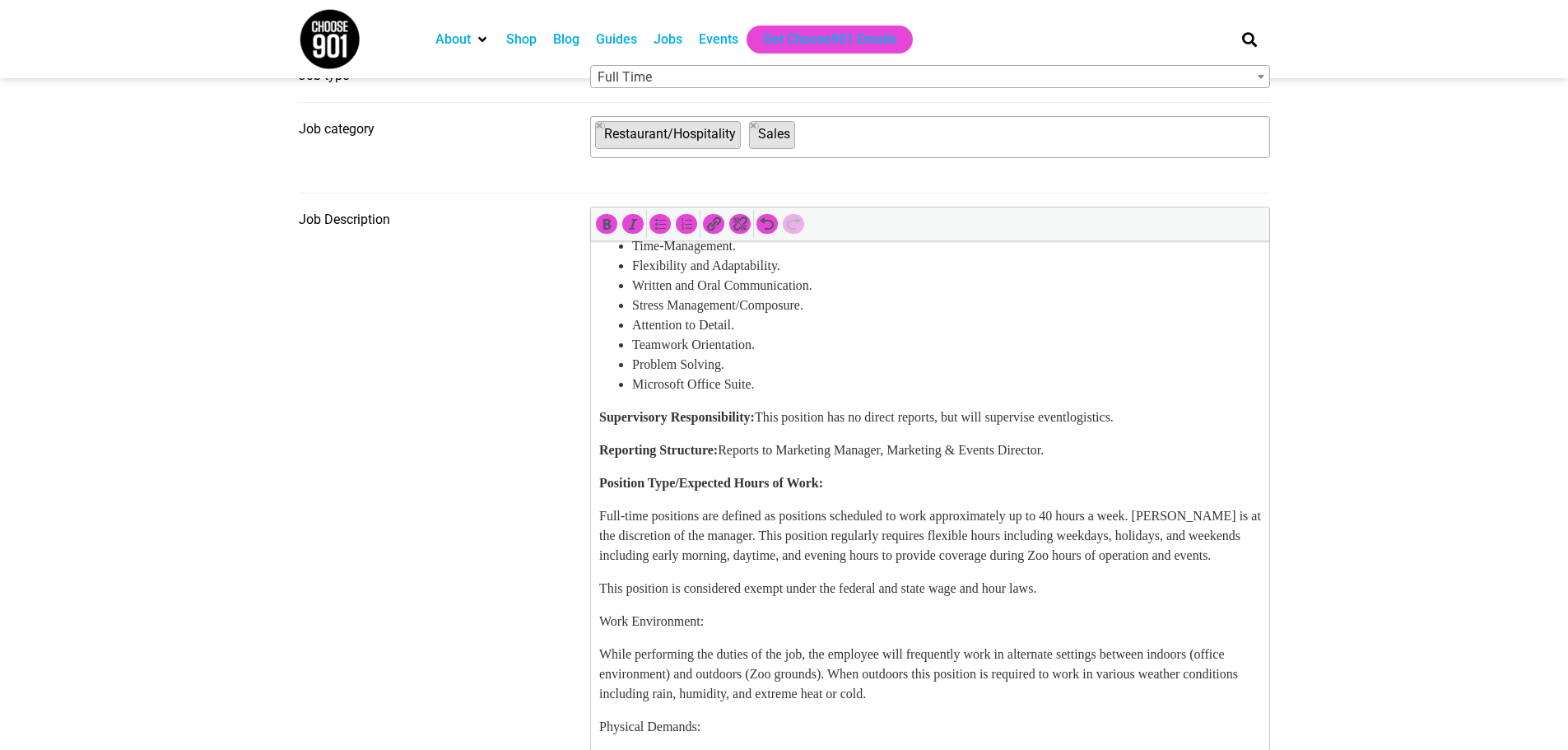
click at [1422, 435] on section "Before submitting a job for consideration on the Choose901 job board, please en…" at bounding box center [784, 680] width 1568 height 1945
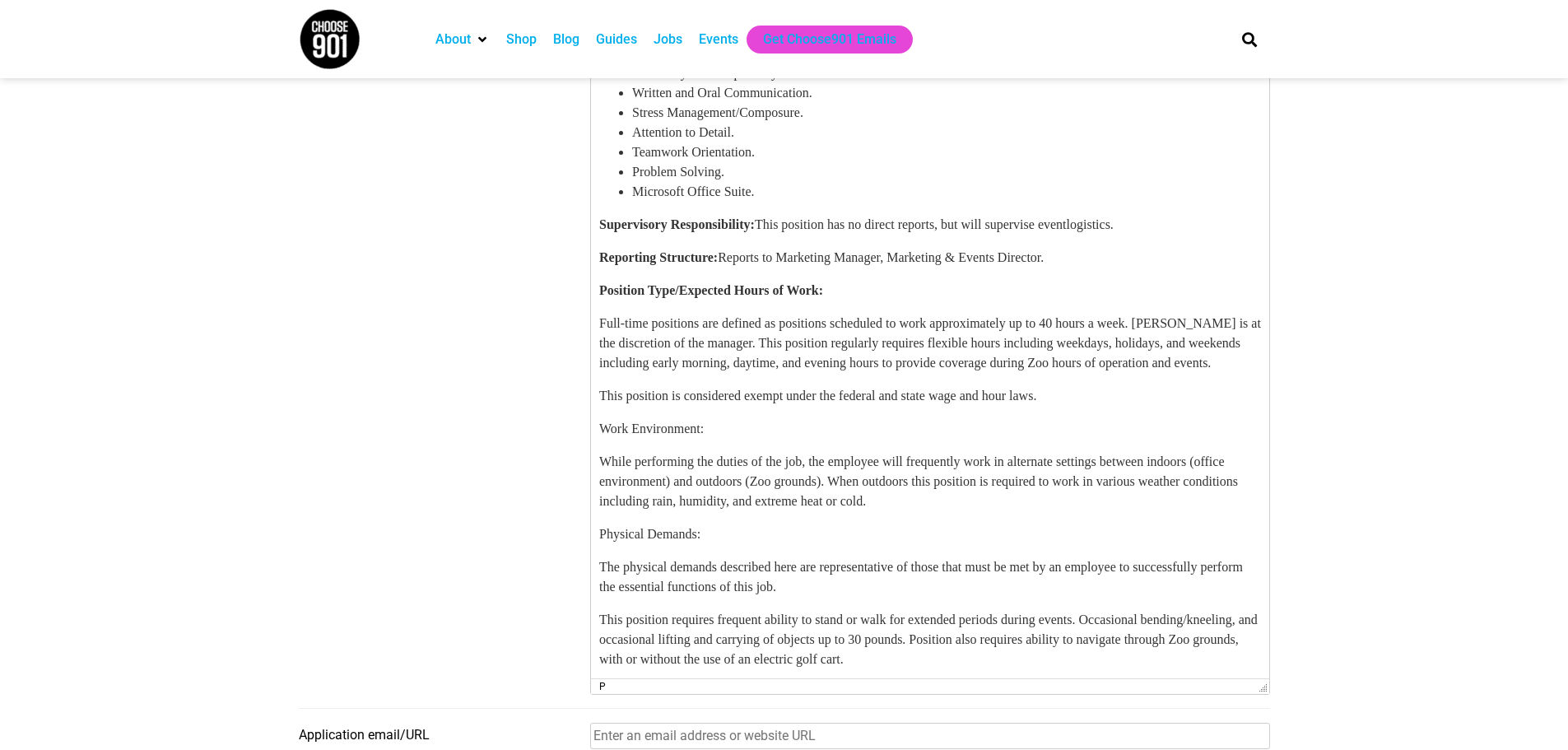
scroll to position [824, 0]
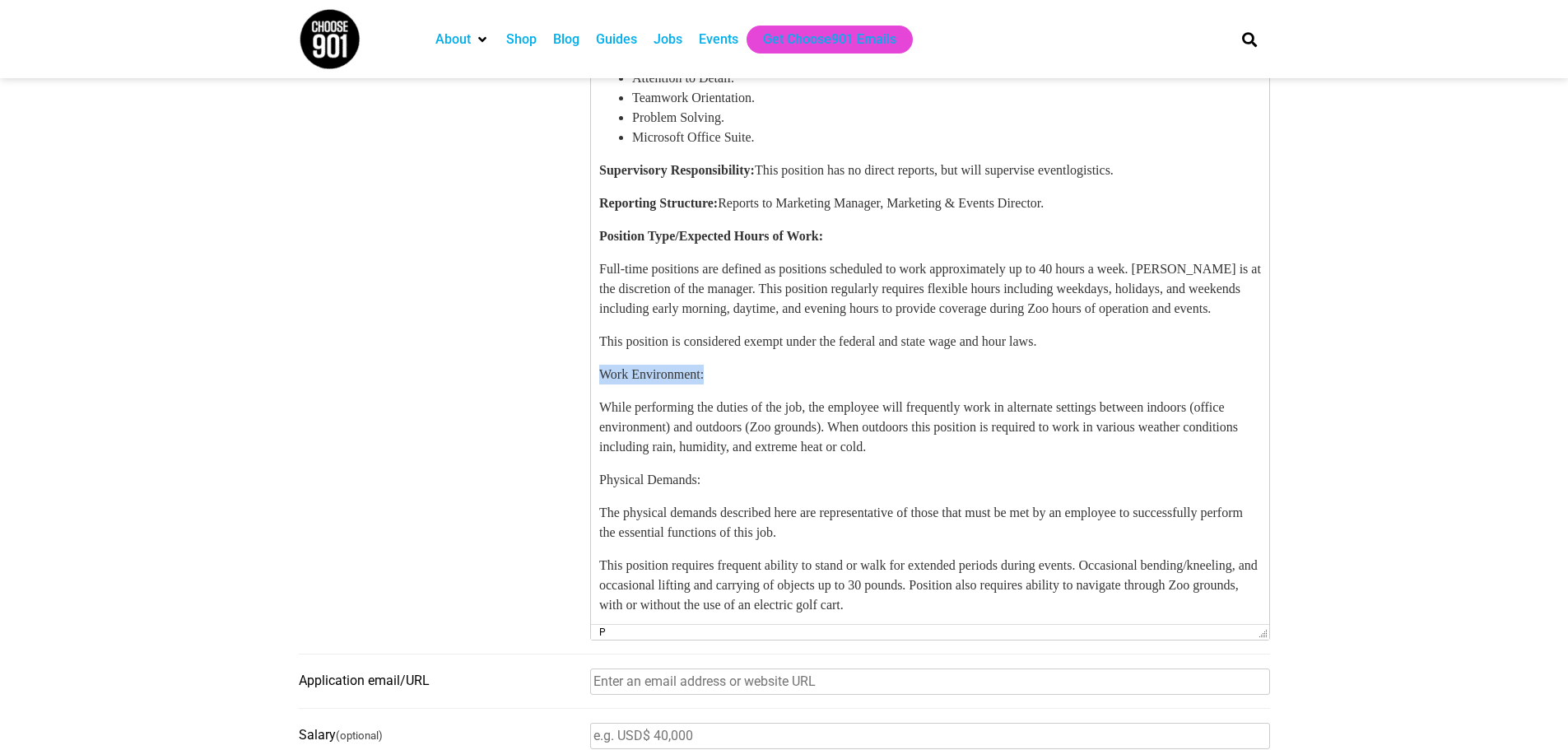
drag, startPoint x: 763, startPoint y: 488, endPoint x: 602, endPoint y: 488, distance: 161.0
click at [602, 386] on p "Work Environment:" at bounding box center [929, 375] width 662 height 20
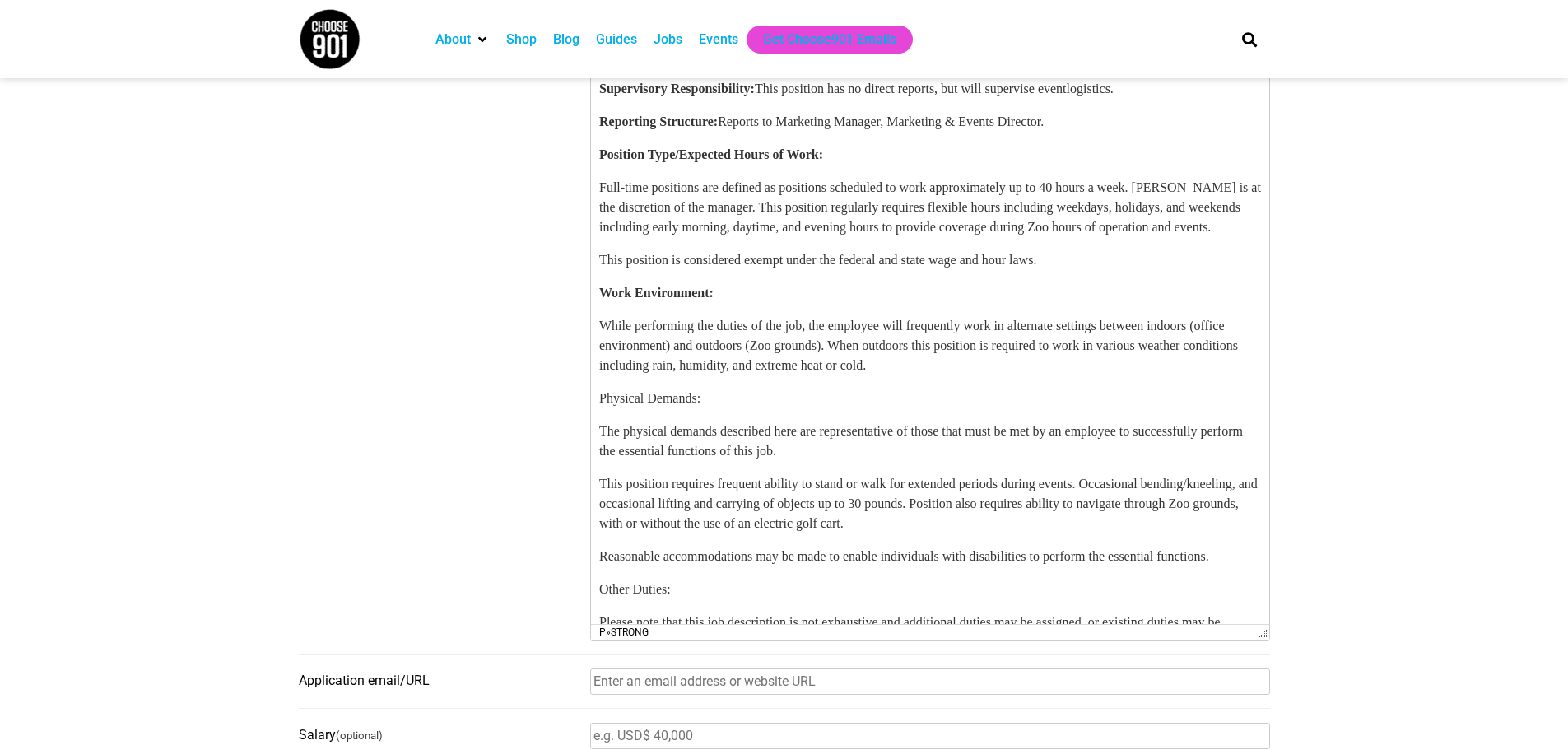
scroll to position [957, 0]
drag, startPoint x: 737, startPoint y: 519, endPoint x: 602, endPoint y: 512, distance: 135.2
click at [602, 409] on p "Physical Demands:" at bounding box center [929, 398] width 662 height 20
click at [614, 409] on p "Physical Demands:" at bounding box center [929, 398] width 662 height 20
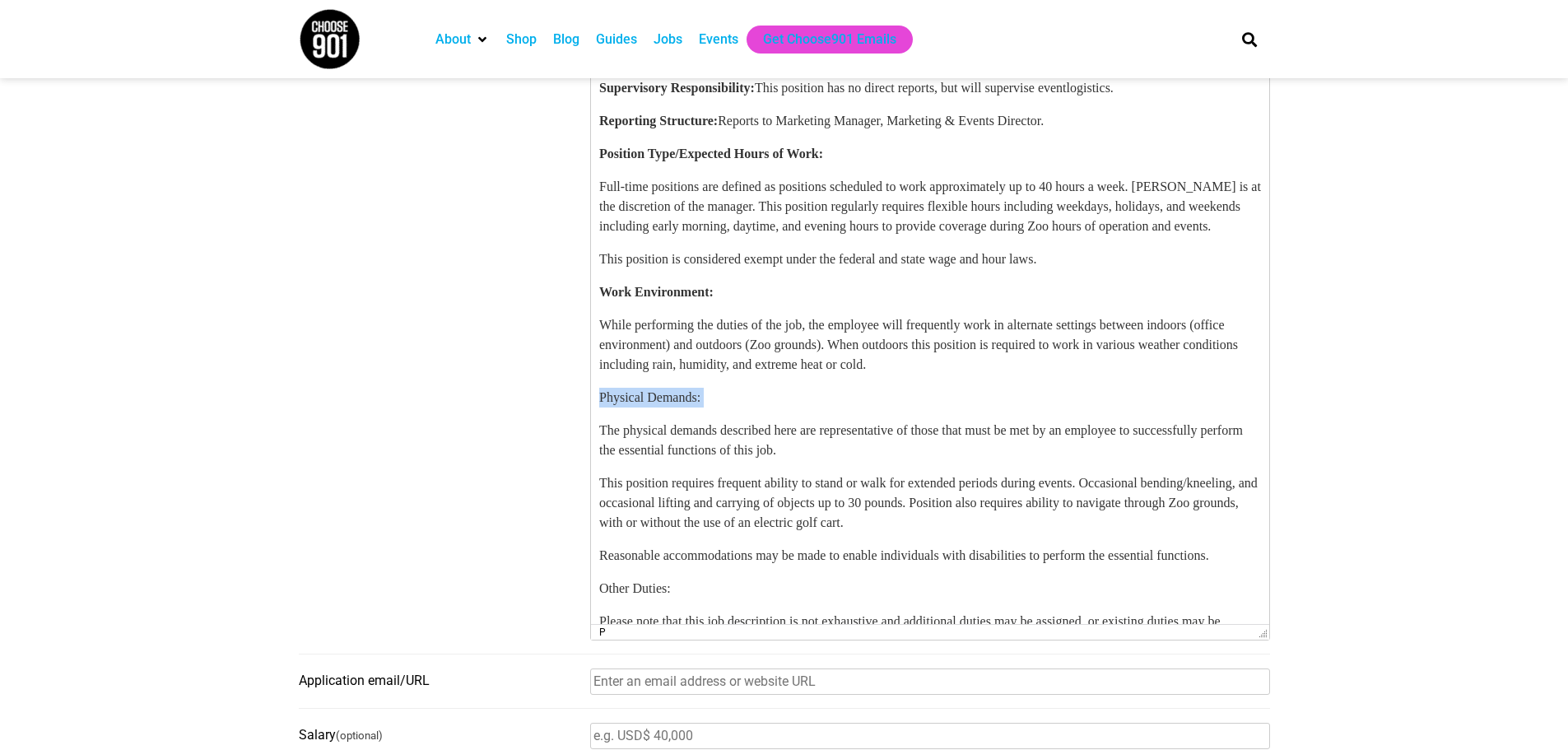
click at [614, 409] on p "Physical Demands:" at bounding box center [929, 398] width 662 height 20
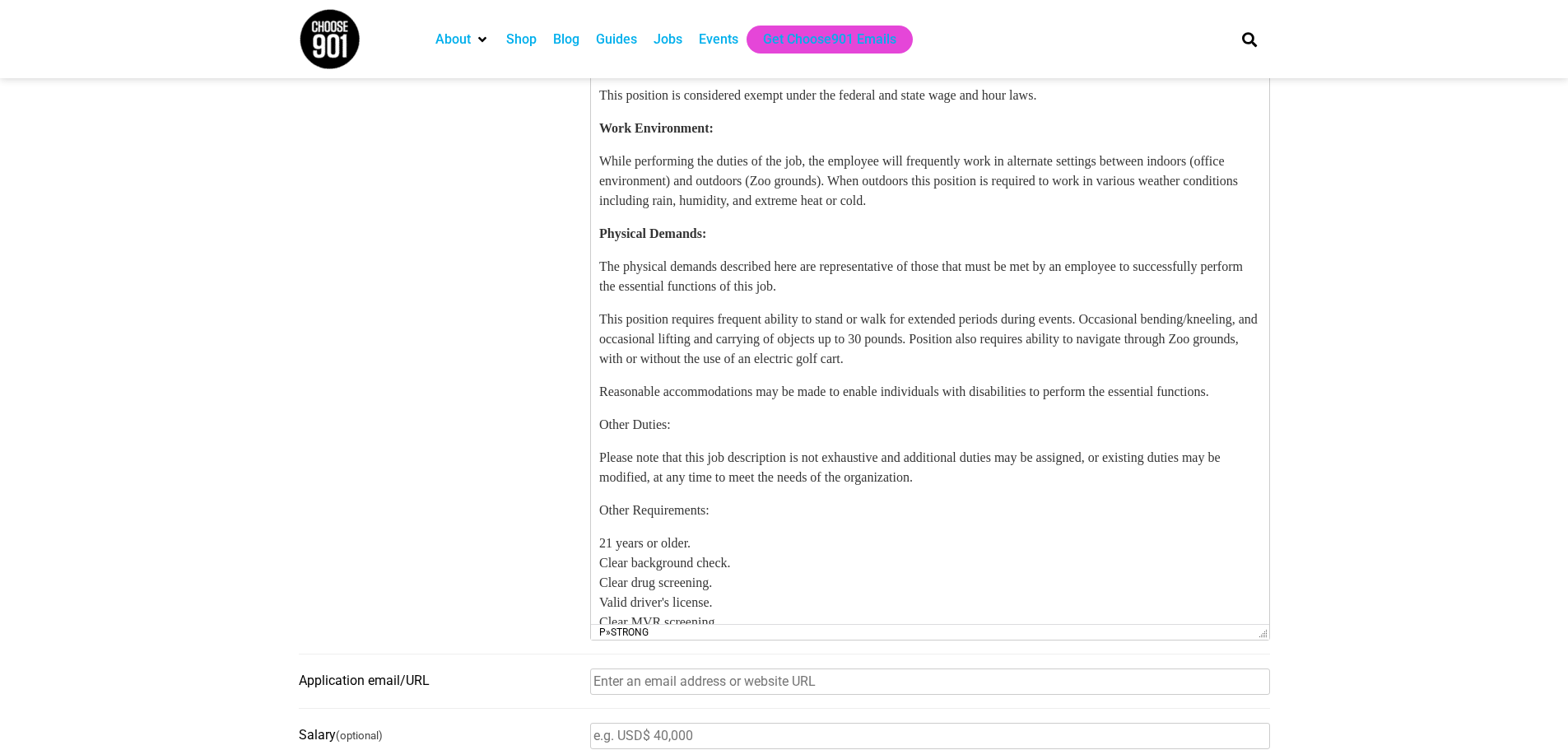
scroll to position [1121, 0]
click at [723, 493] on body "Summary: The Special Events Coordinator at Memphis Zoo is responsible for plann…" at bounding box center [929, 36] width 662 height 2299
drag, startPoint x: 688, startPoint y: 556, endPoint x: 545, endPoint y: 556, distance: 143.0
click at [590, 556] on html "Summary: The Special Events Coordinator at Memphis Zoo is responsible for plann…" at bounding box center [929, 36] width 679 height 2326
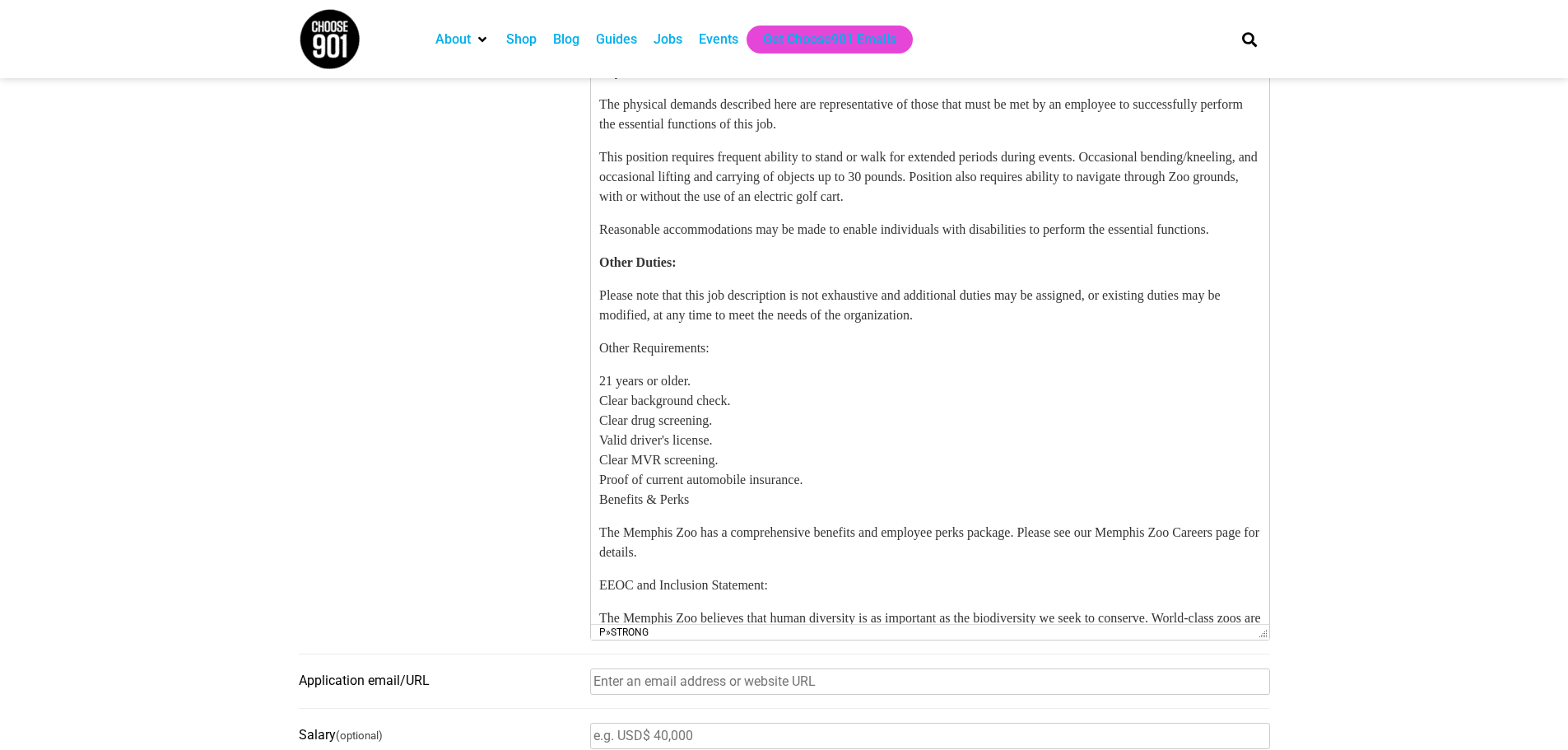
scroll to position [1287, 0]
drag, startPoint x: 733, startPoint y: 483, endPoint x: 1174, endPoint y: 464, distance: 441.4
click at [719, 353] on strong "Other Requirements:" at bounding box center [658, 346] width 120 height 14
click at [764, 355] on p "Other Requirements:" at bounding box center [929, 346] width 662 height 20
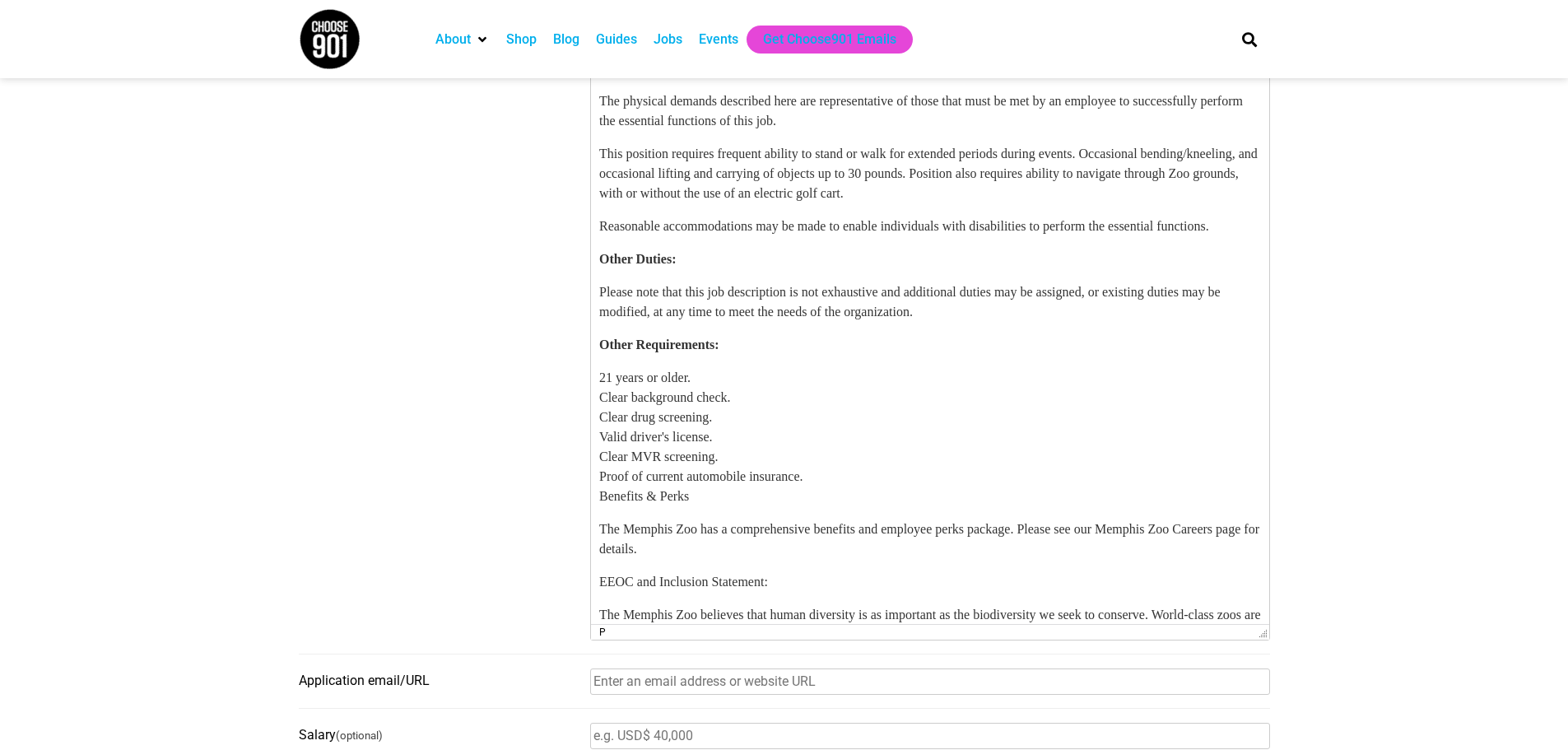
click at [744, 507] on p "21 years or older. Clear background check. Clear drug screening. Valid driver's…" at bounding box center [929, 438] width 662 height 139
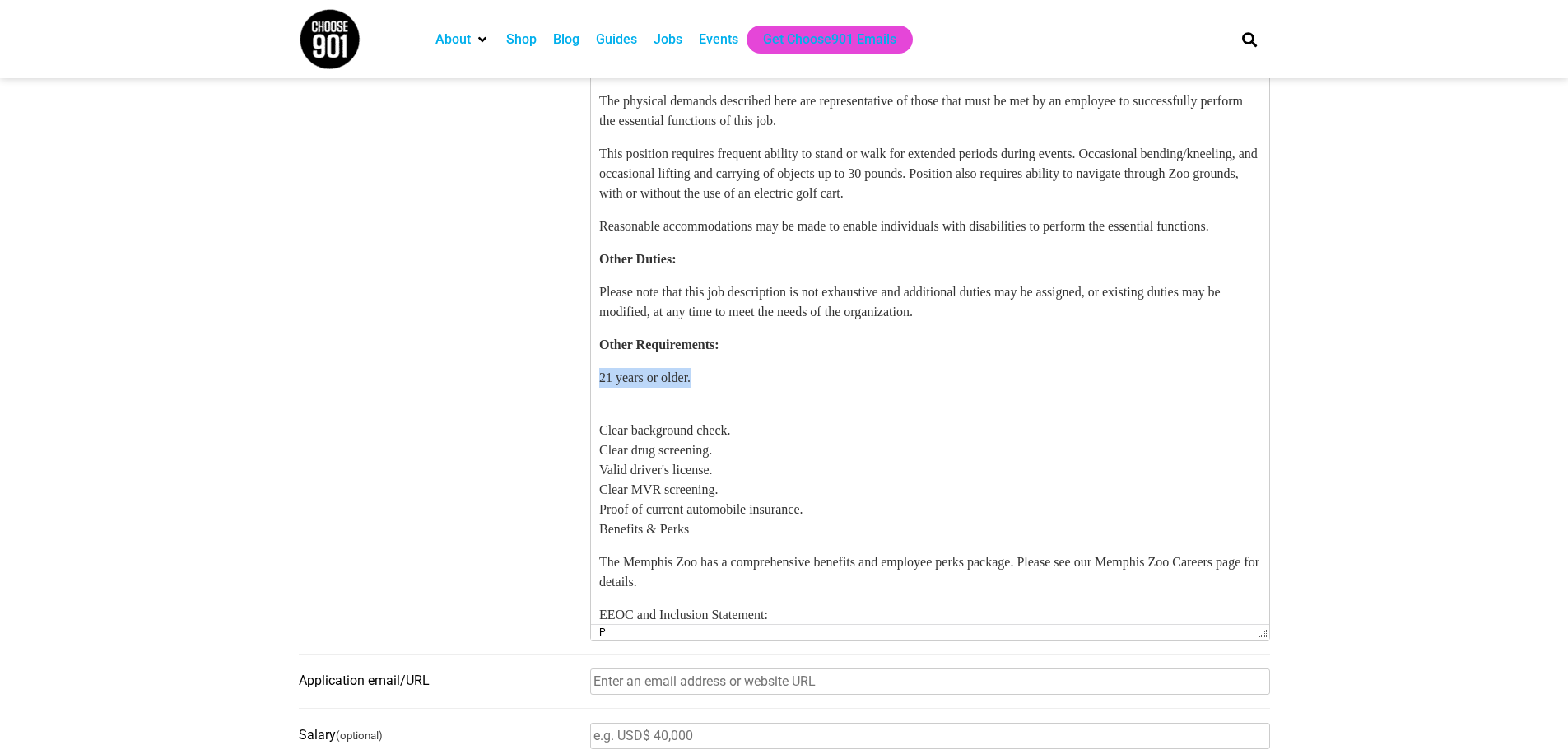
drag, startPoint x: 750, startPoint y: 522, endPoint x: 1138, endPoint y: 515, distance: 388.1
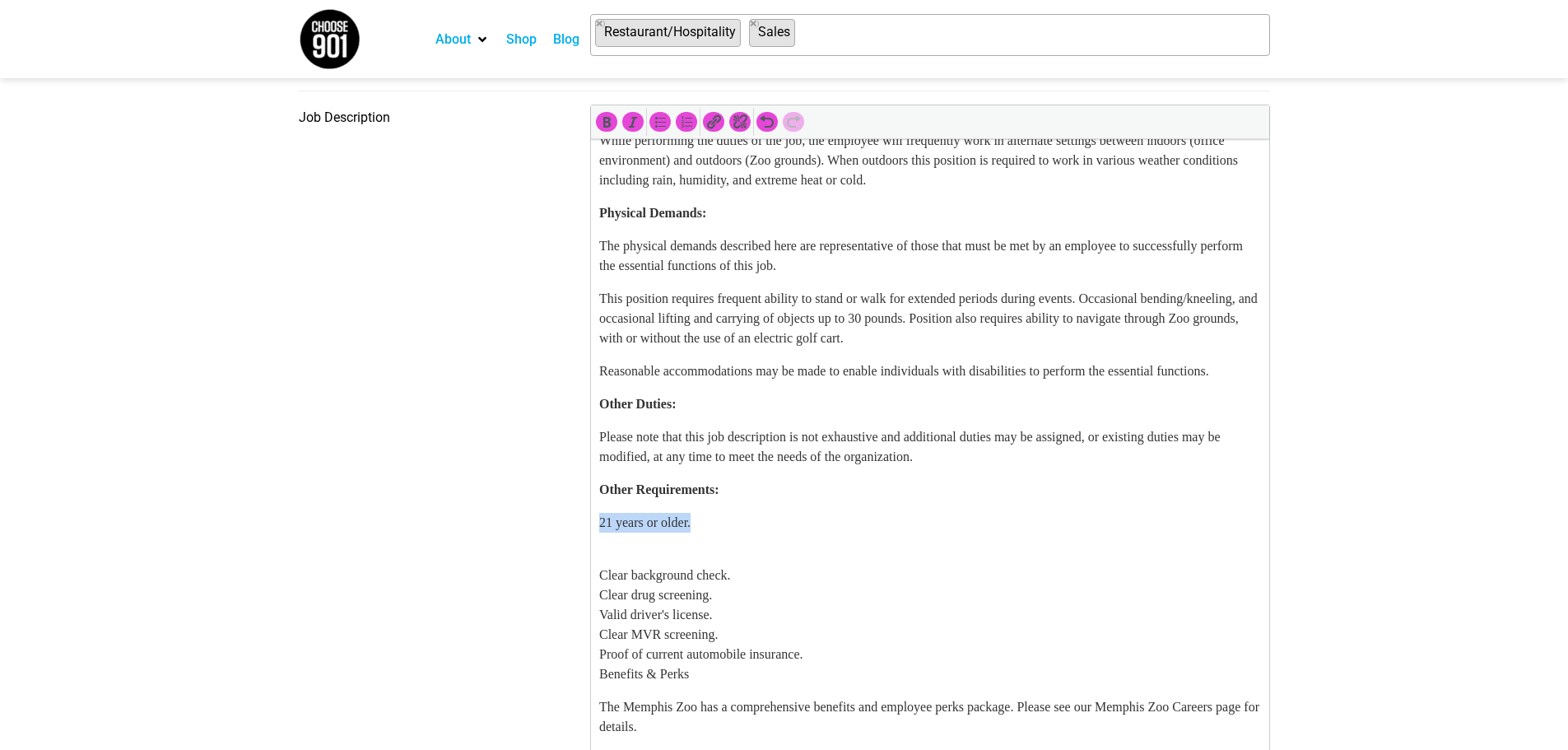
scroll to position [494, 0]
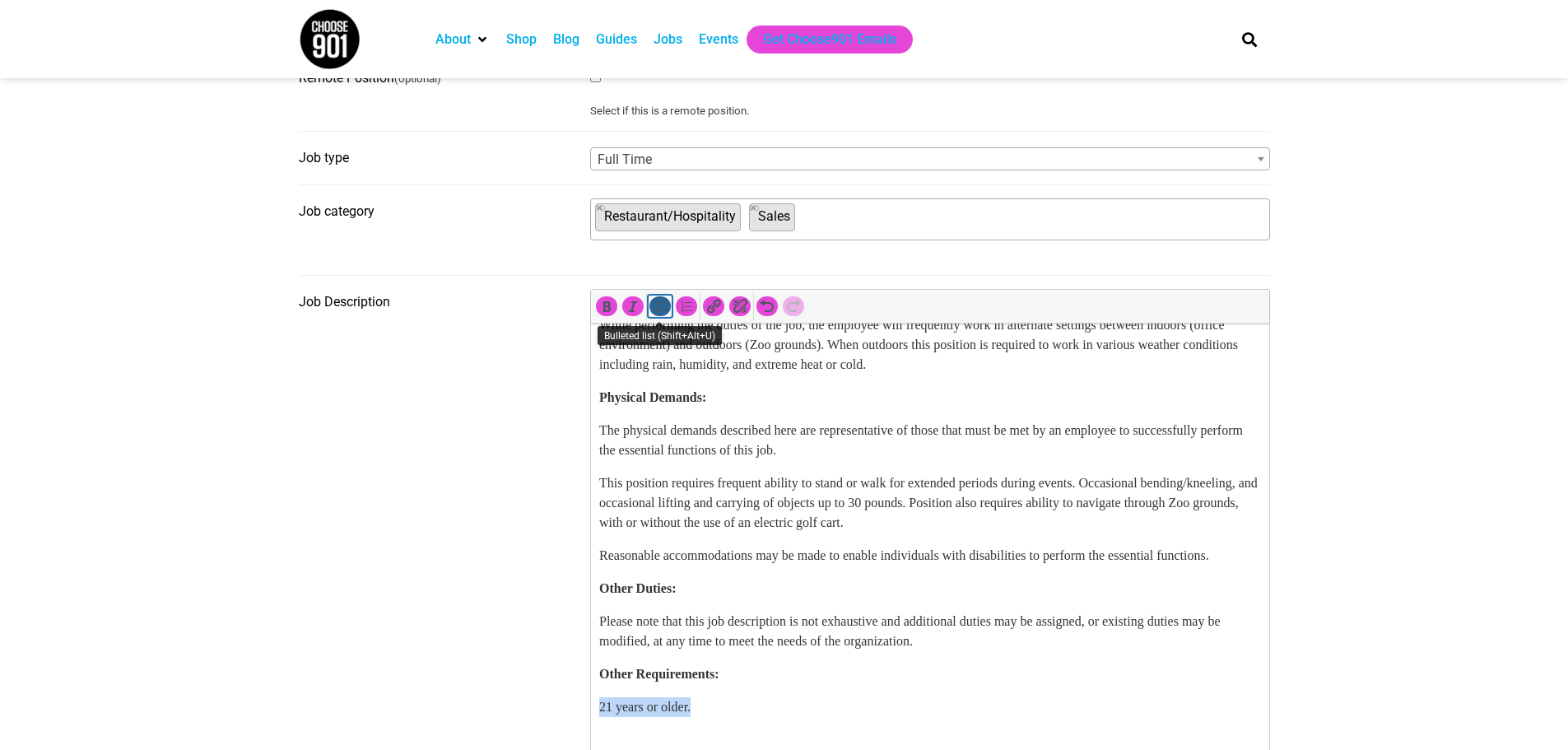
click at [652, 309] on icon "Bulleted list (Shift+Alt+U)" at bounding box center [660, 306] width 17 height 17
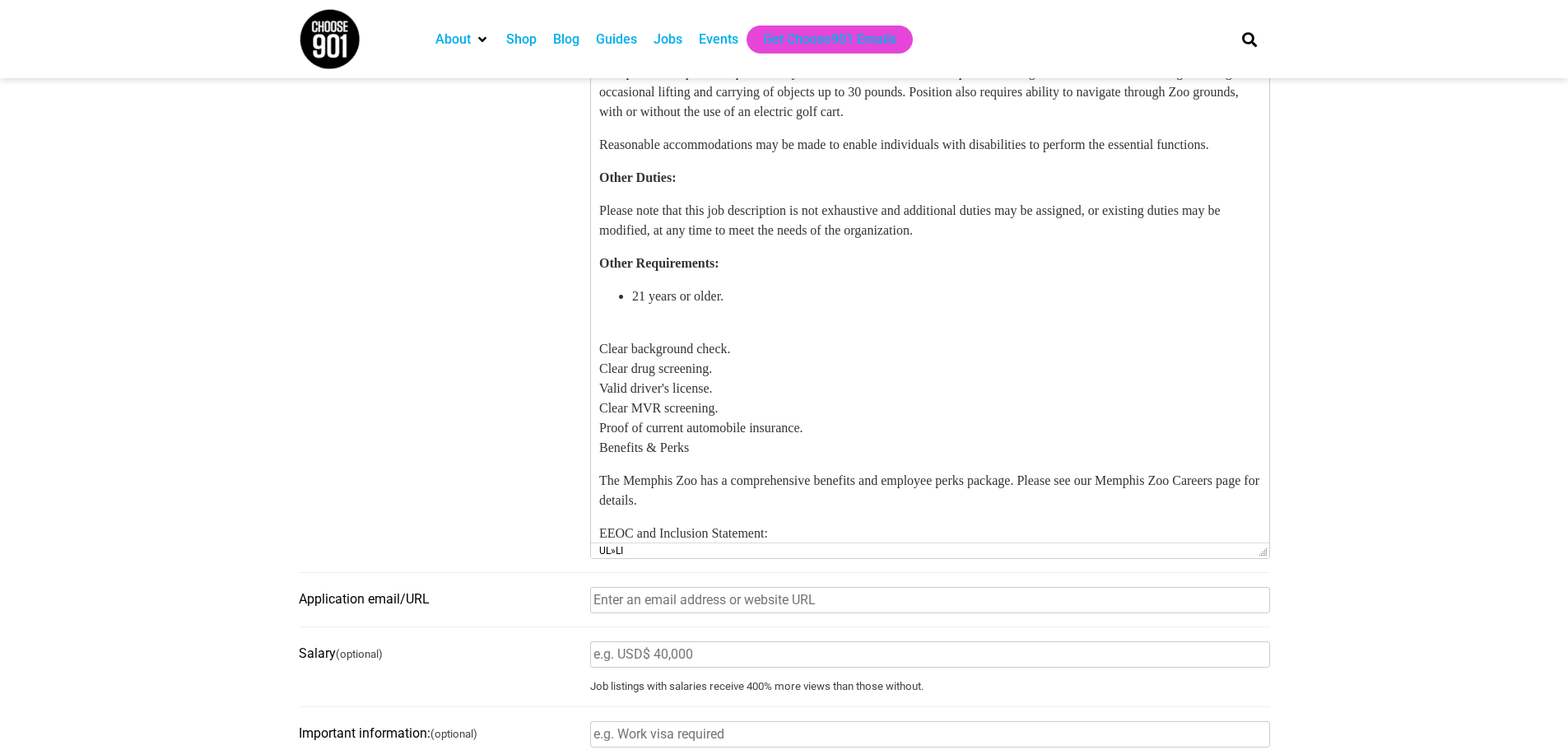
scroll to position [906, 0]
click at [776, 307] on li "21 years or older." at bounding box center [946, 296] width 629 height 20
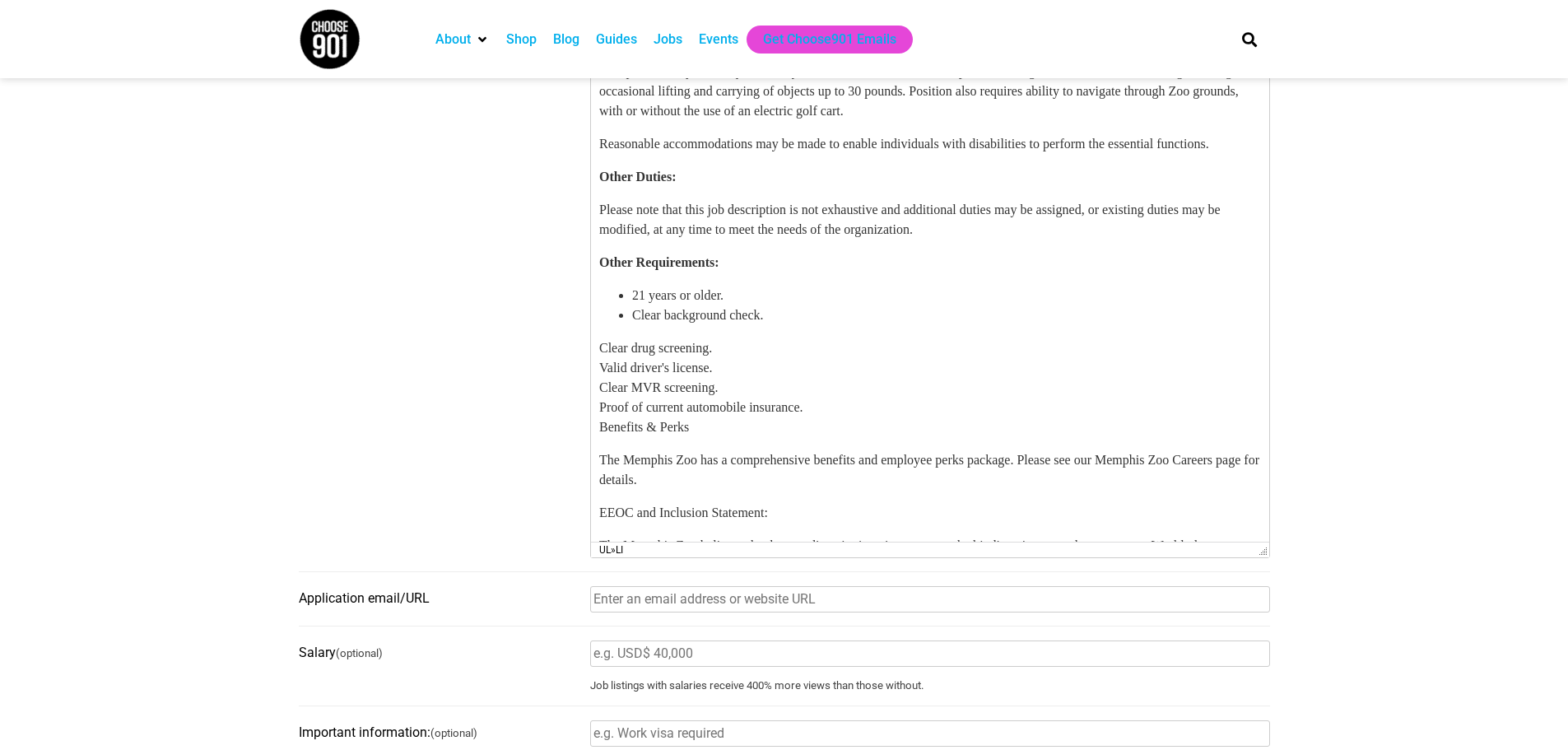
click at [801, 326] on li "Clear background check." at bounding box center [946, 316] width 629 height 20
click at [803, 346] on li "Clear drug screening." at bounding box center [946, 336] width 629 height 20
click at [804, 365] on li "Valid driver's license." at bounding box center [946, 355] width 629 height 20
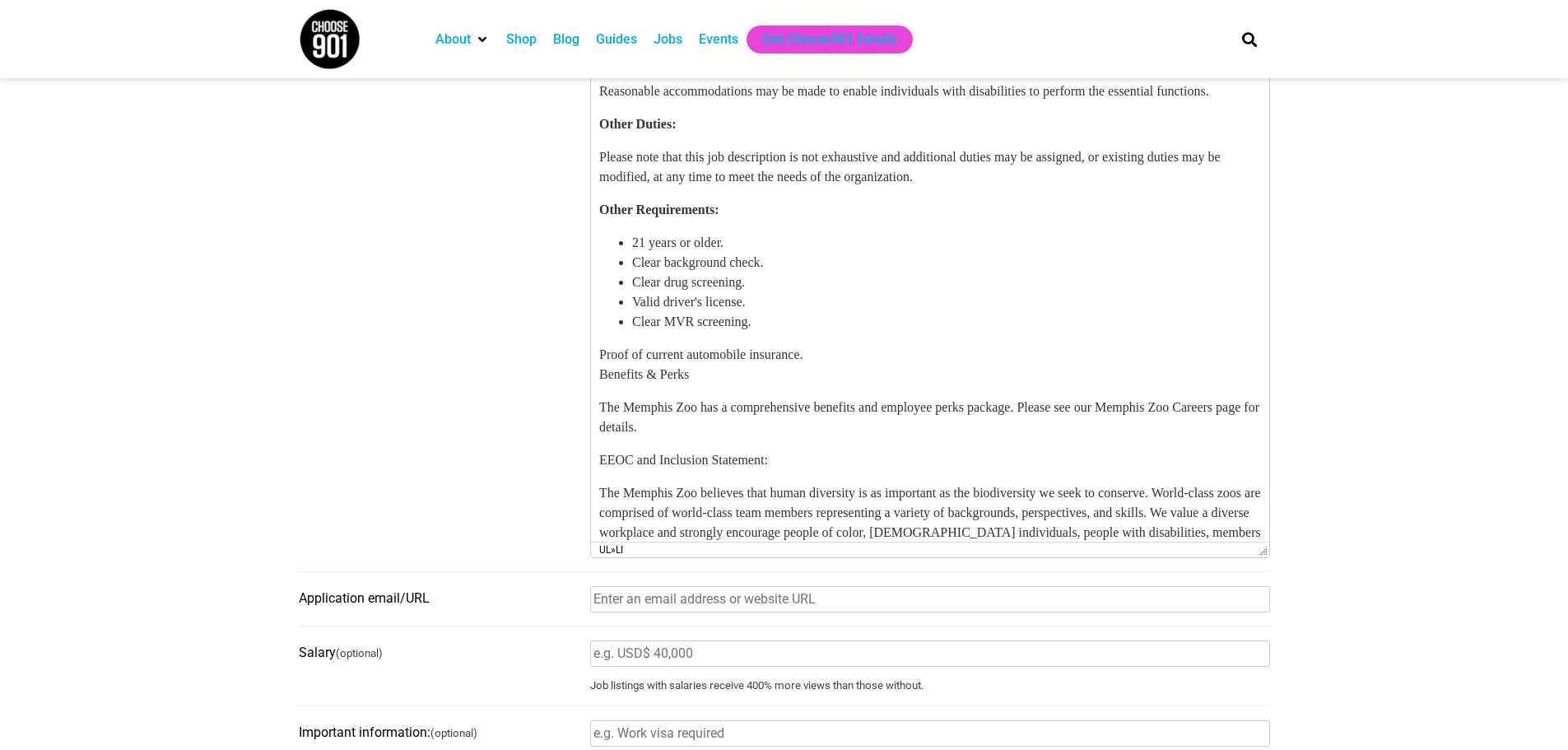
scroll to position [1368, 0]
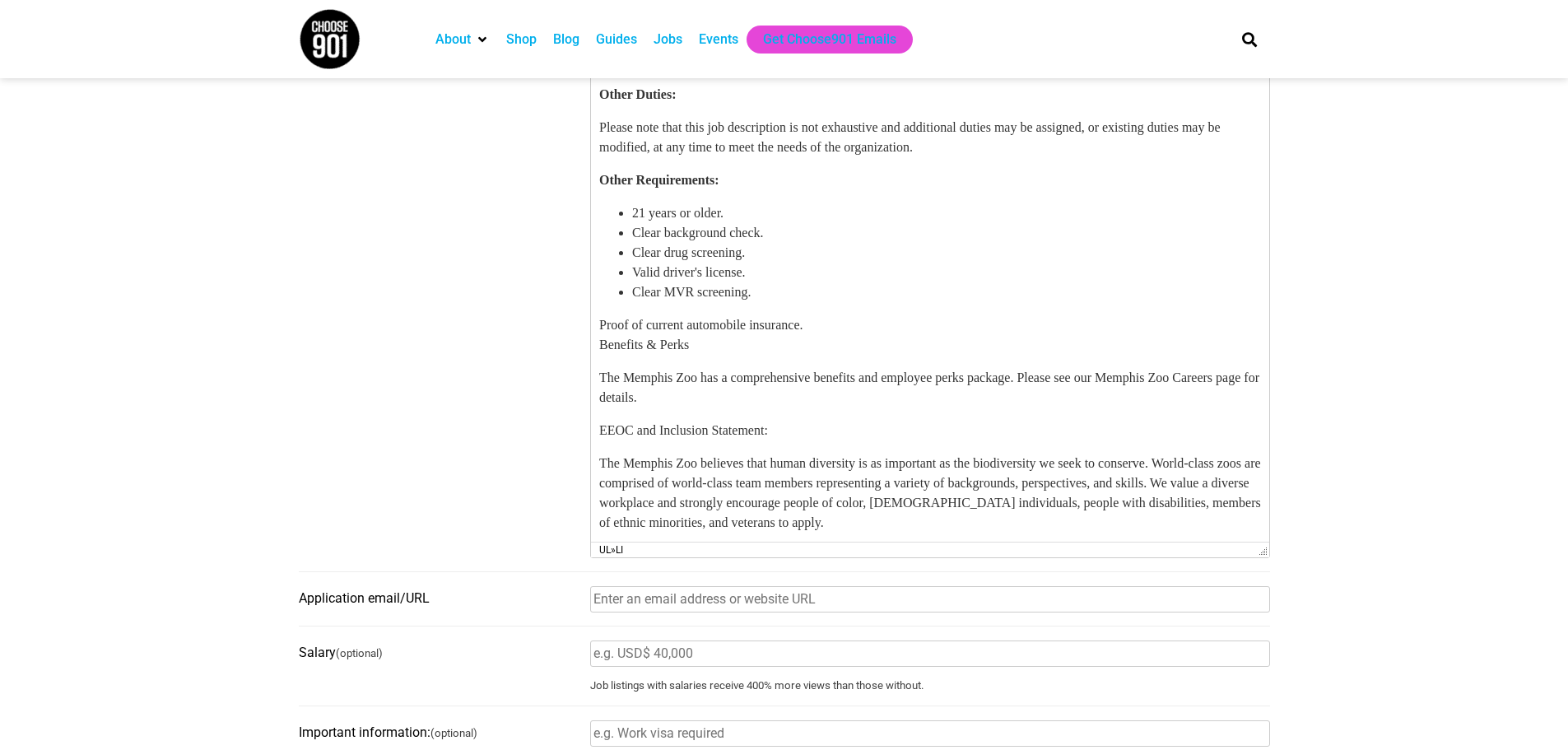
click at [803, 303] on li "Clear MVR screening." at bounding box center [946, 293] width 629 height 20
drag, startPoint x: 695, startPoint y: 477, endPoint x: 1166, endPoint y: 397, distance: 477.7
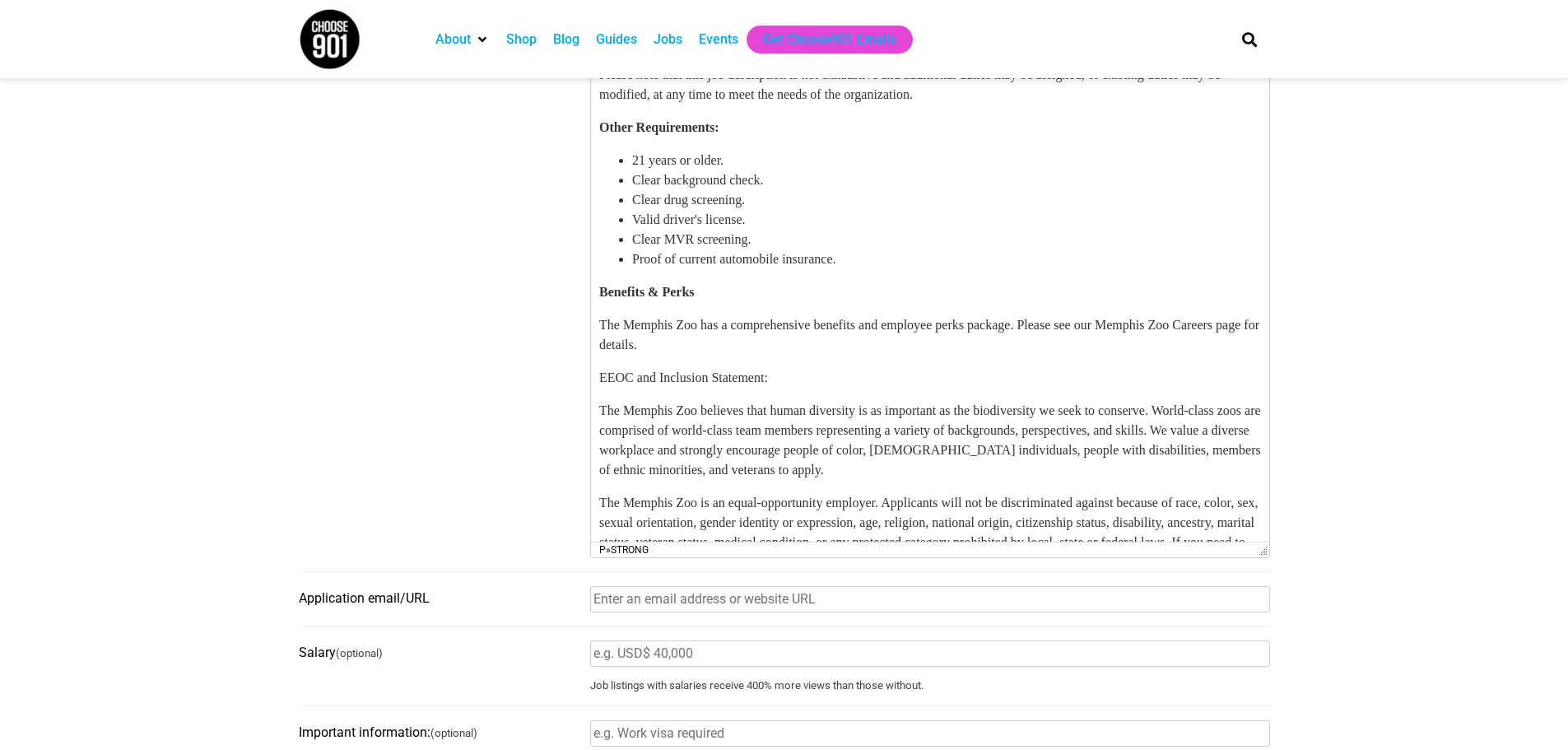
scroll to position [1451, 0]
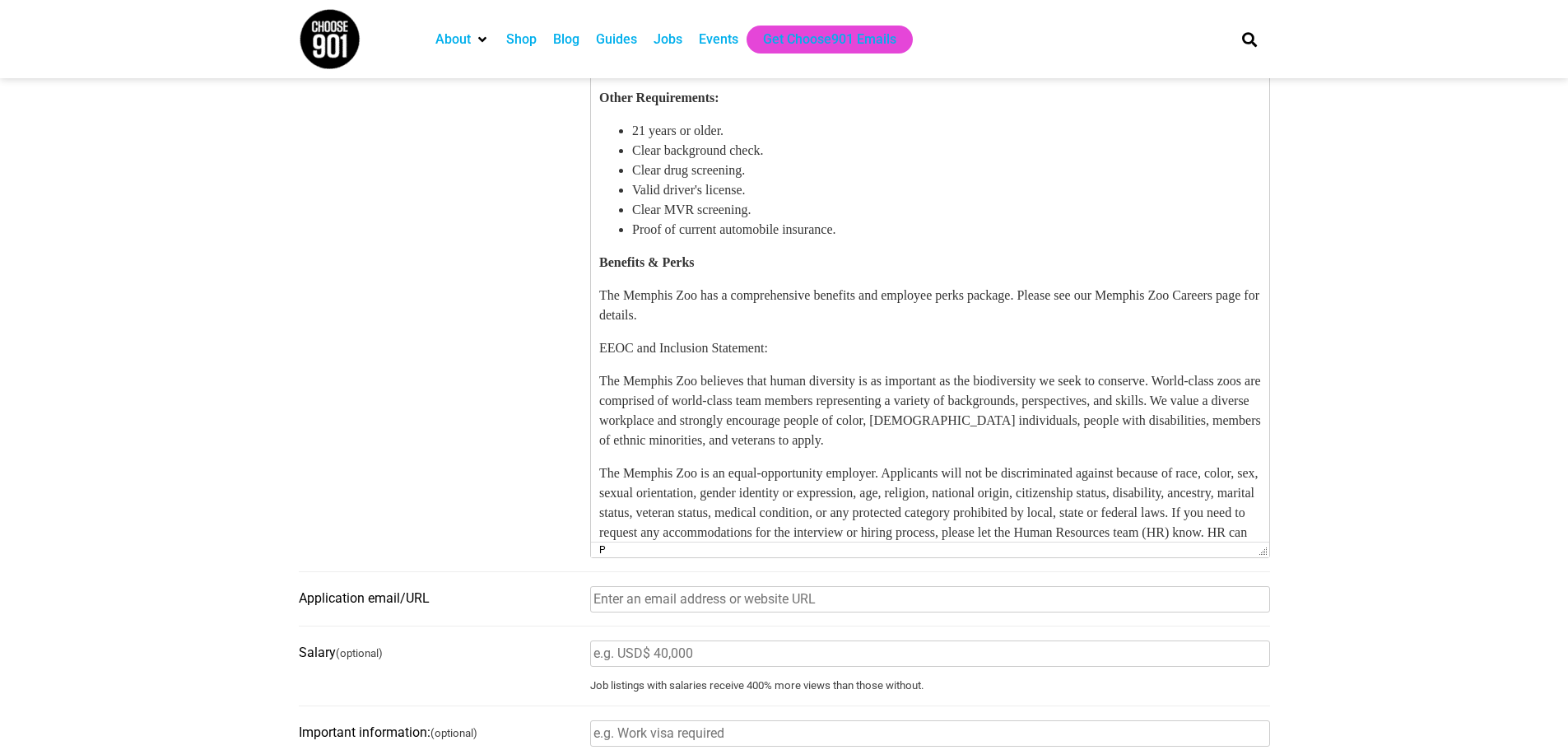
drag, startPoint x: 808, startPoint y: 488, endPoint x: 1174, endPoint y: 389, distance: 379.2
click at [733, 326] on p "The Memphis Zoo has a comprehensive benefits and employee perks package. Please…" at bounding box center [929, 306] width 662 height 39
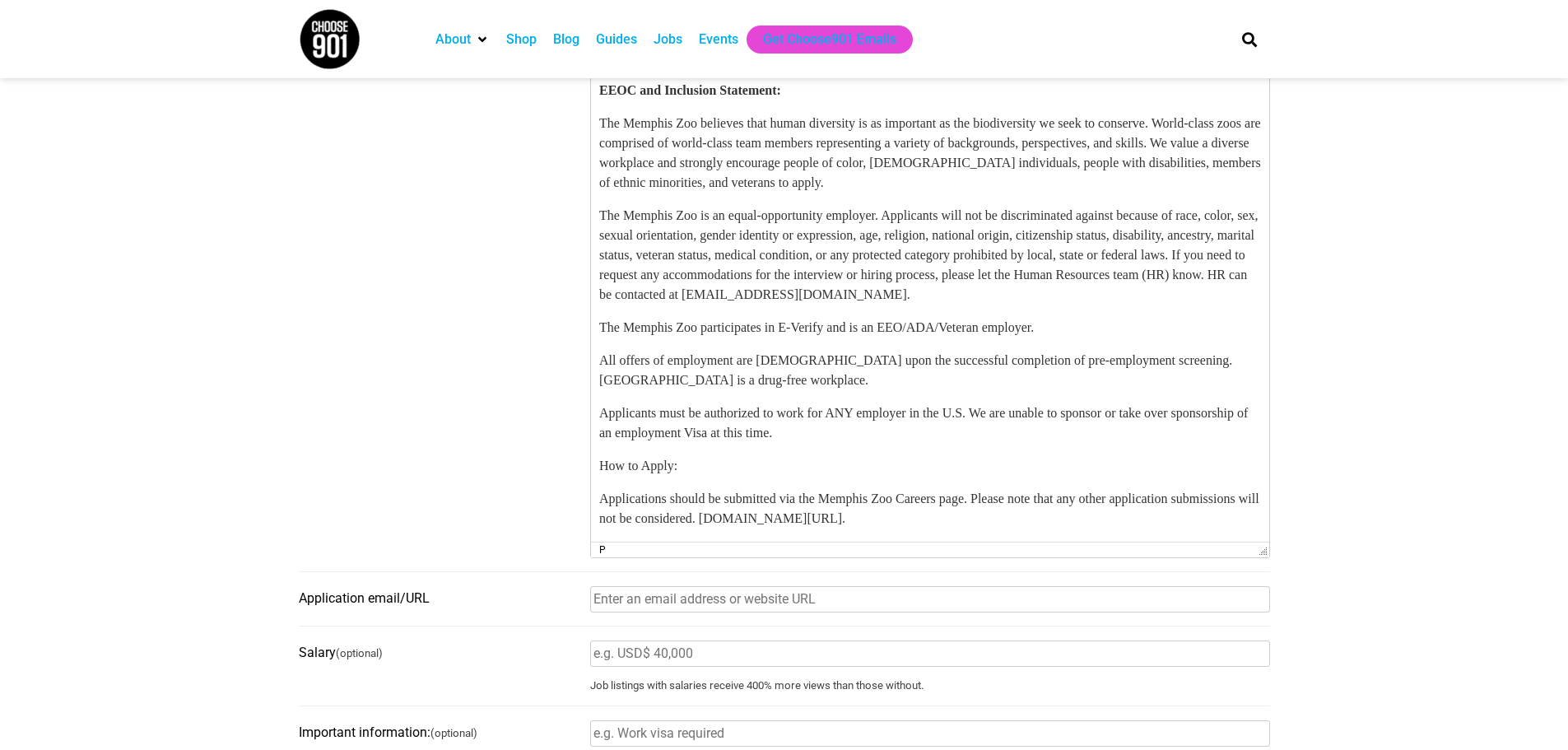
scroll to position [1847, 0]
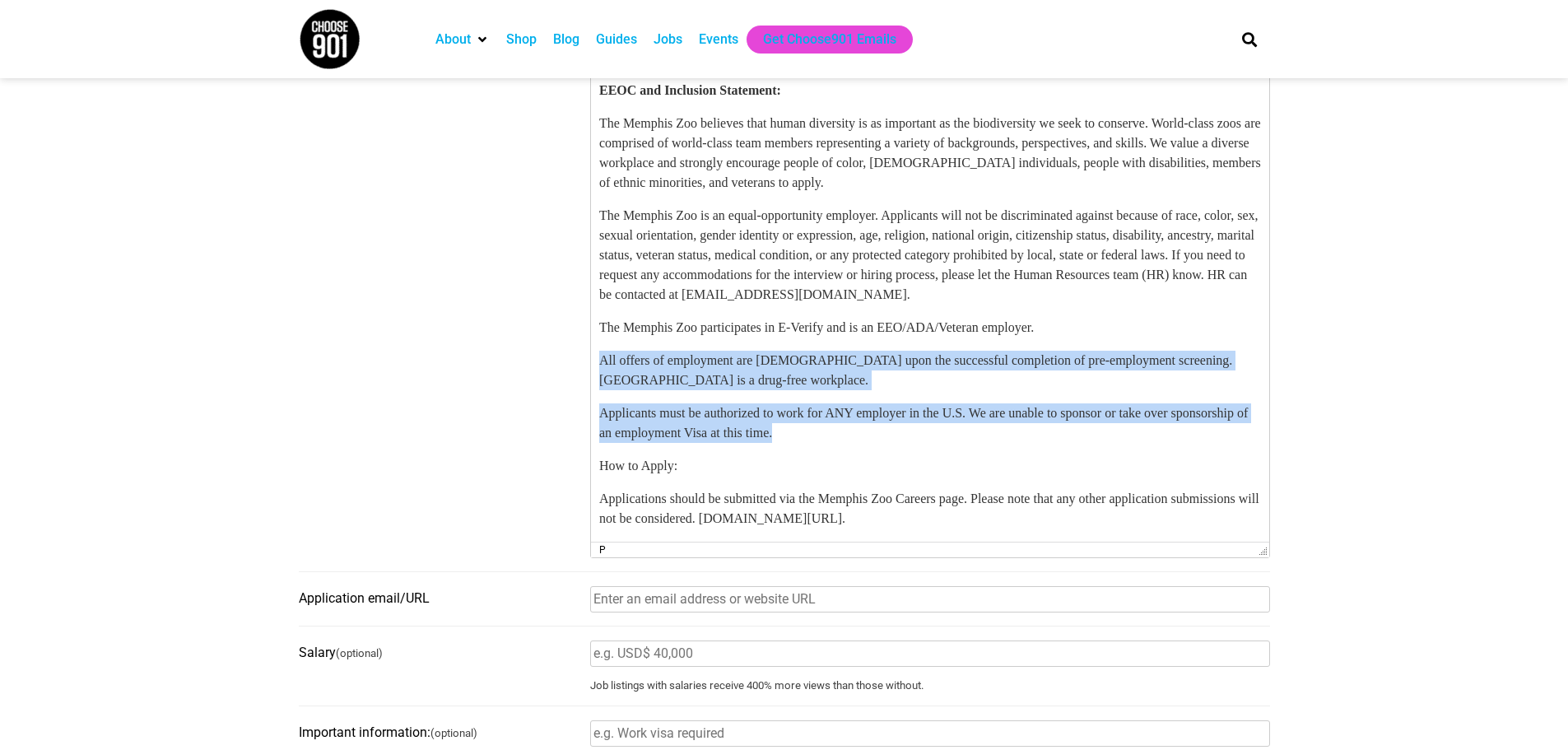
drag, startPoint x: 894, startPoint y: 434, endPoint x: 1125, endPoint y: 283, distance: 276.0
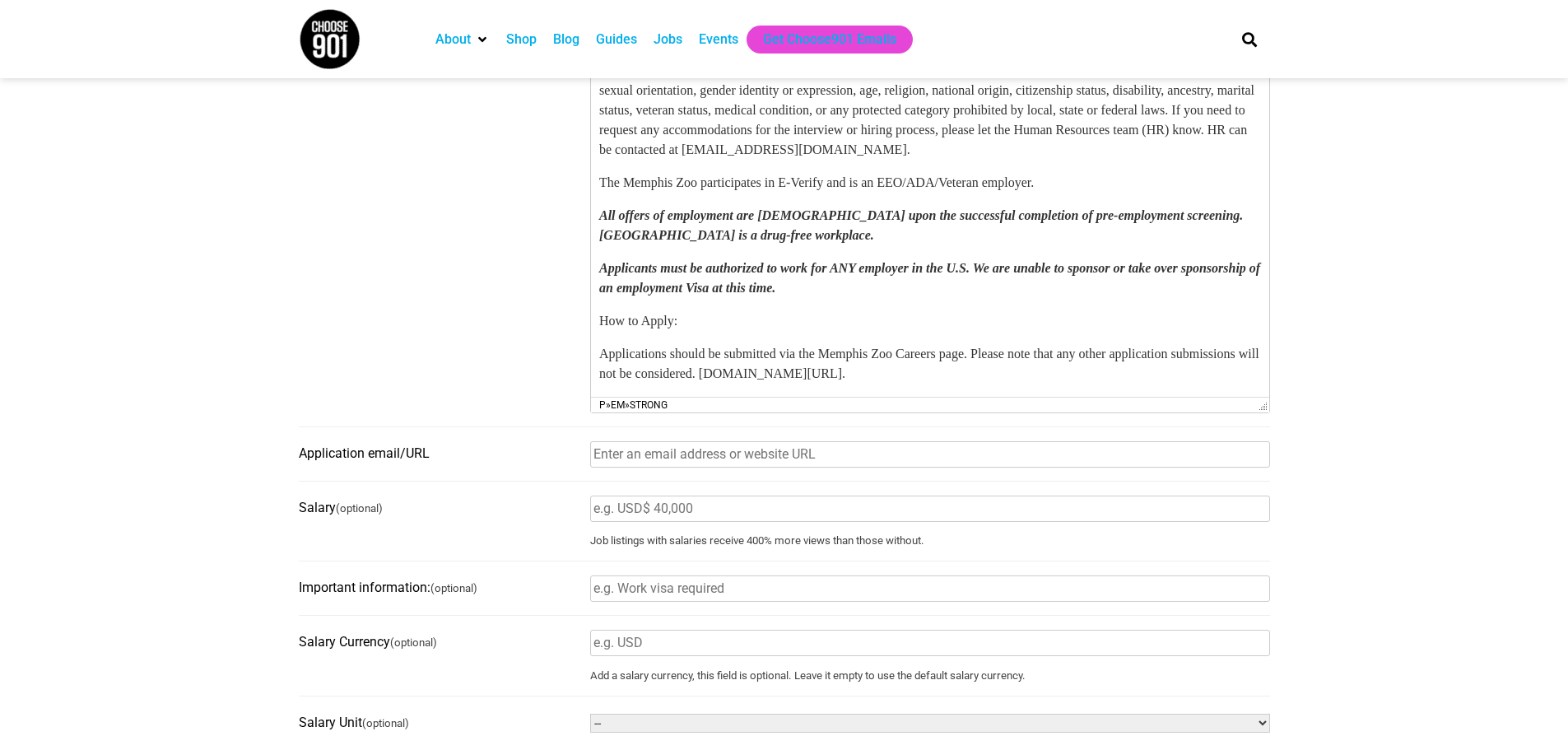
scroll to position [1071, 0]
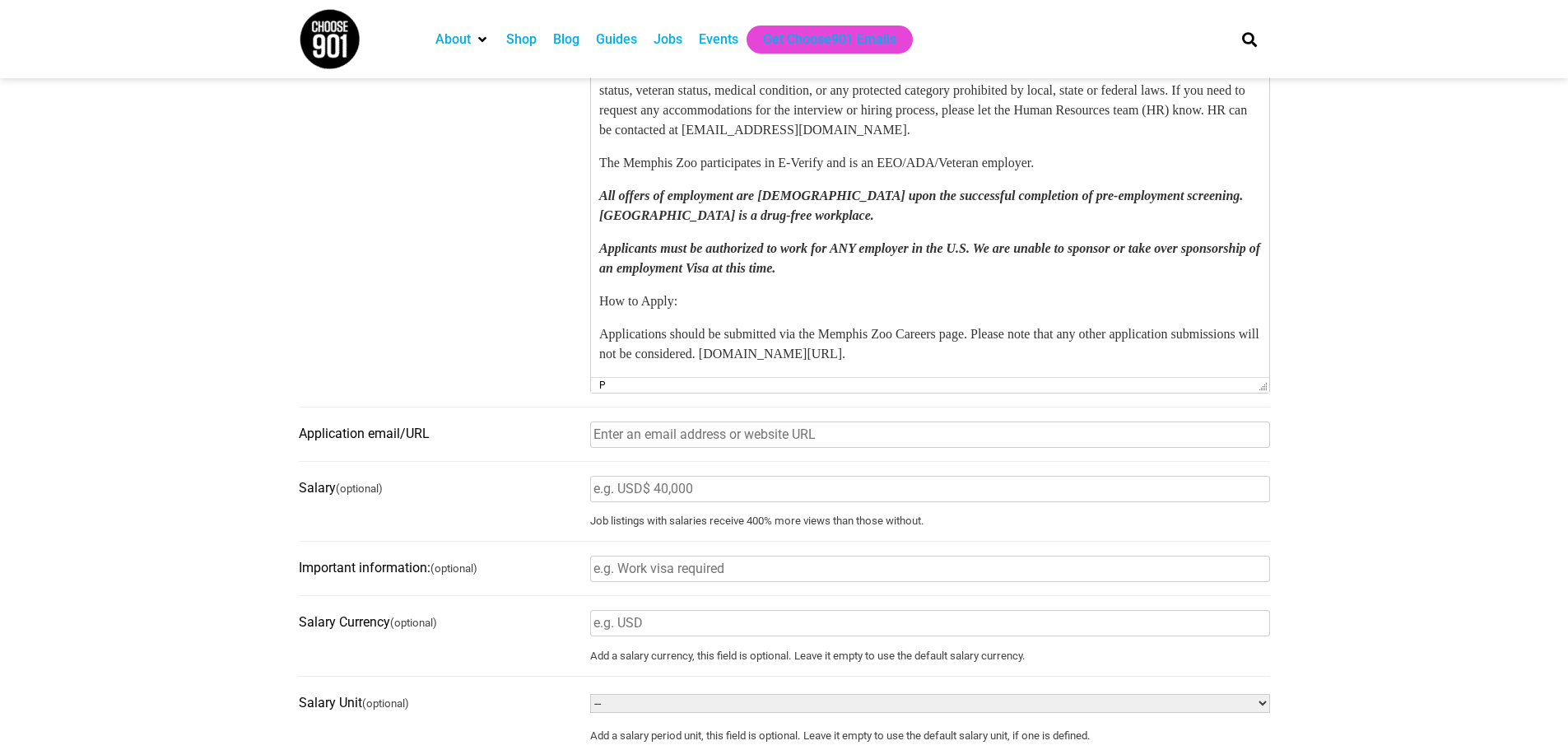
drag, startPoint x: 712, startPoint y: 300, endPoint x: 1176, endPoint y: 59, distance: 522.9
drag, startPoint x: 1003, startPoint y: 353, endPoint x: 812, endPoint y: 359, distance: 191.1
click at [812, 359] on p "Applications should be submitted via the Memphis Zoo Careers page. Please note …" at bounding box center [929, 345] width 662 height 39
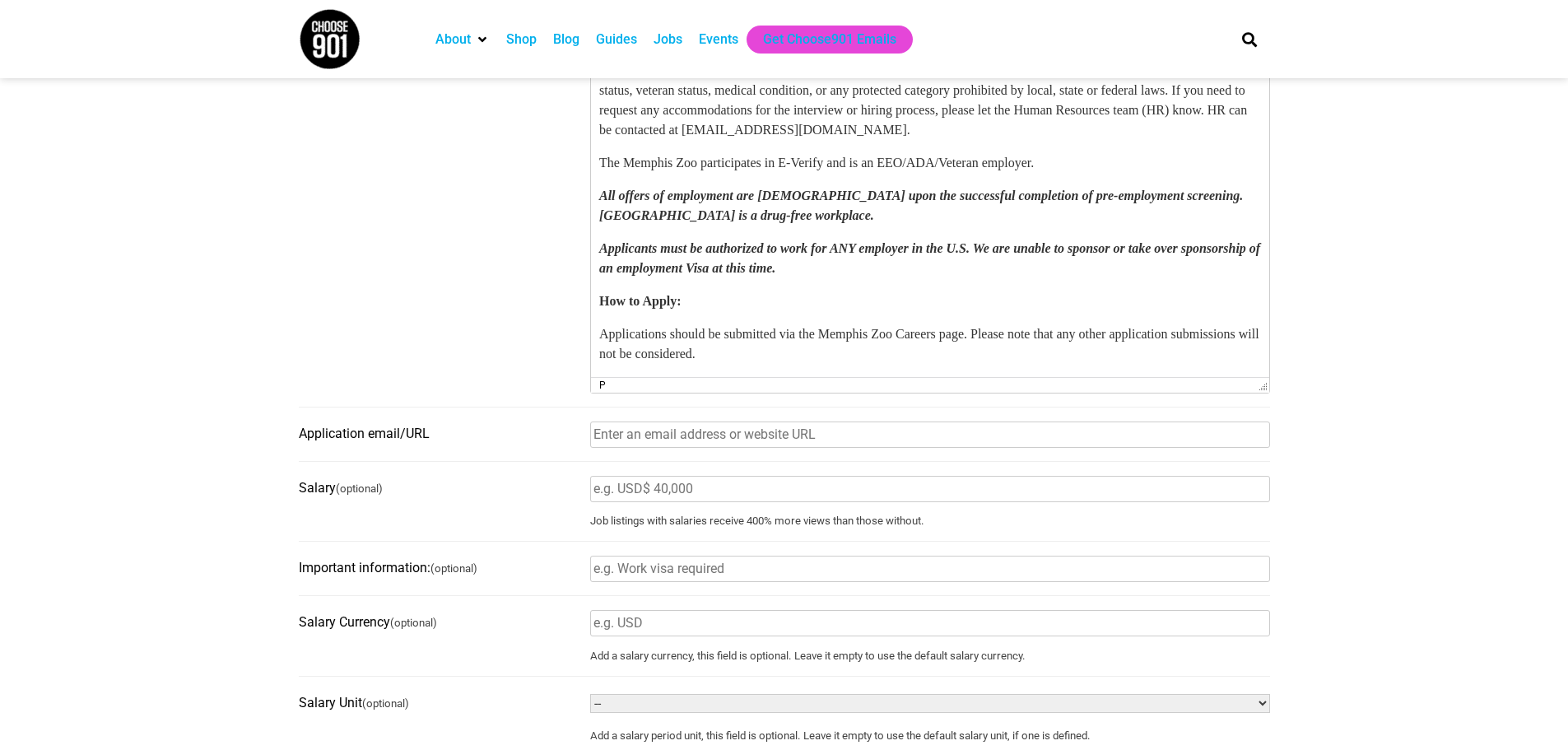
click at [682, 448] on input "Application email/URL" at bounding box center [929, 435] width 680 height 27
type input "https://recruiting2.ultipro.com/MEM1007MEMZ/JobBoard/589ecc50-d631-48cf-b243-6b…"
click at [666, 500] on input "Salary (optional)" at bounding box center [929, 490] width 680 height 27
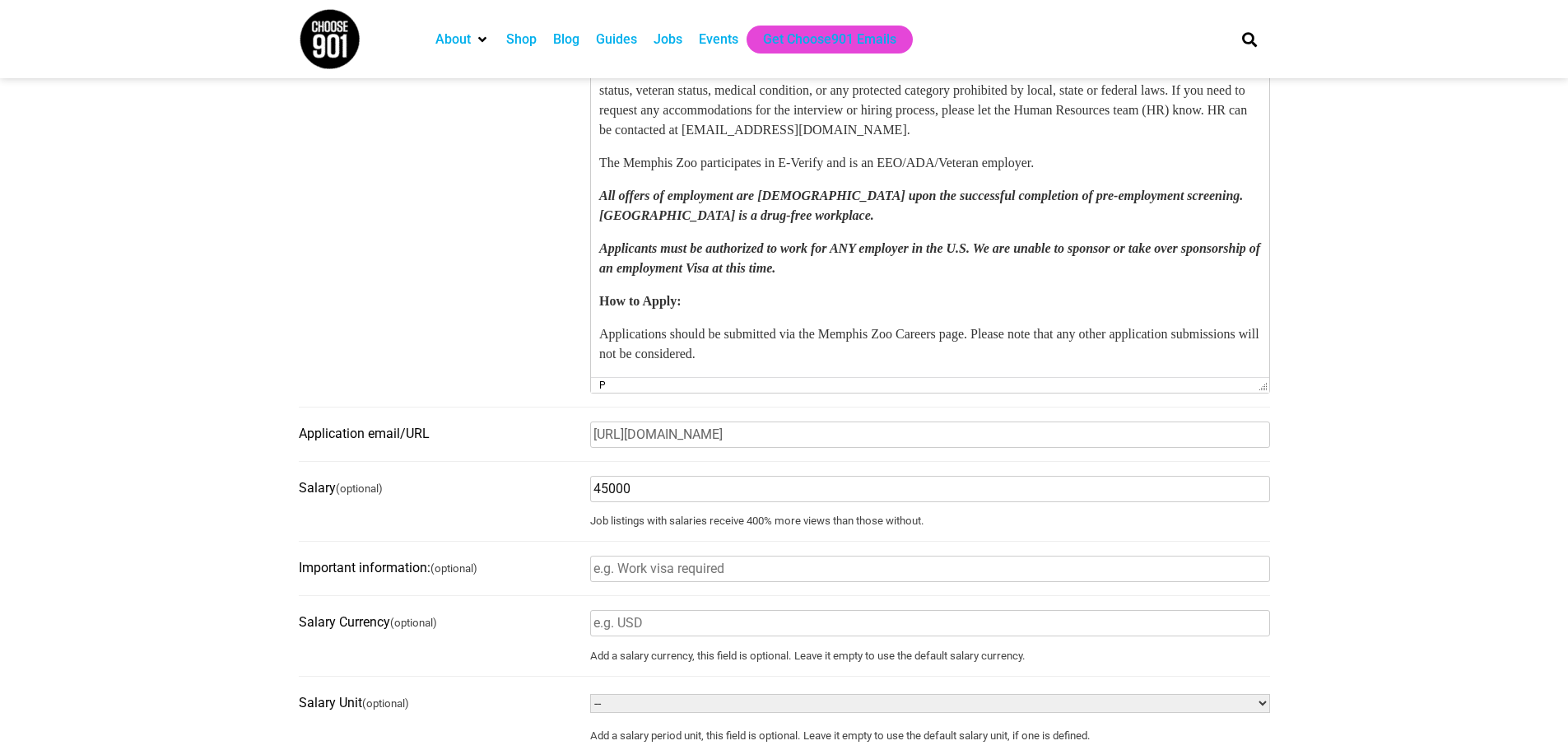
type input "45000"
click at [513, 519] on fieldset "Salary (optional) 45000 Job listings with salaries receive 400% more views than…" at bounding box center [784, 509] width 972 height 68
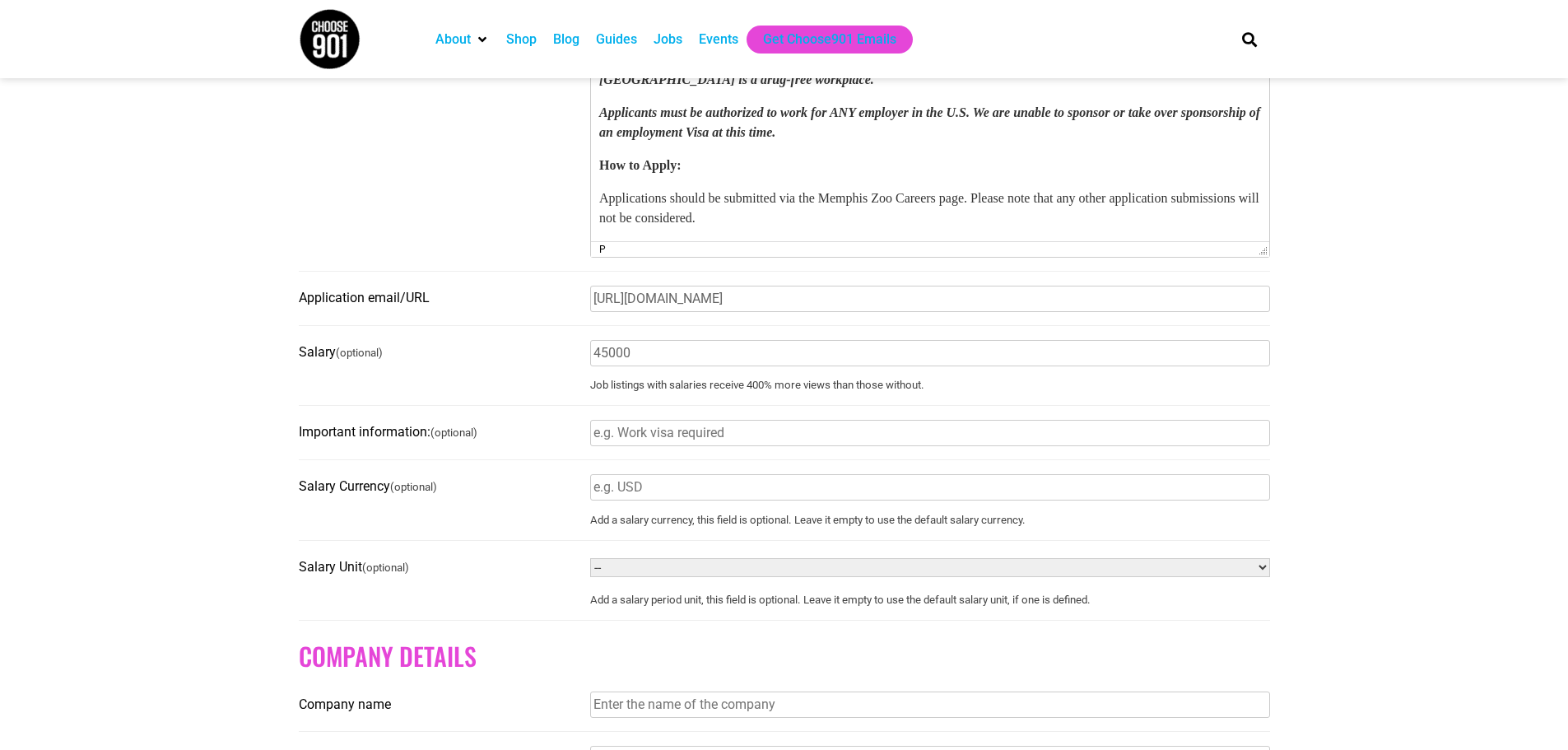
scroll to position [1235, 0]
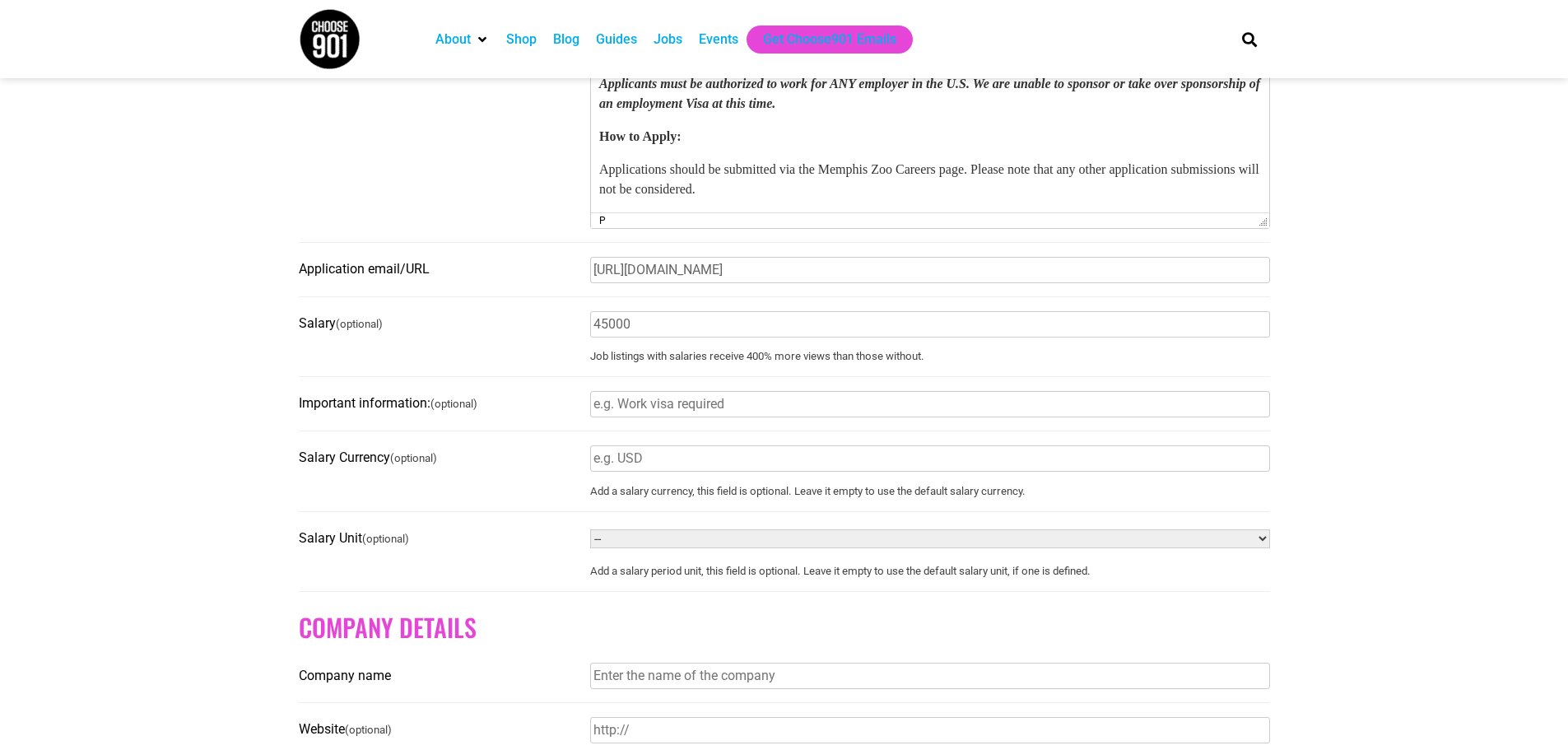
click at [648, 464] on input "Salary Currency (optional)" at bounding box center [929, 459] width 680 height 27
type input "USD"
click at [634, 548] on select "-- Year Month Week Day Hour" at bounding box center [929, 539] width 680 height 19
select select "YEAR"
click at [590, 538] on select "-- Year Month Week Day Hour" at bounding box center [929, 539] width 680 height 19
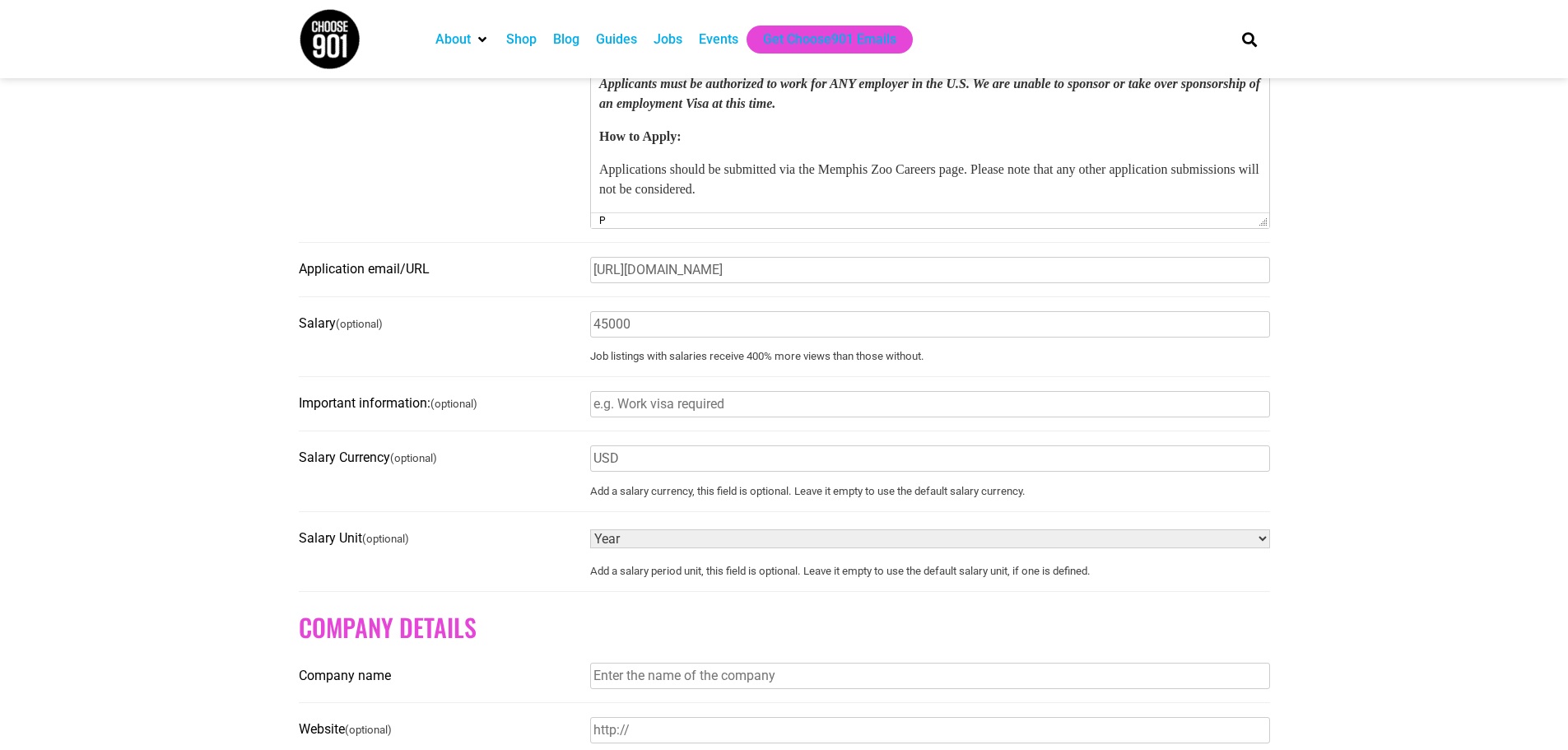
click at [541, 547] on label "Salary Unit (optional)" at bounding box center [439, 539] width 282 height 28
click at [590, 547] on select "-- Year Month Week Day Hour" at bounding box center [929, 539] width 680 height 19
click at [1474, 483] on section "Before submitting a job for consideration on the Choose901 job board, please en…" at bounding box center [784, 21] width 1568 height 1945
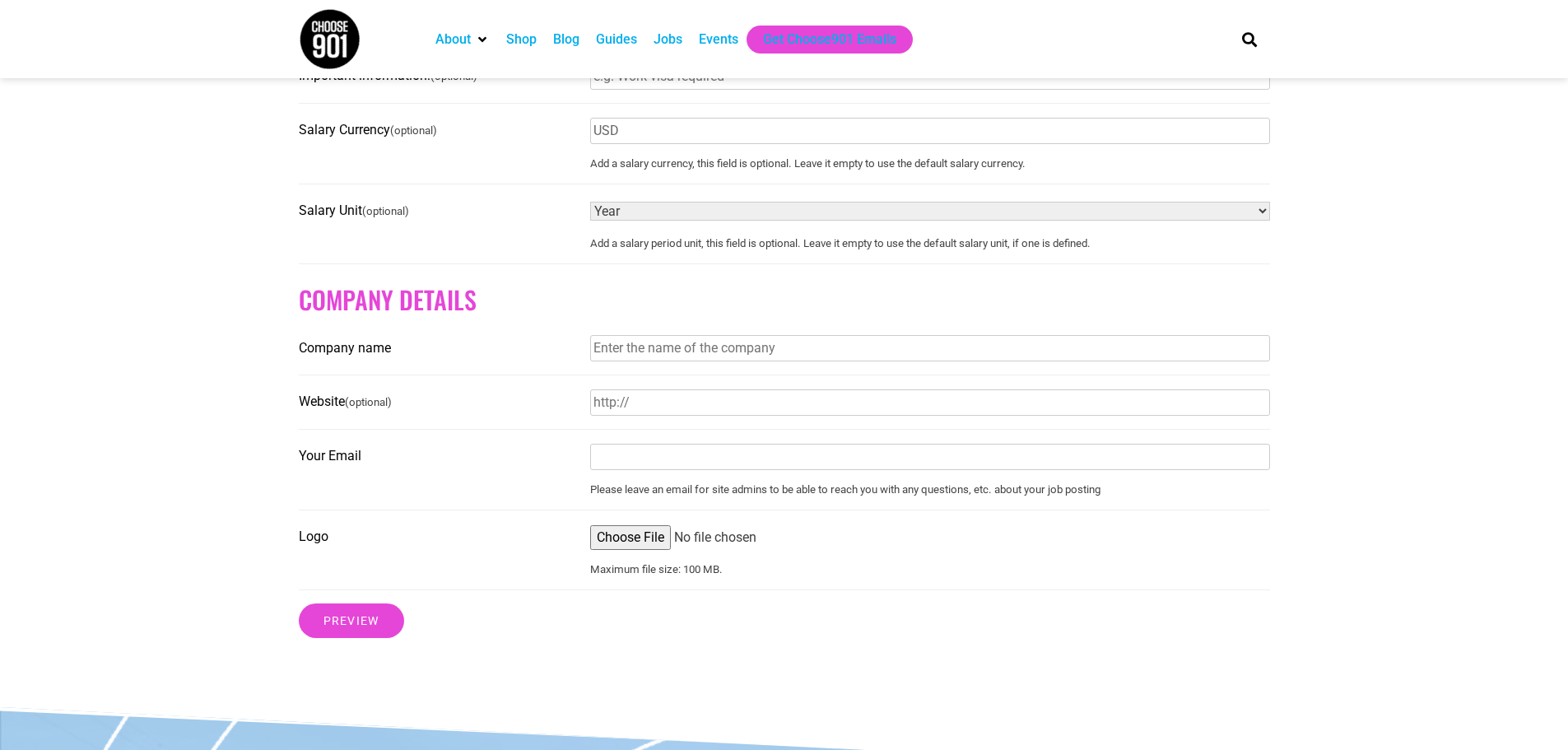
scroll to position [1565, 0]
click at [911, 360] on input "Company name" at bounding box center [929, 347] width 680 height 27
type input "Memphis Zoological Society"
click at [692, 414] on input "Website (optional)" at bounding box center [929, 401] width 680 height 27
paste input "https://www.memphiszoo.org/careers"
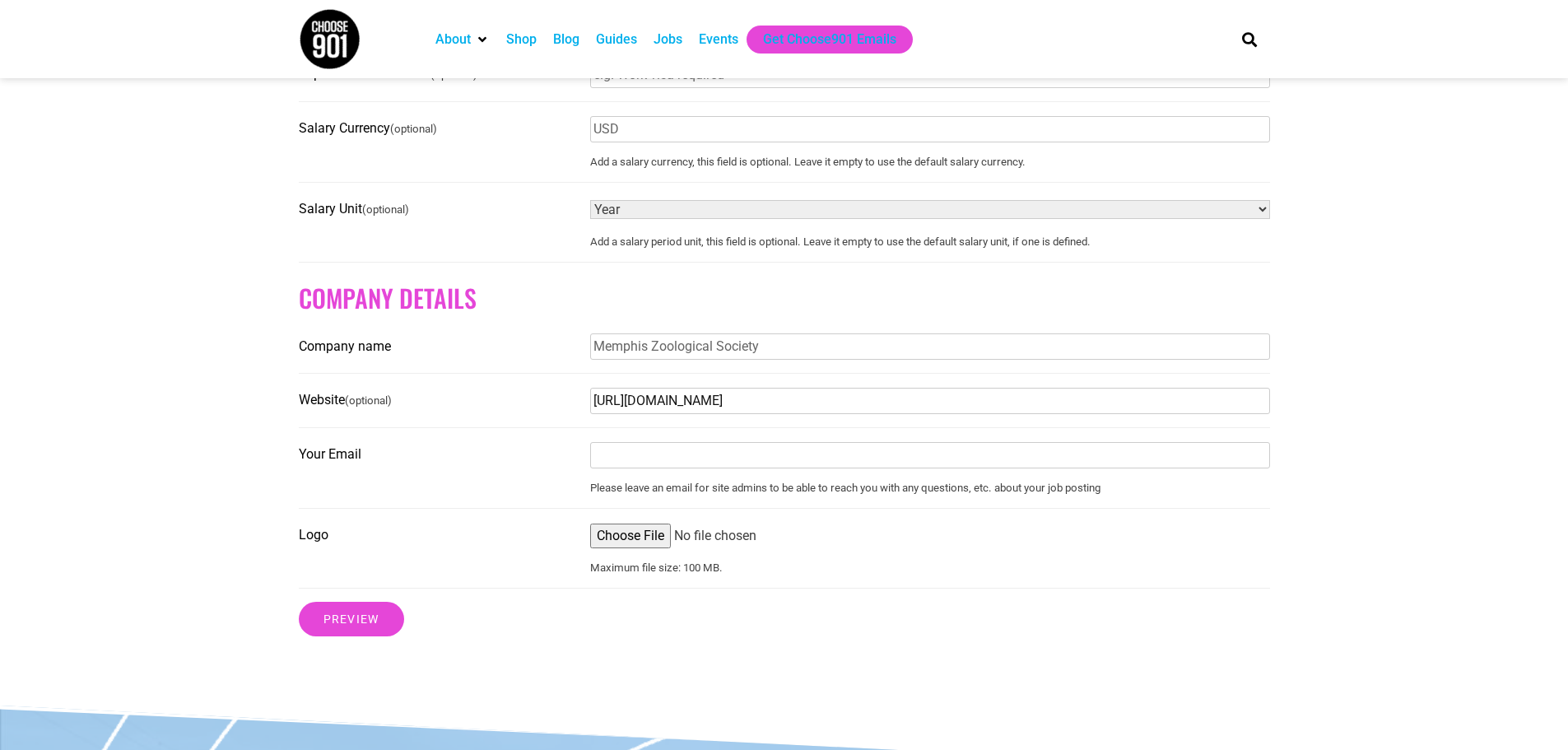
type input "https://www.memphiszoo.org/careers"
click at [688, 468] on input "Your Email" at bounding box center [929, 456] width 680 height 27
type input "caustin@memphiszoo.org"
click at [643, 546] on input "Logo" at bounding box center [929, 536] width 680 height 25
type input "C:\fakepath\Memphis-Zoo-Logo_One-Color_REV_200px.png"
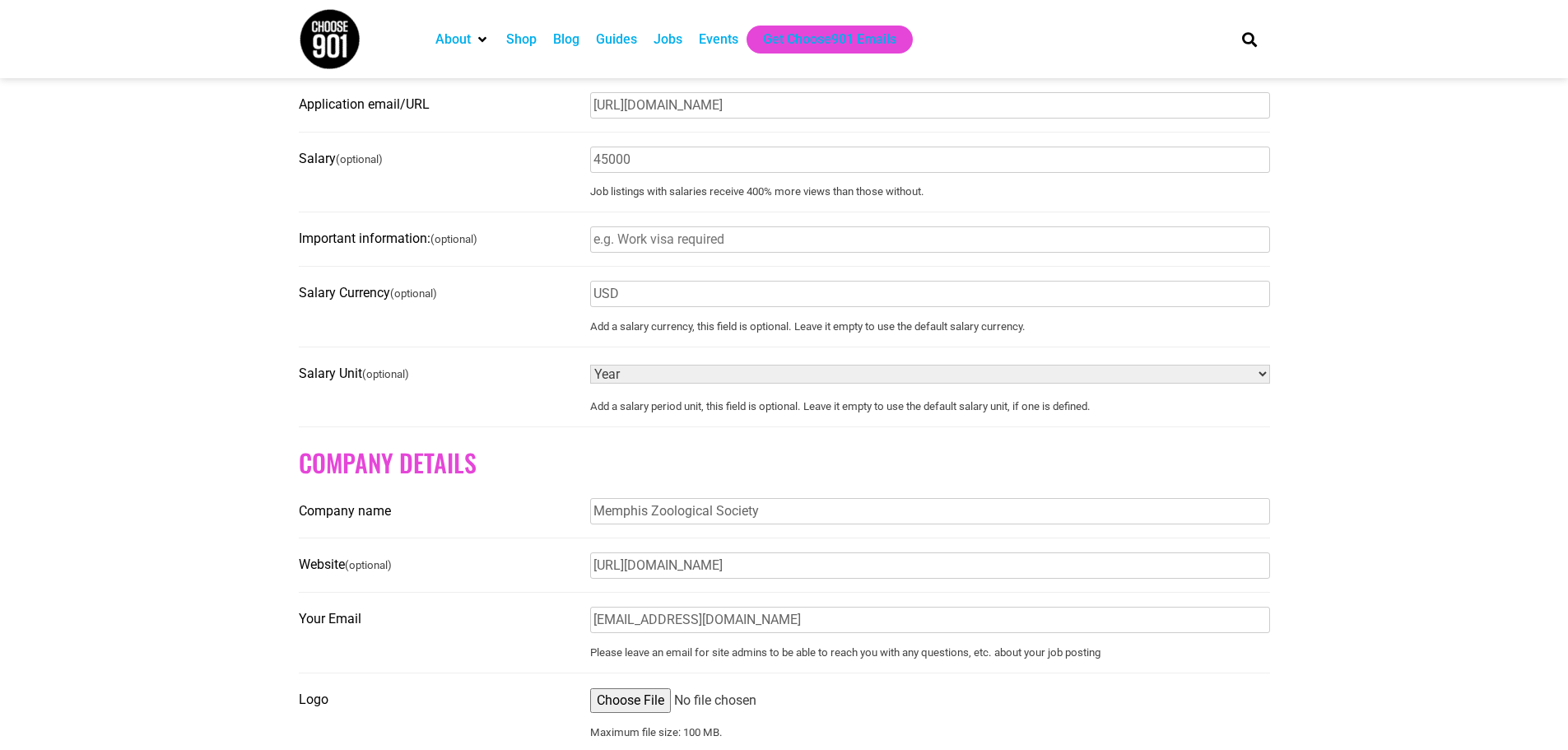
scroll to position [1976, 0]
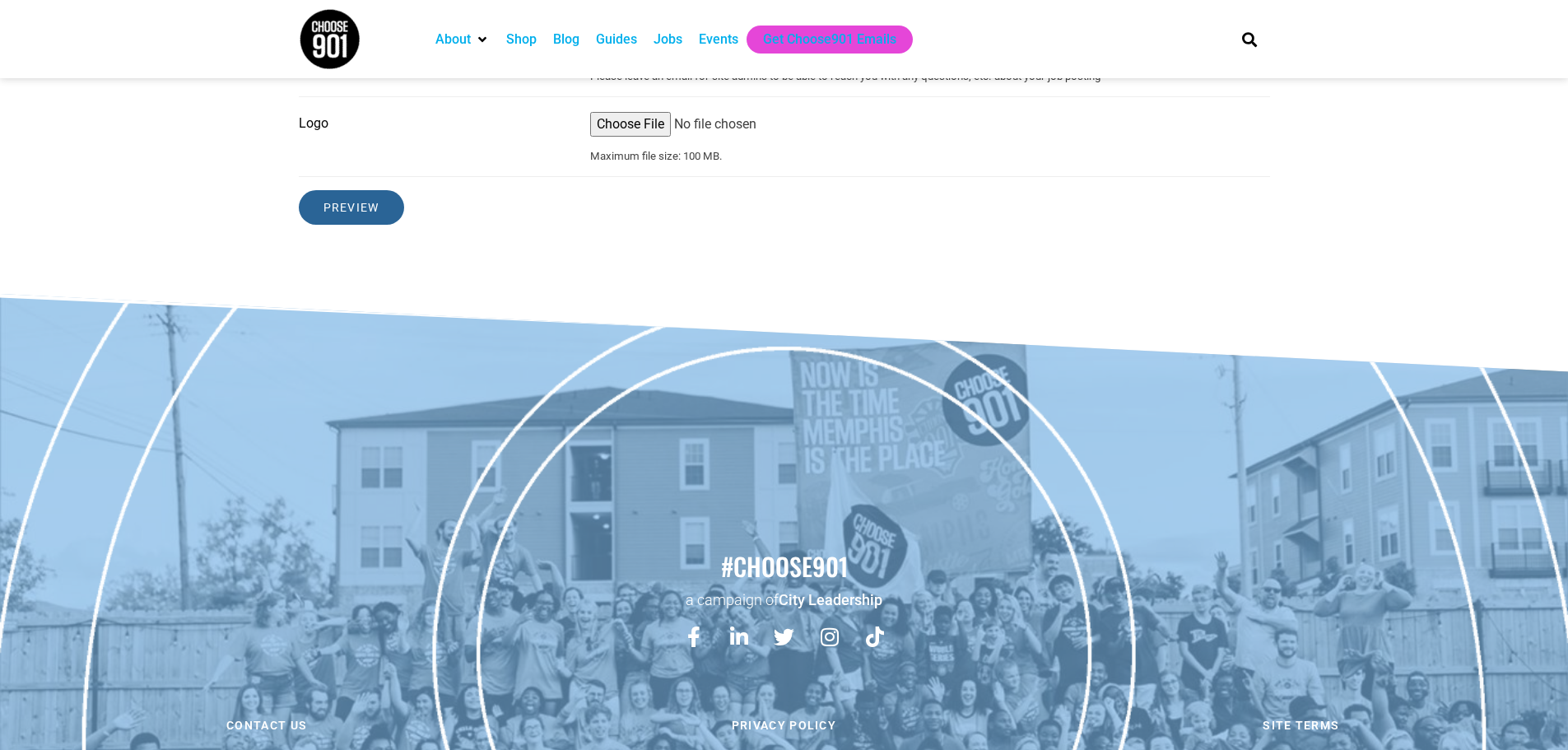
click at [358, 225] on input "Preview" at bounding box center [351, 207] width 106 height 35
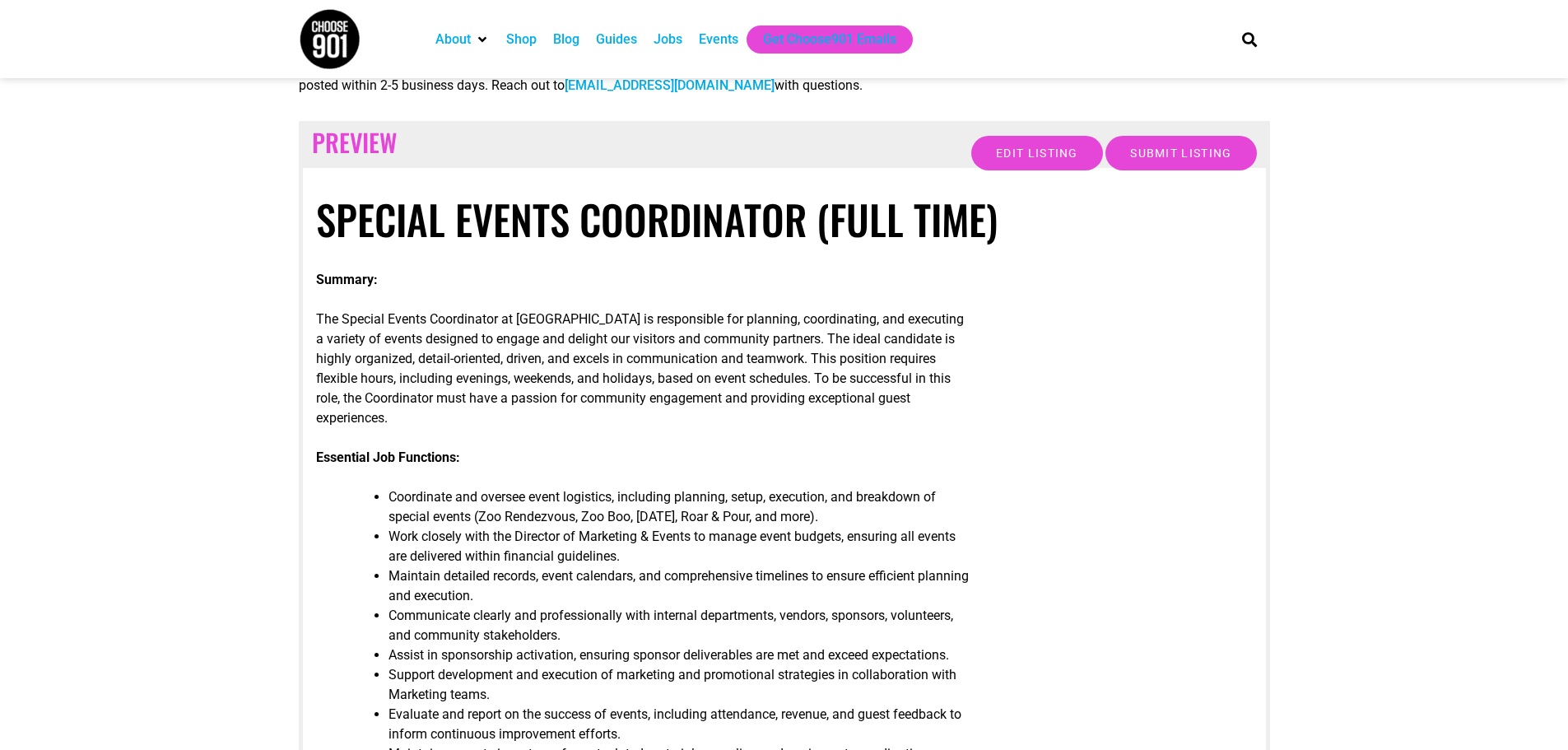
scroll to position [83, 0]
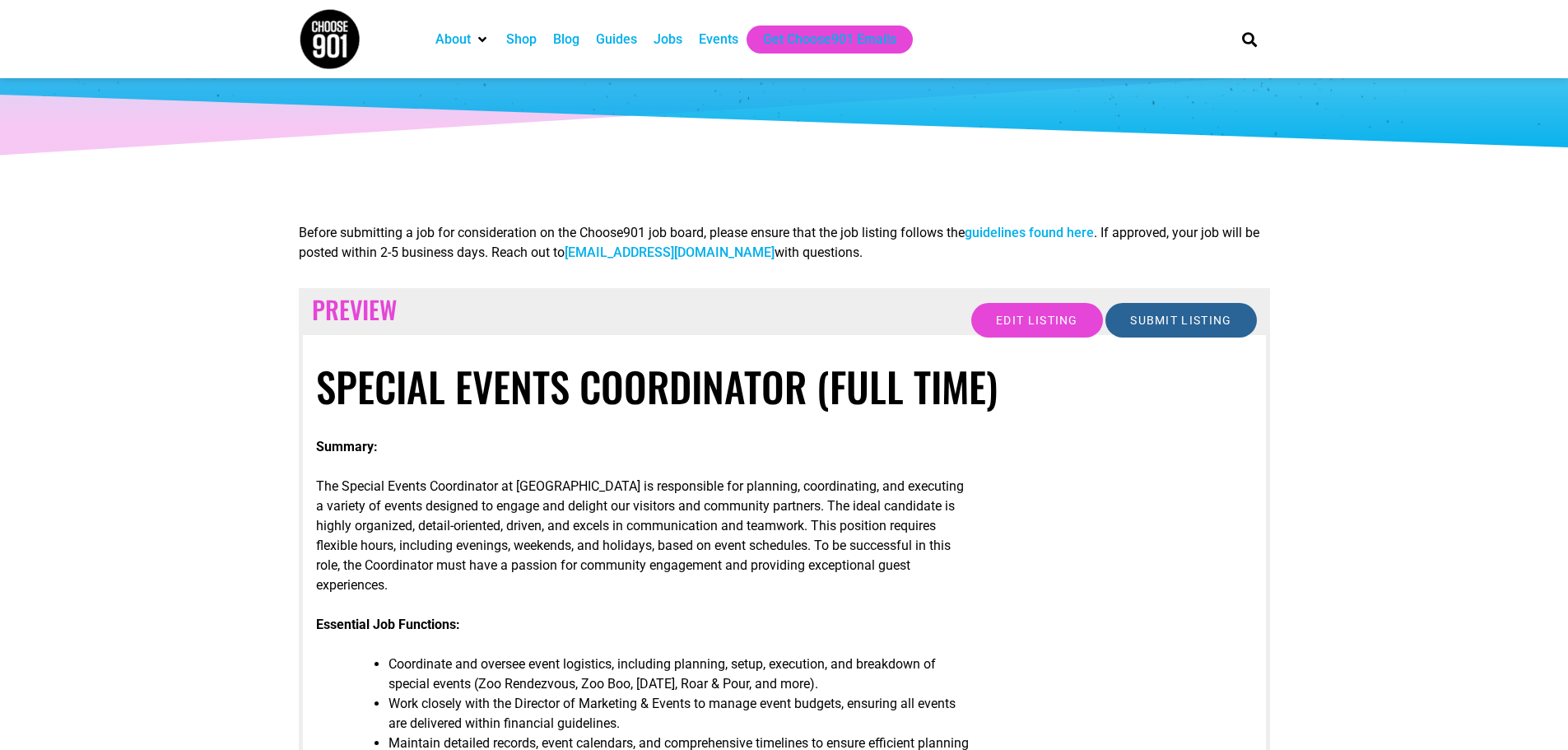
click at [1224, 319] on input "Submit Listing" at bounding box center [1182, 320] width 151 height 35
